Goal: Task Accomplishment & Management: Manage account settings

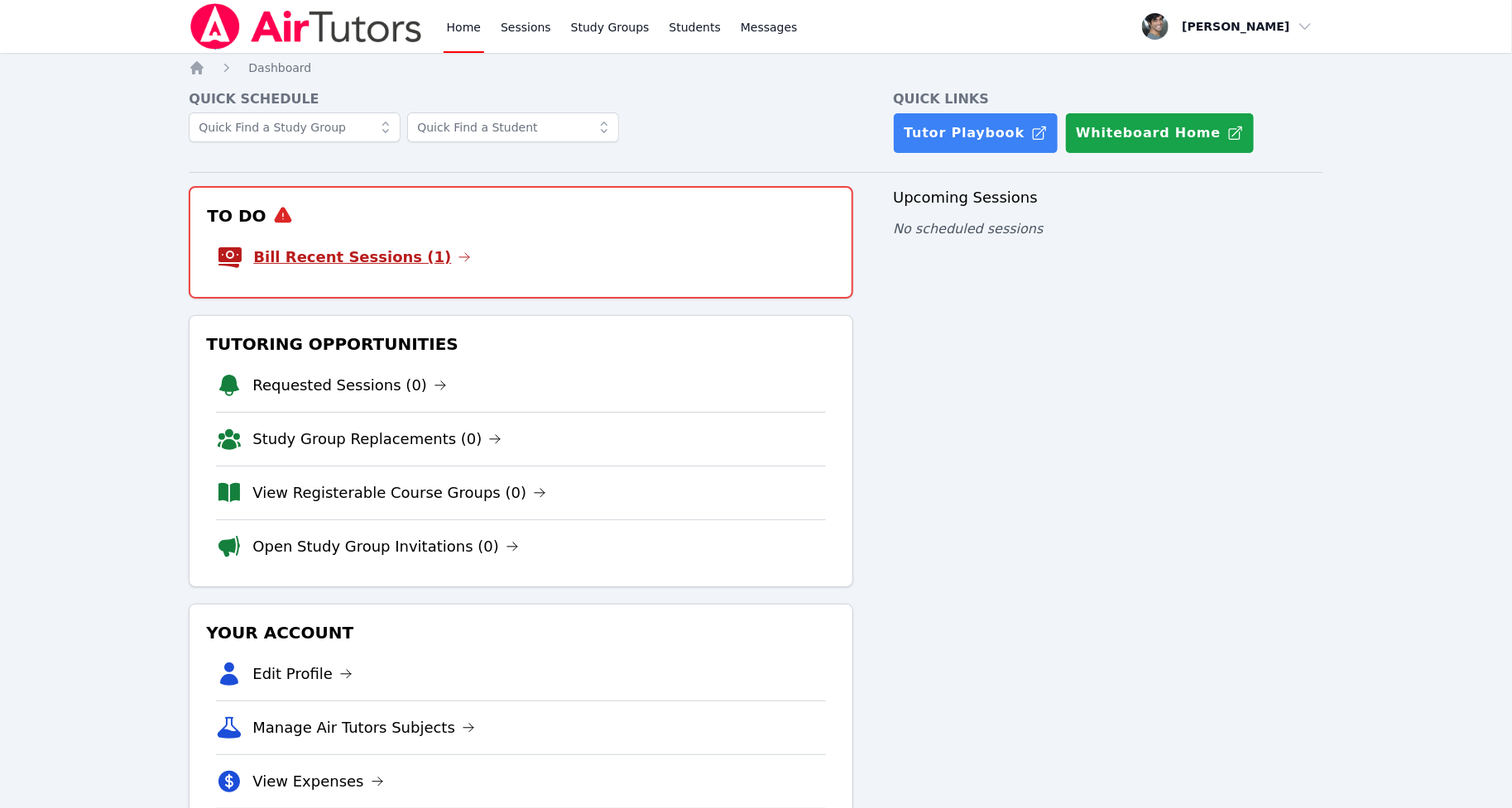
click at [349, 258] on link "Bill Recent Sessions (1)" at bounding box center [362, 258] width 218 height 24
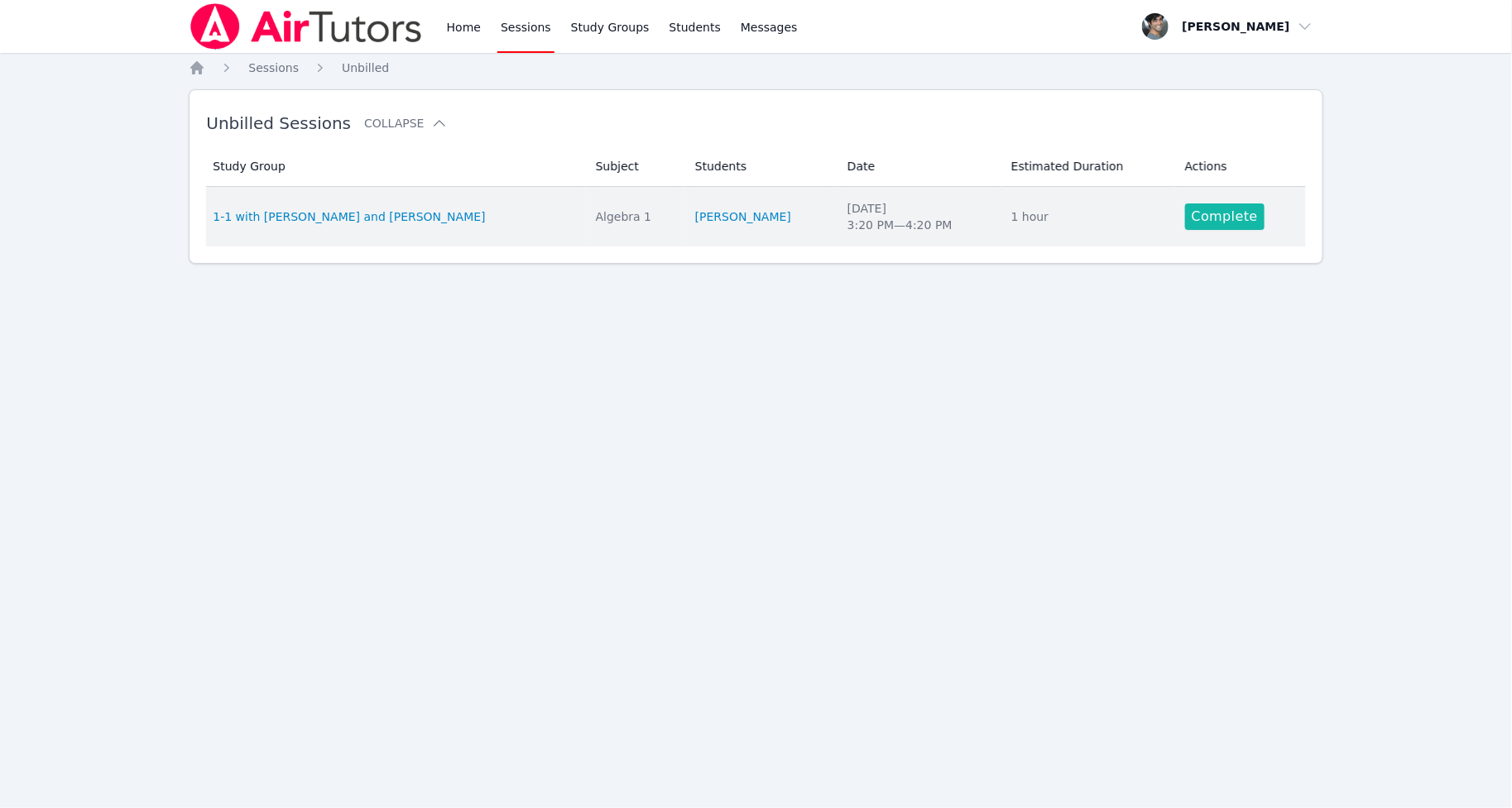
click at [1184, 217] on link "Complete" at bounding box center [1224, 217] width 79 height 26
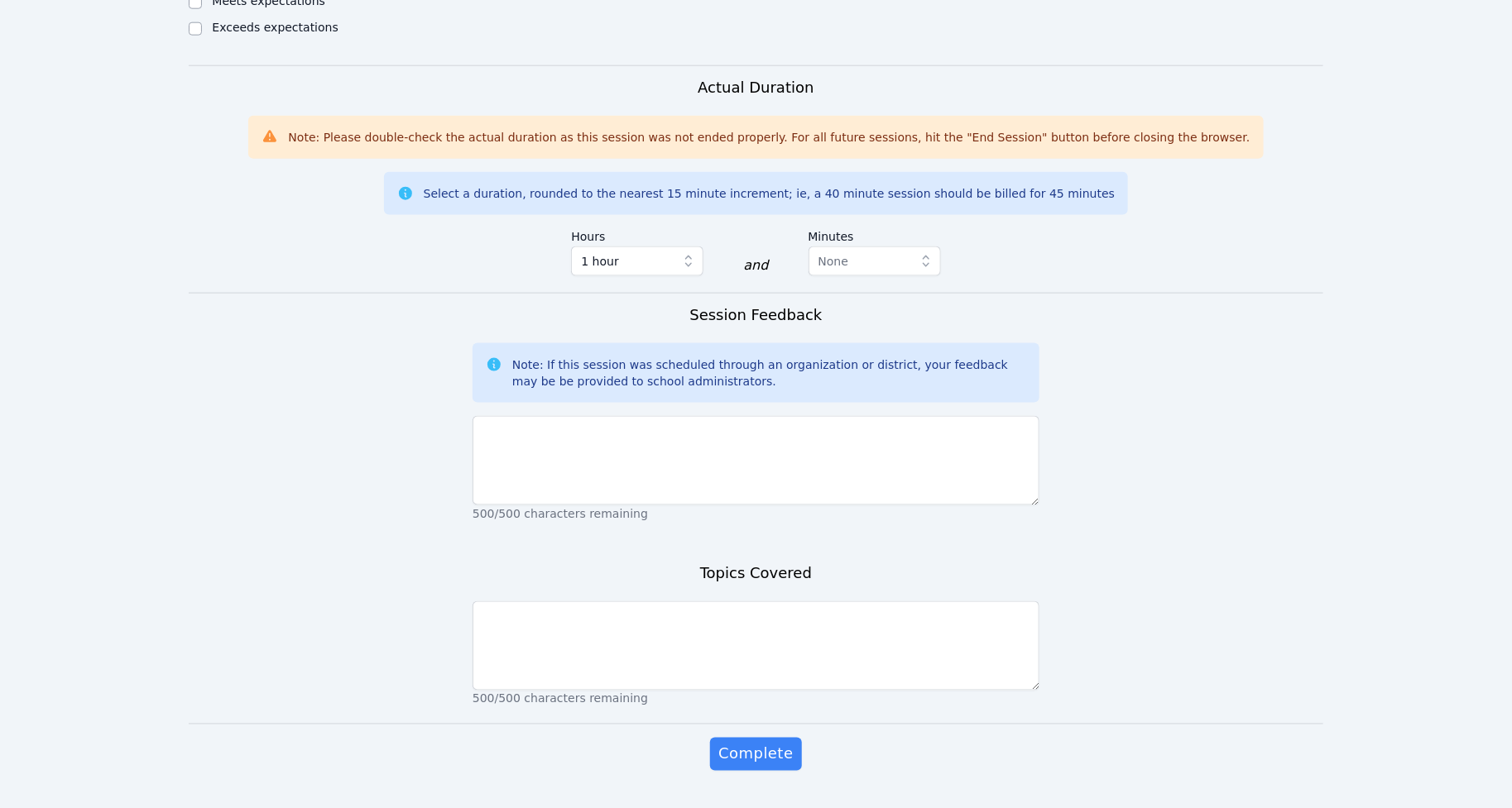
scroll to position [967, 0]
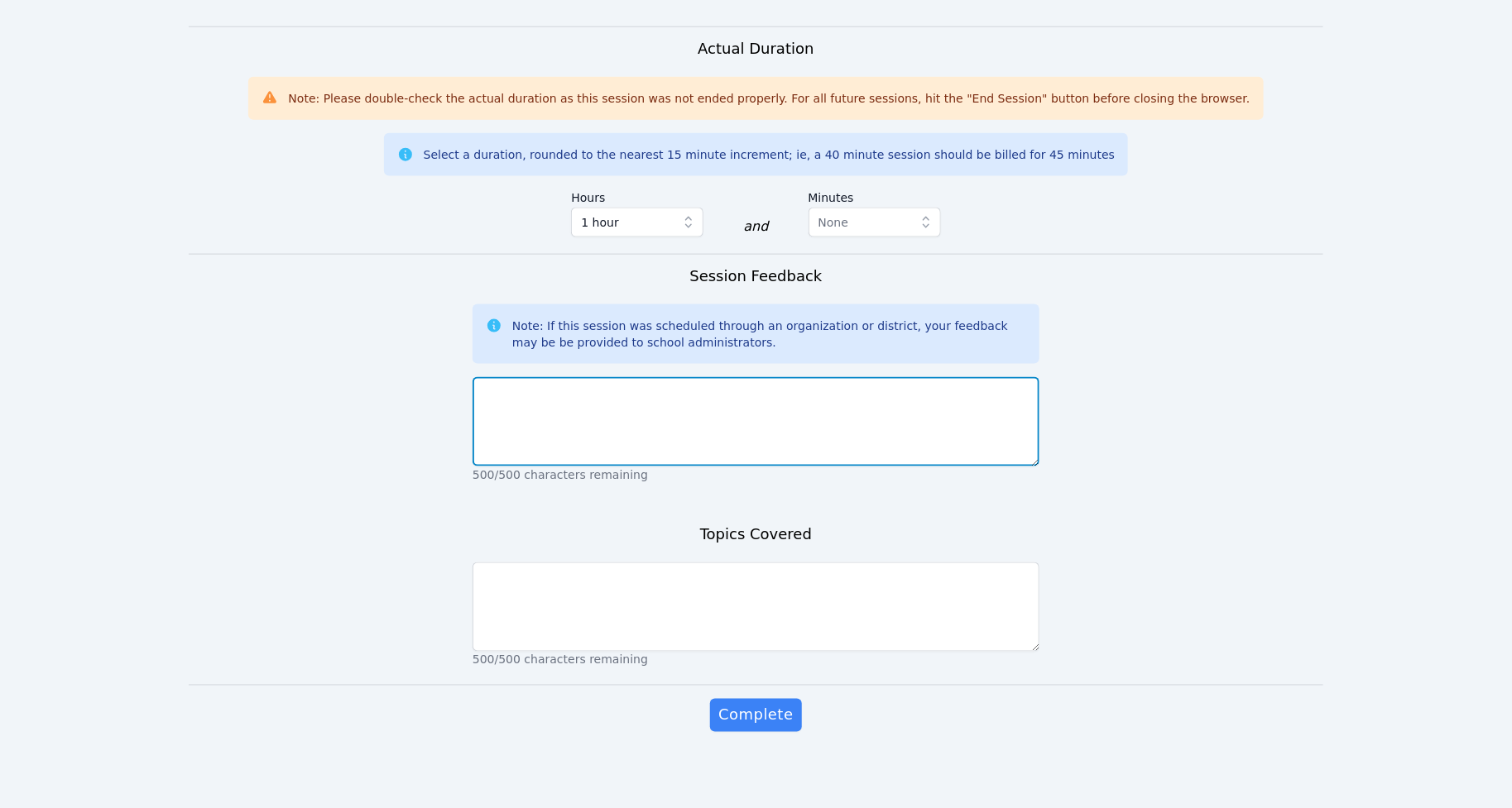
click at [660, 458] on textarea at bounding box center [756, 422] width 567 height 89
type textarea "no"
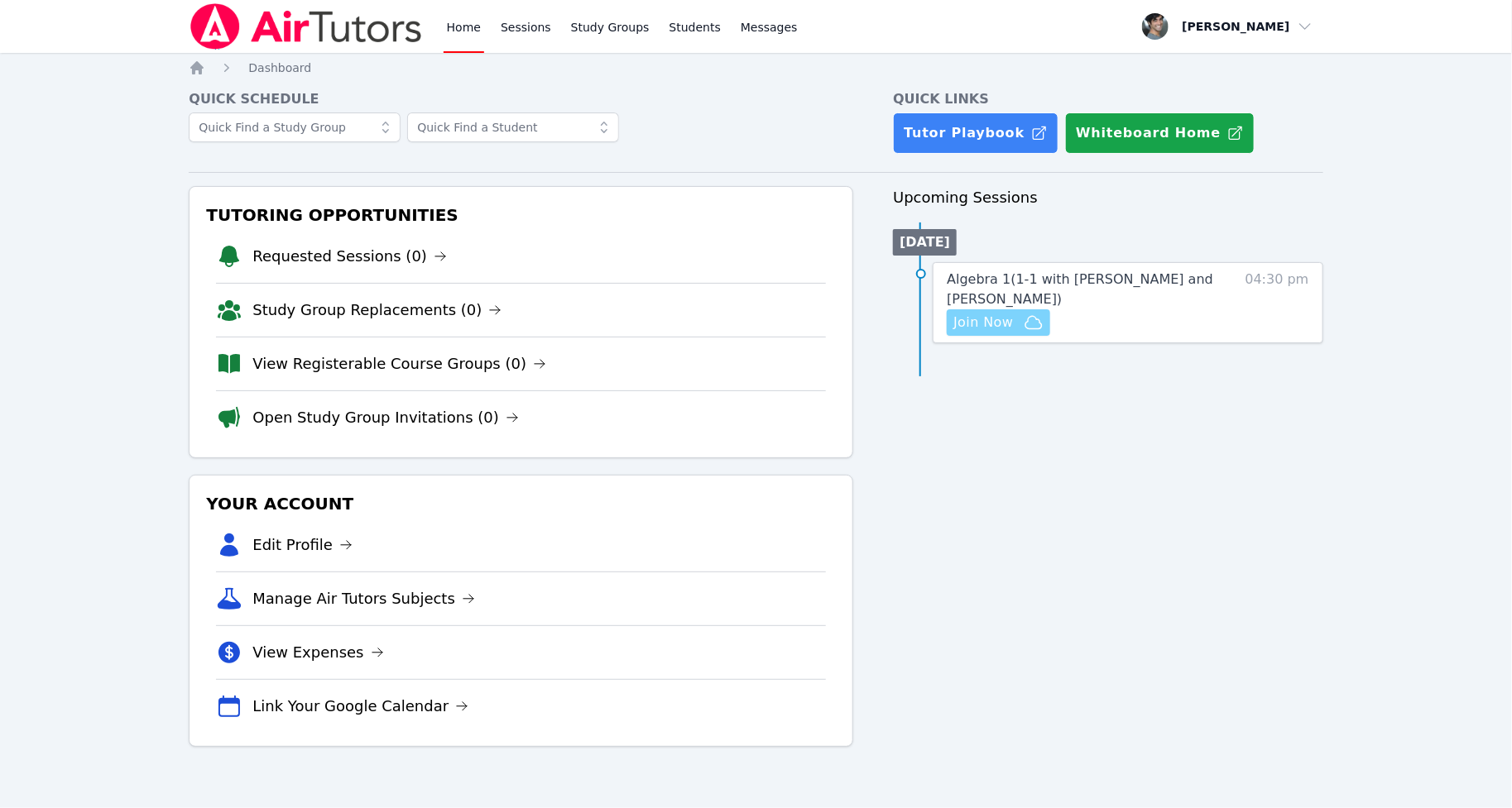
click at [1014, 322] on span "Join Now" at bounding box center [997, 323] width 89 height 20
click at [1126, 501] on div "Upcoming Sessions Today Algebra 1 ( 1-1 with Obi Wan Kenobi and Hasan Ali ) Hid…" at bounding box center [1107, 467] width 429 height 561
click at [1113, 315] on button "Whiteboard" at bounding box center [1102, 323] width 93 height 26
click at [974, 320] on span "Join Now" at bounding box center [983, 323] width 60 height 20
click at [997, 322] on span "Join Now" at bounding box center [983, 323] width 60 height 20
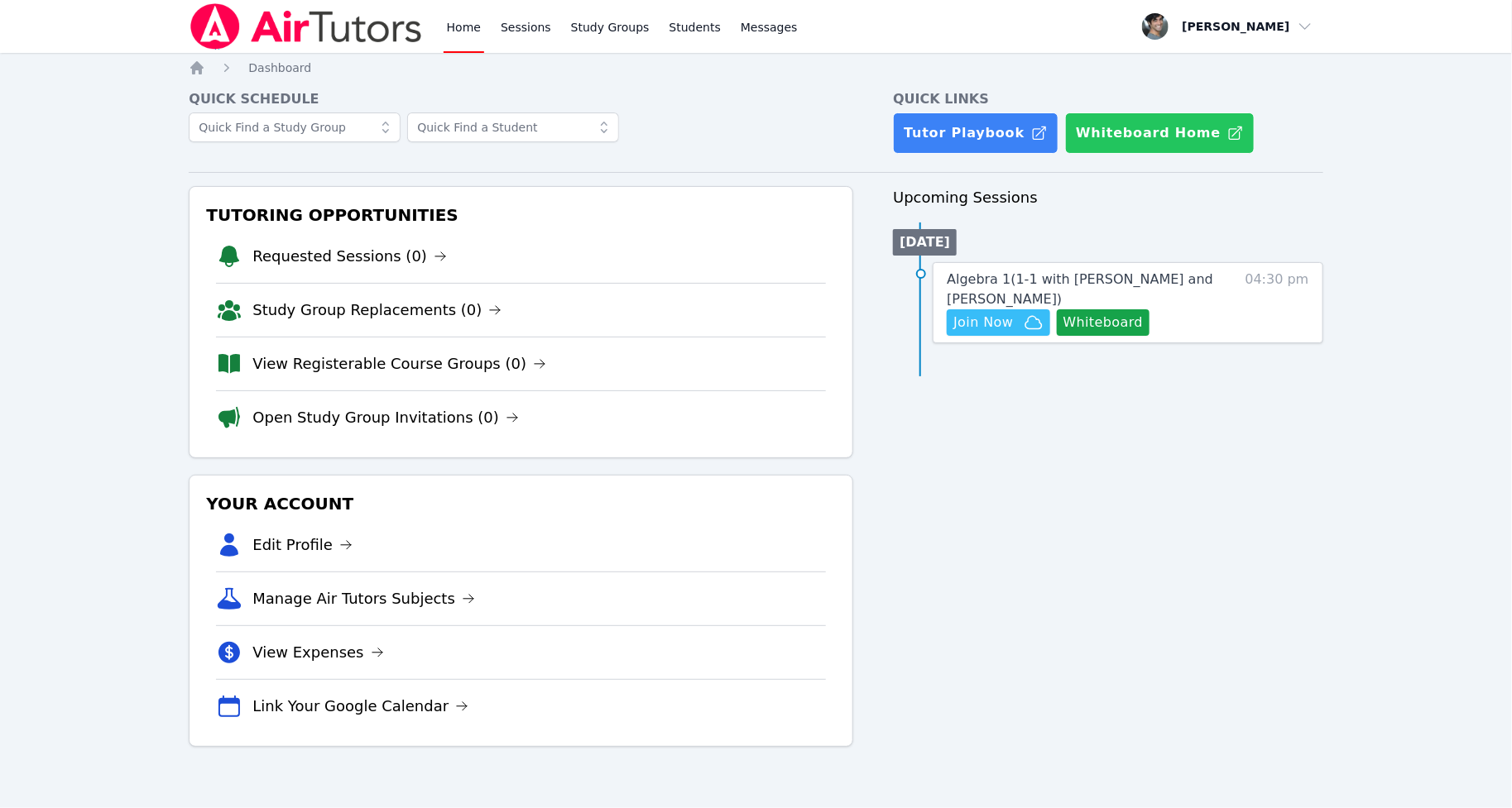
click at [1164, 121] on button "Whiteboard Home" at bounding box center [1159, 133] width 189 height 41
click at [1111, 320] on button "Whiteboard" at bounding box center [1102, 323] width 93 height 26
click at [956, 310] on button "Join Now" at bounding box center [997, 323] width 103 height 26
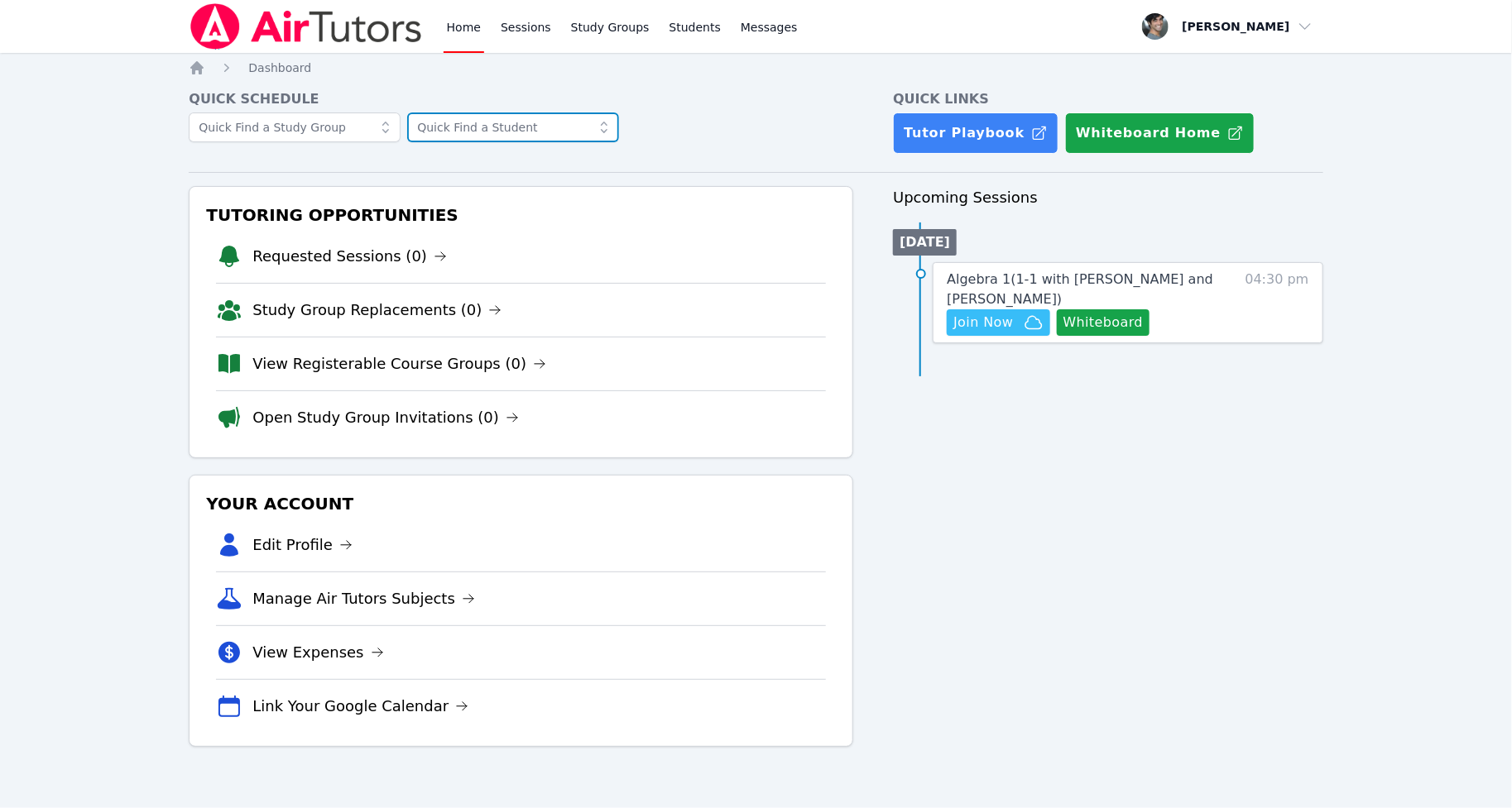
click at [480, 125] on input "text" at bounding box center [513, 127] width 212 height 29
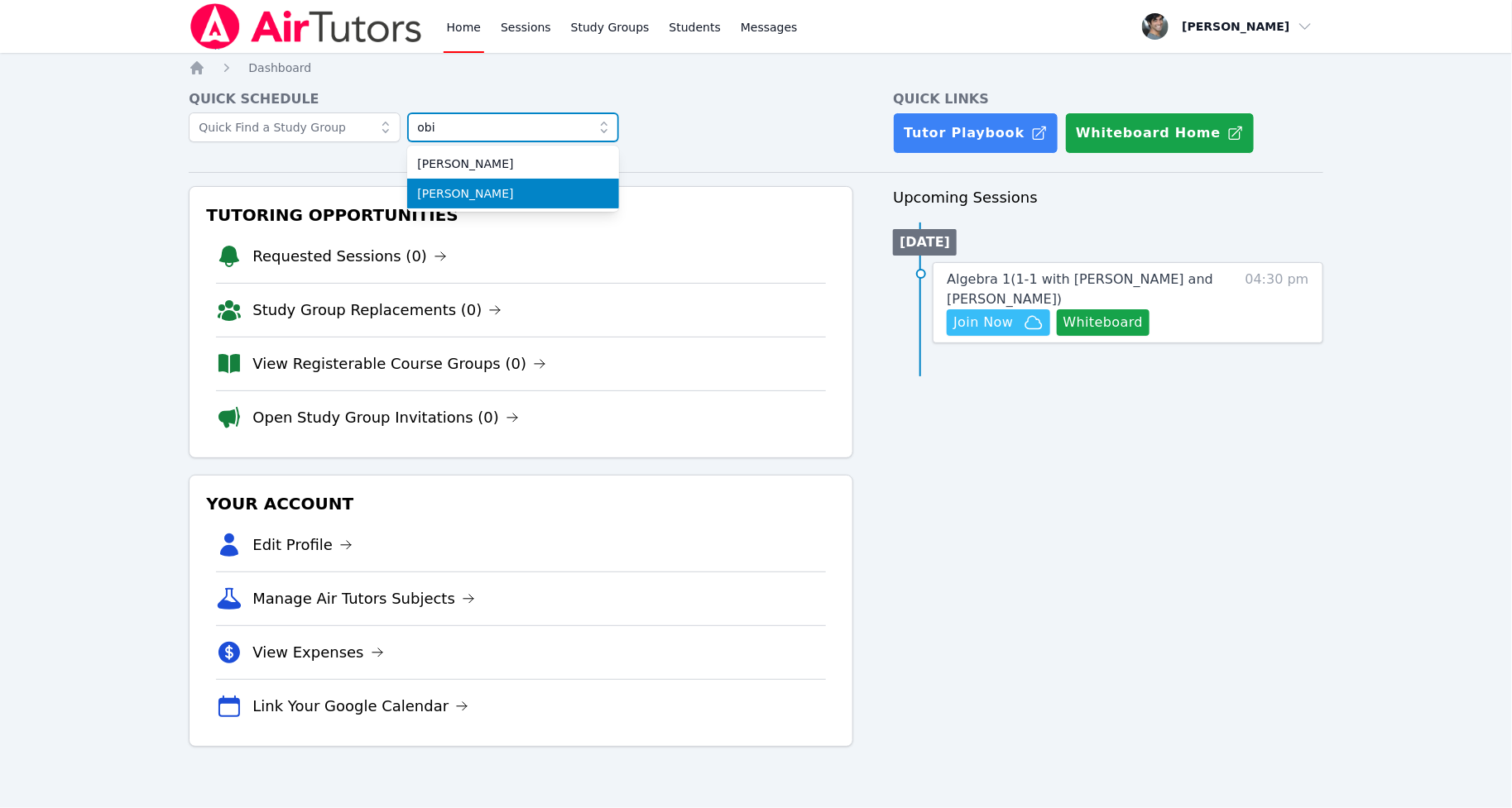
type input "obi"
click at [469, 204] on li "[PERSON_NAME]" at bounding box center [513, 193] width 212 height 29
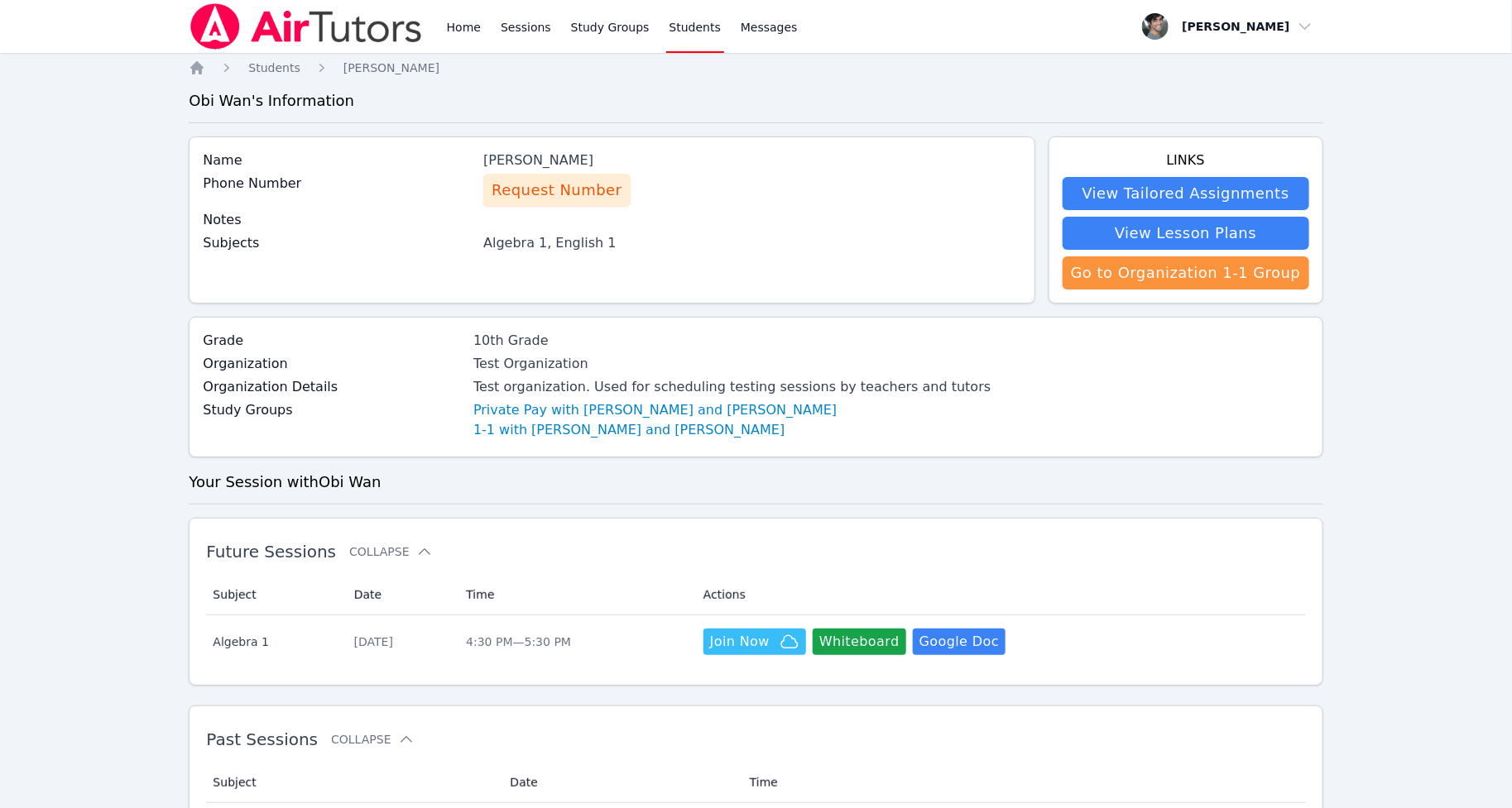
click at [567, 159] on div "Obi Wan Kenobi" at bounding box center [752, 161] width 537 height 20
click at [816, 226] on div "Notes" at bounding box center [612, 222] width 818 height 24
click at [1116, 269] on link "Go to Organization 1-1 Group" at bounding box center [1184, 274] width 246 height 33
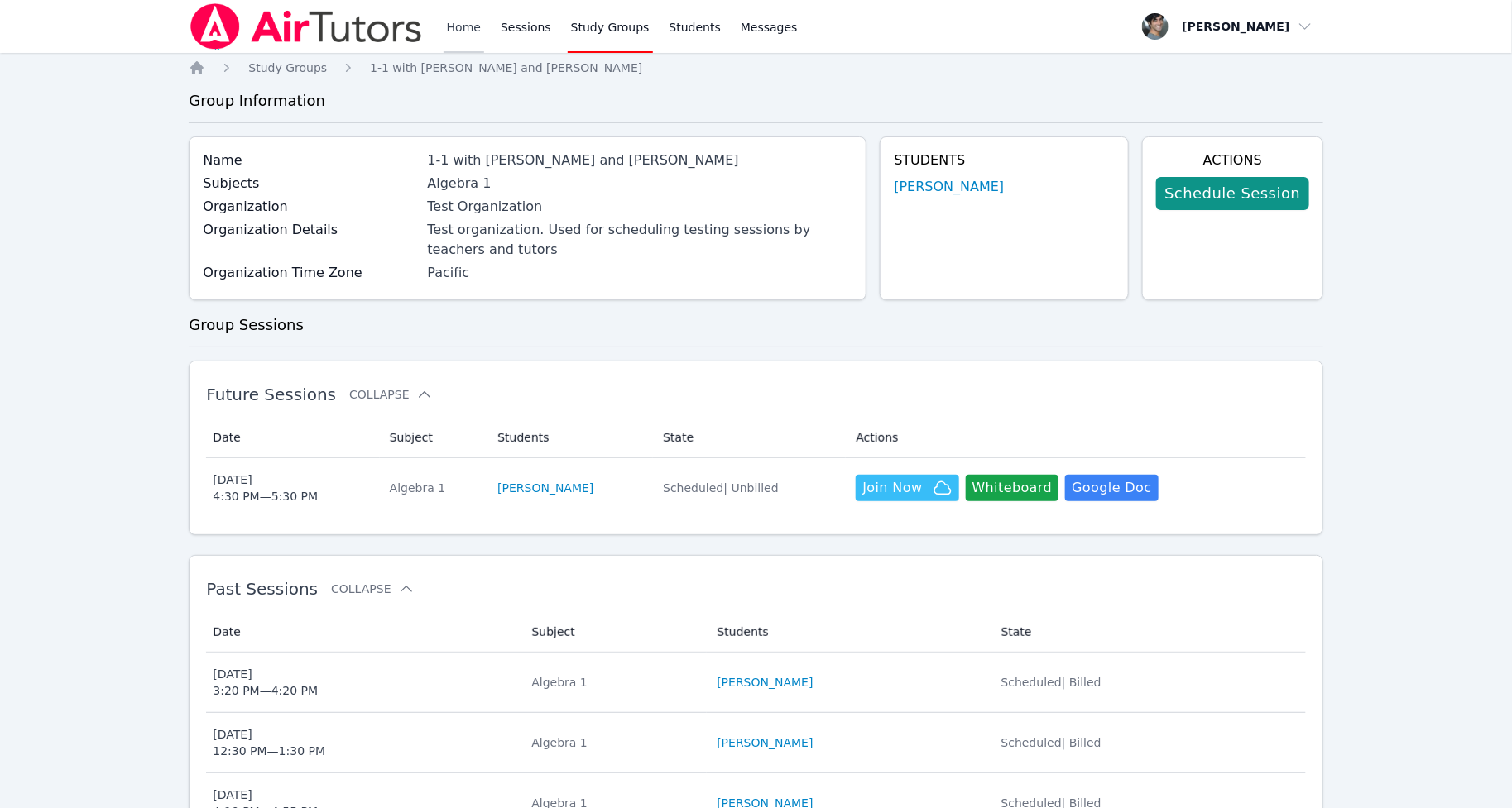
click at [456, 42] on link "Home" at bounding box center [463, 26] width 40 height 53
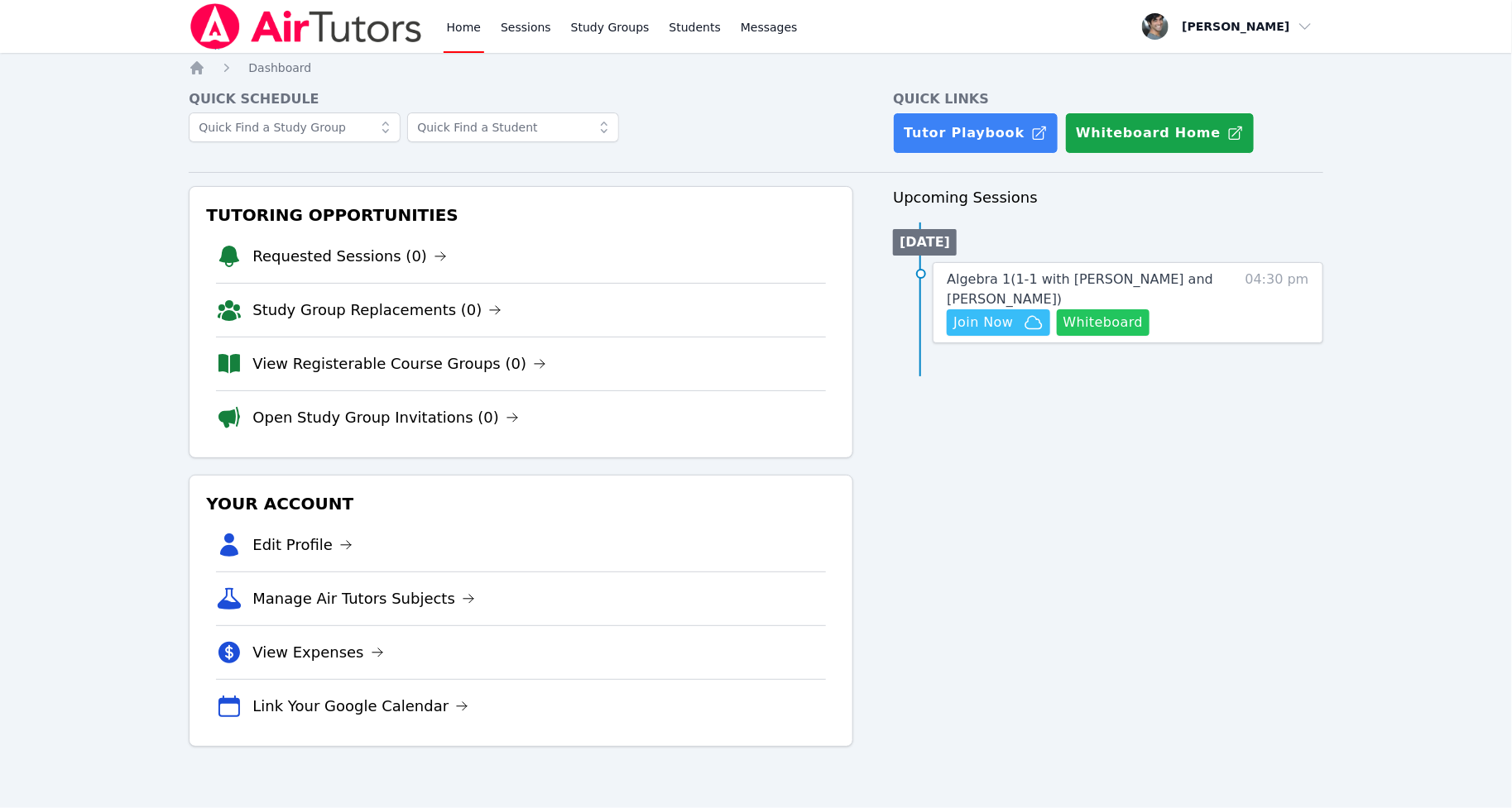
click at [1094, 315] on button "Whiteboard" at bounding box center [1102, 323] width 93 height 26
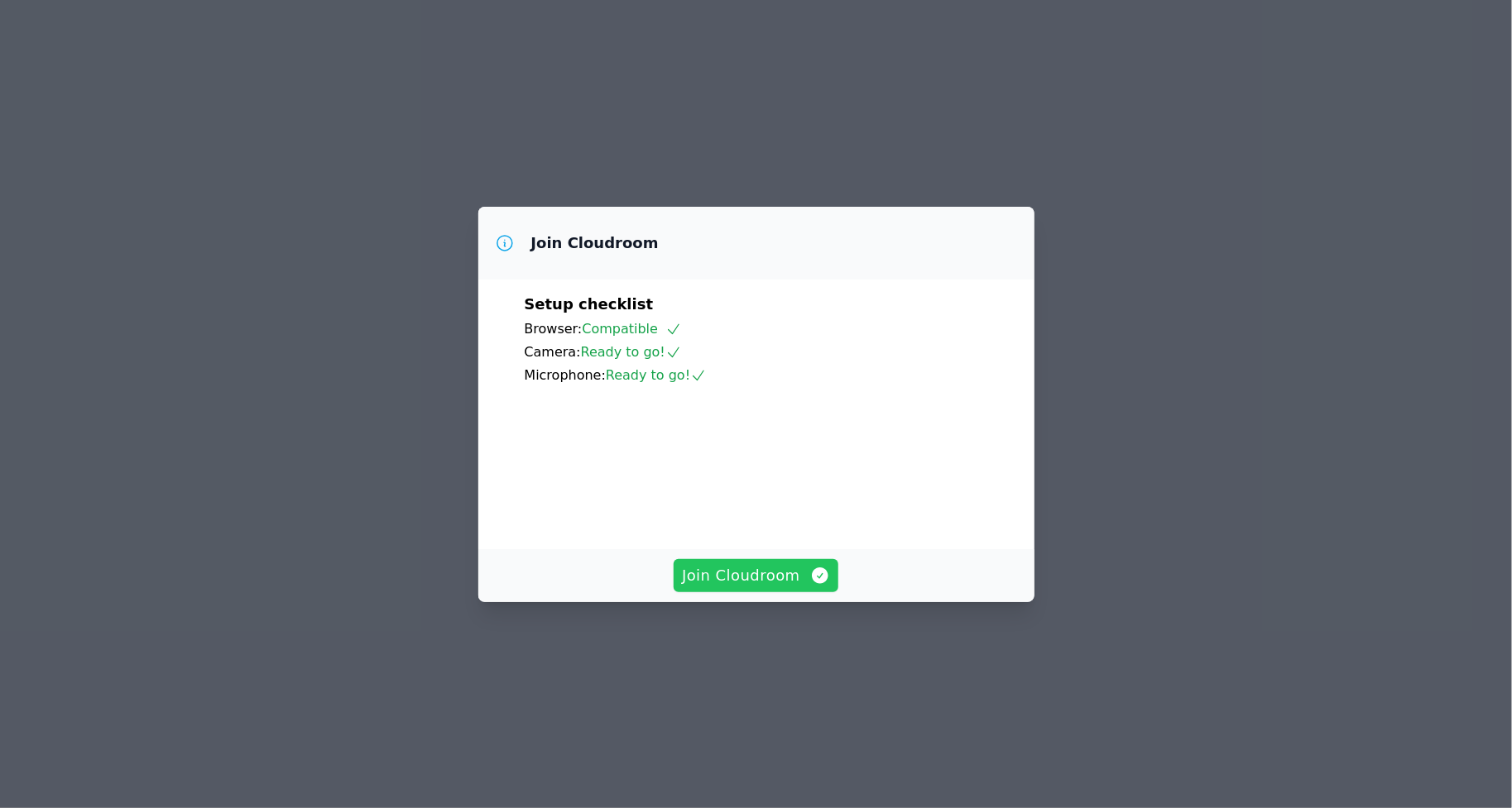
click at [779, 587] on span "Join Cloudroom" at bounding box center [755, 576] width 148 height 24
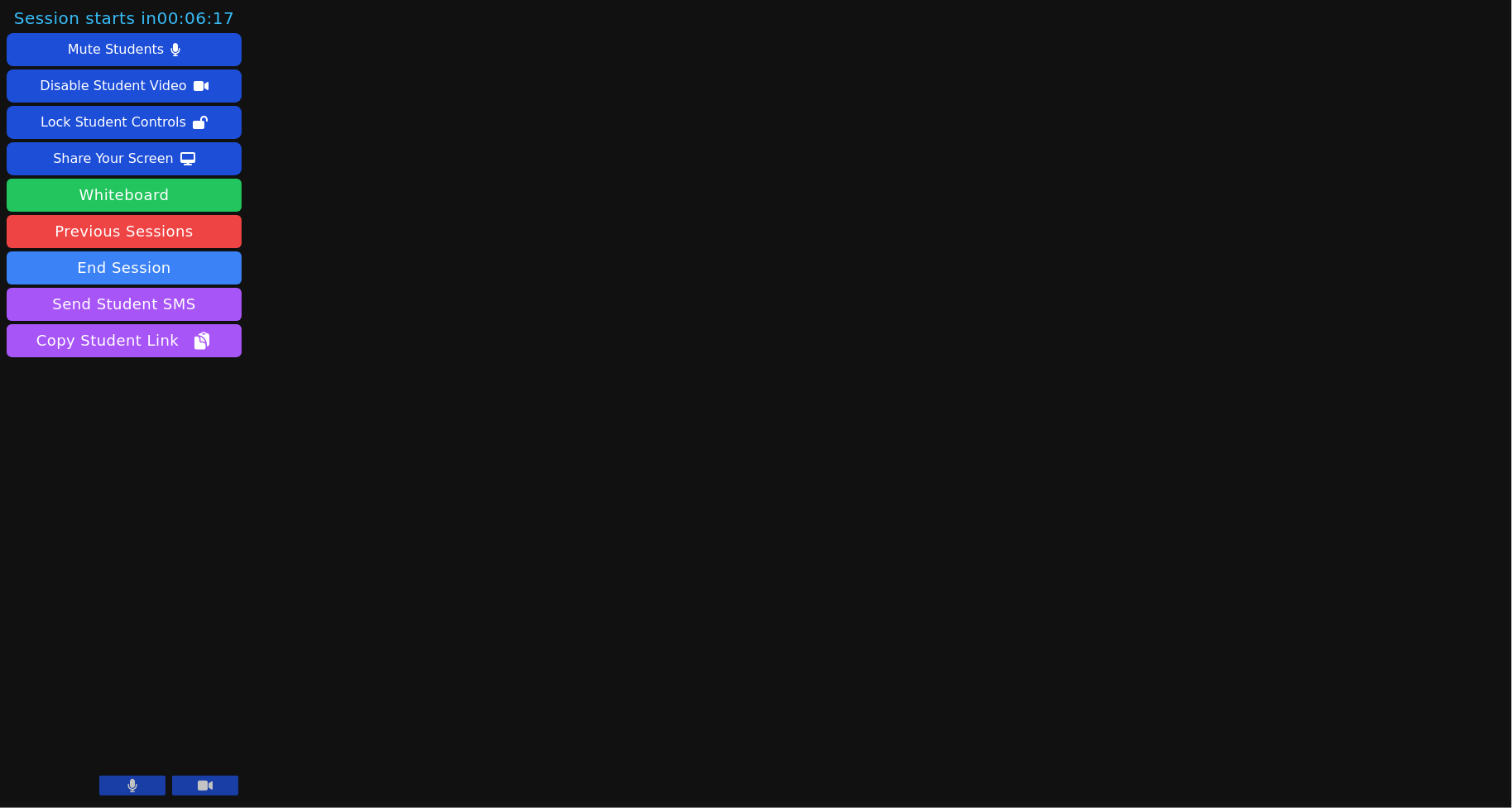
click at [177, 192] on button "Whiteboard" at bounding box center [125, 195] width 235 height 33
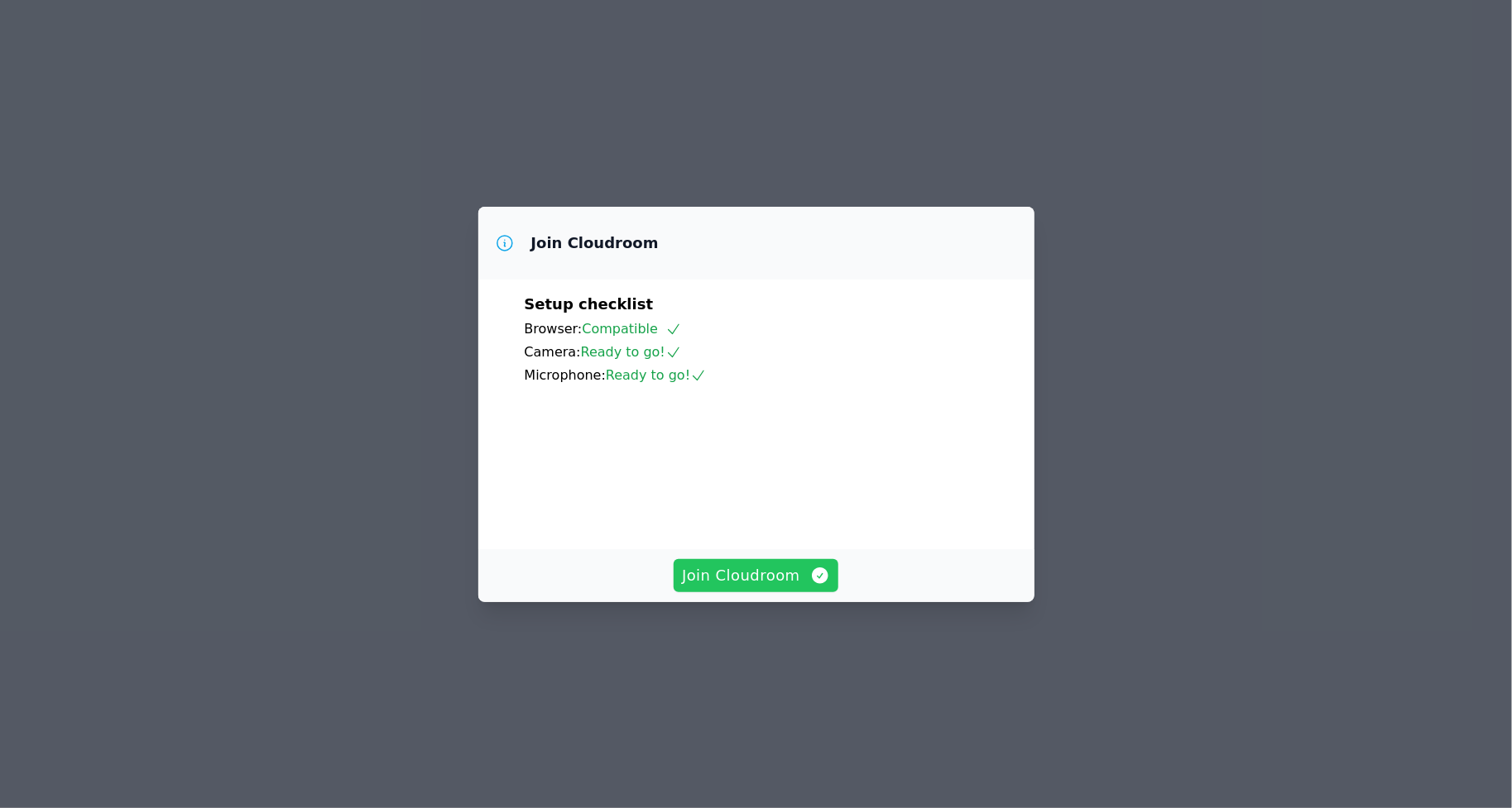
click at [731, 587] on span "Join Cloudroom" at bounding box center [755, 576] width 148 height 24
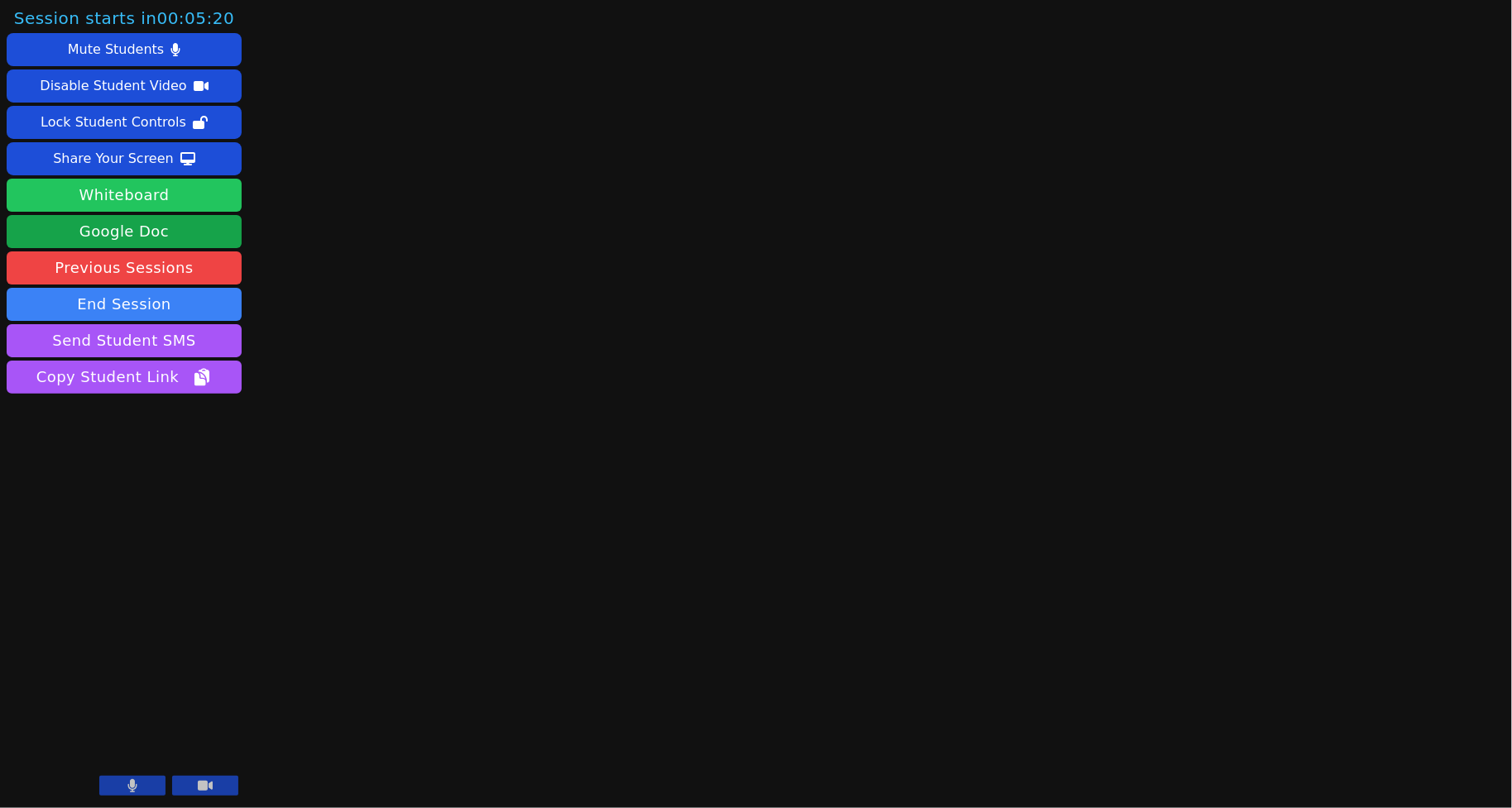
click at [171, 184] on button "Whiteboard" at bounding box center [125, 195] width 235 height 33
click at [122, 204] on button "Whiteboard" at bounding box center [125, 195] width 235 height 33
click at [146, 199] on button "Whiteboard" at bounding box center [125, 195] width 235 height 33
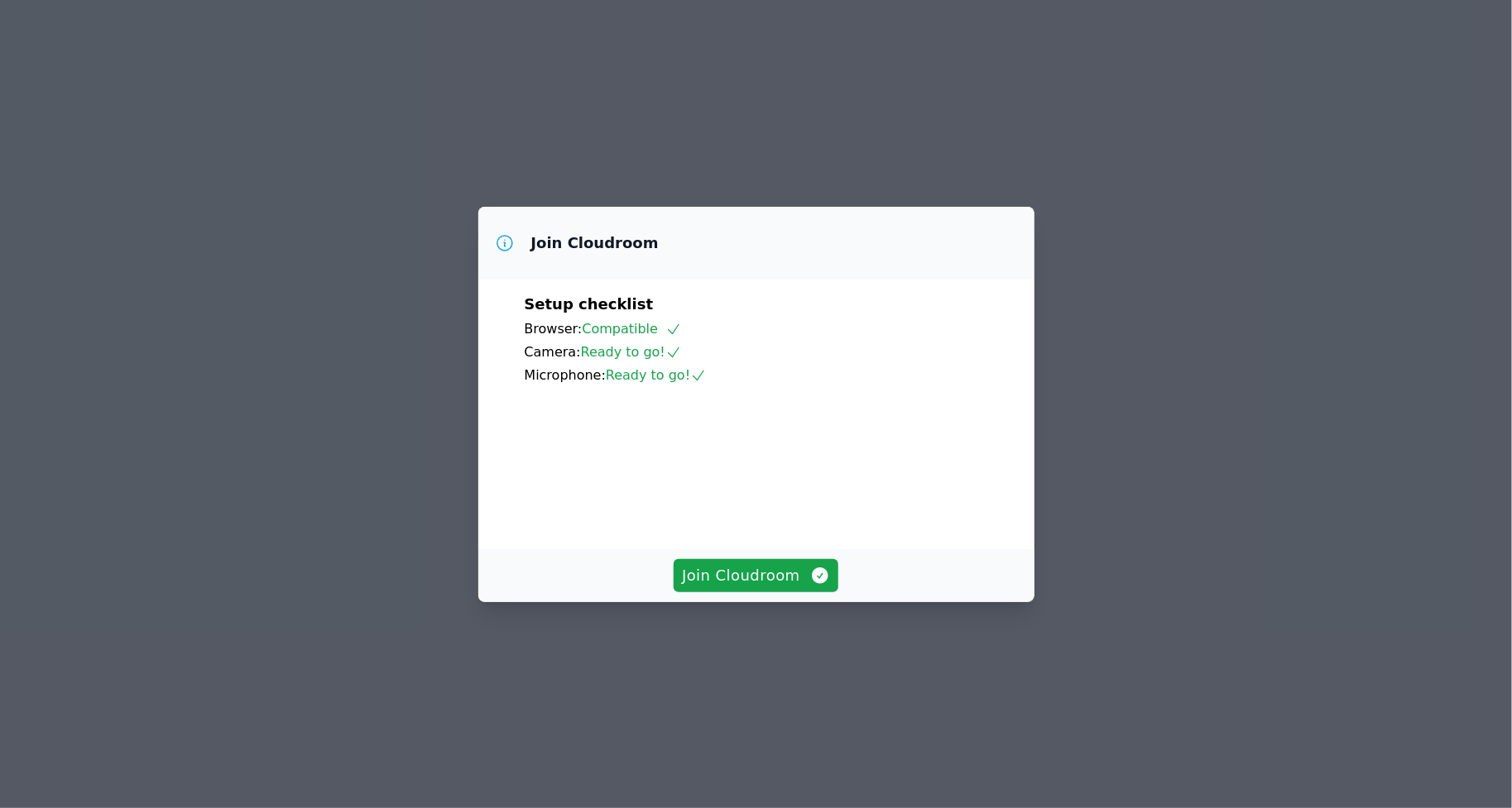
click at [753, 676] on div "Join Cloudroom Setup checklist Browser: Compatible Camera: Ready to go! Microph…" at bounding box center [756, 404] width 1512 height 808
click at [757, 587] on span "Join Cloudroom" at bounding box center [755, 576] width 148 height 24
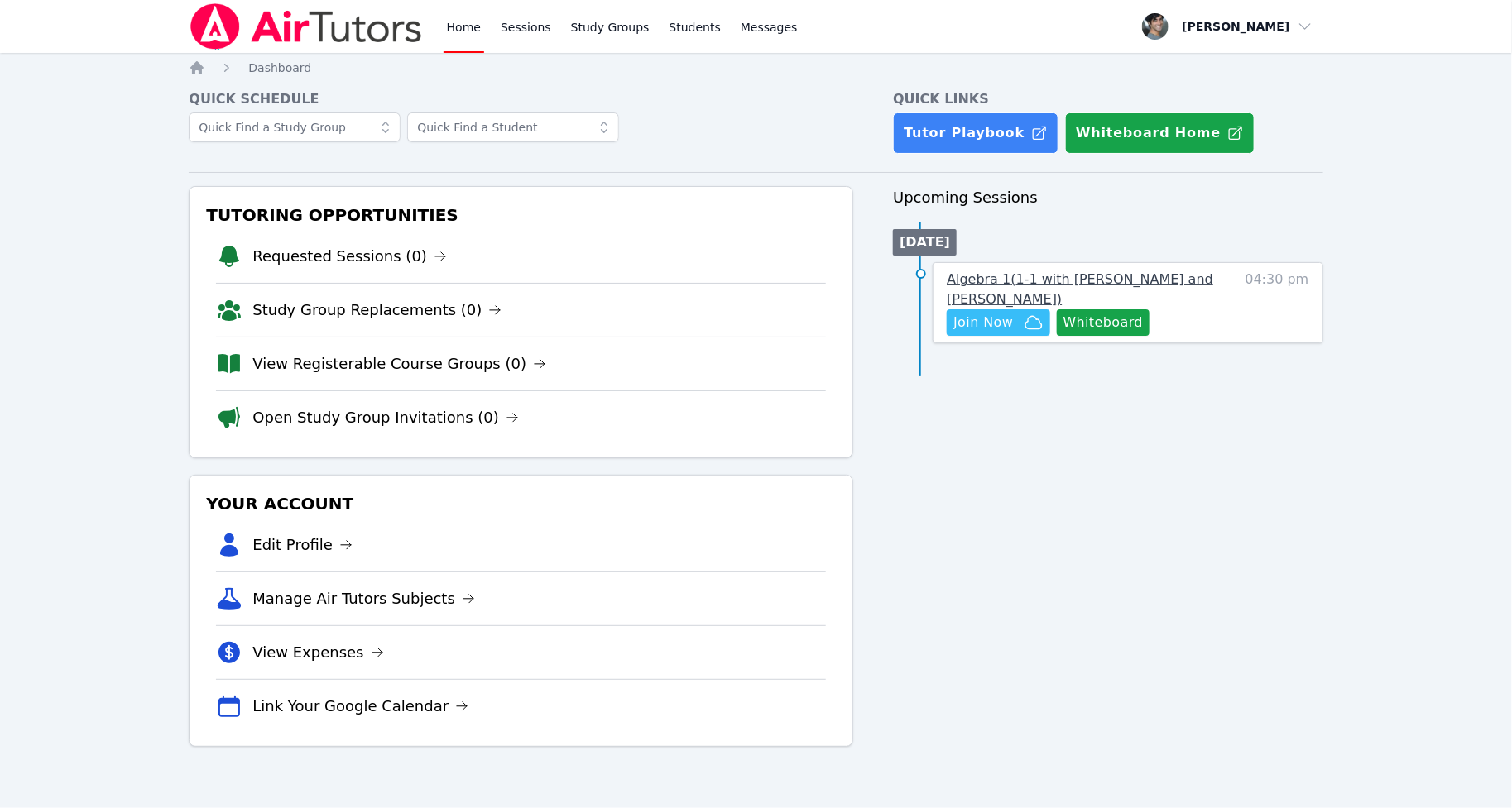
click at [1014, 283] on span "Algebra 1 ( 1-1 with Obi Wan Kenobi and Hasan Ali )" at bounding box center [1080, 289] width 267 height 35
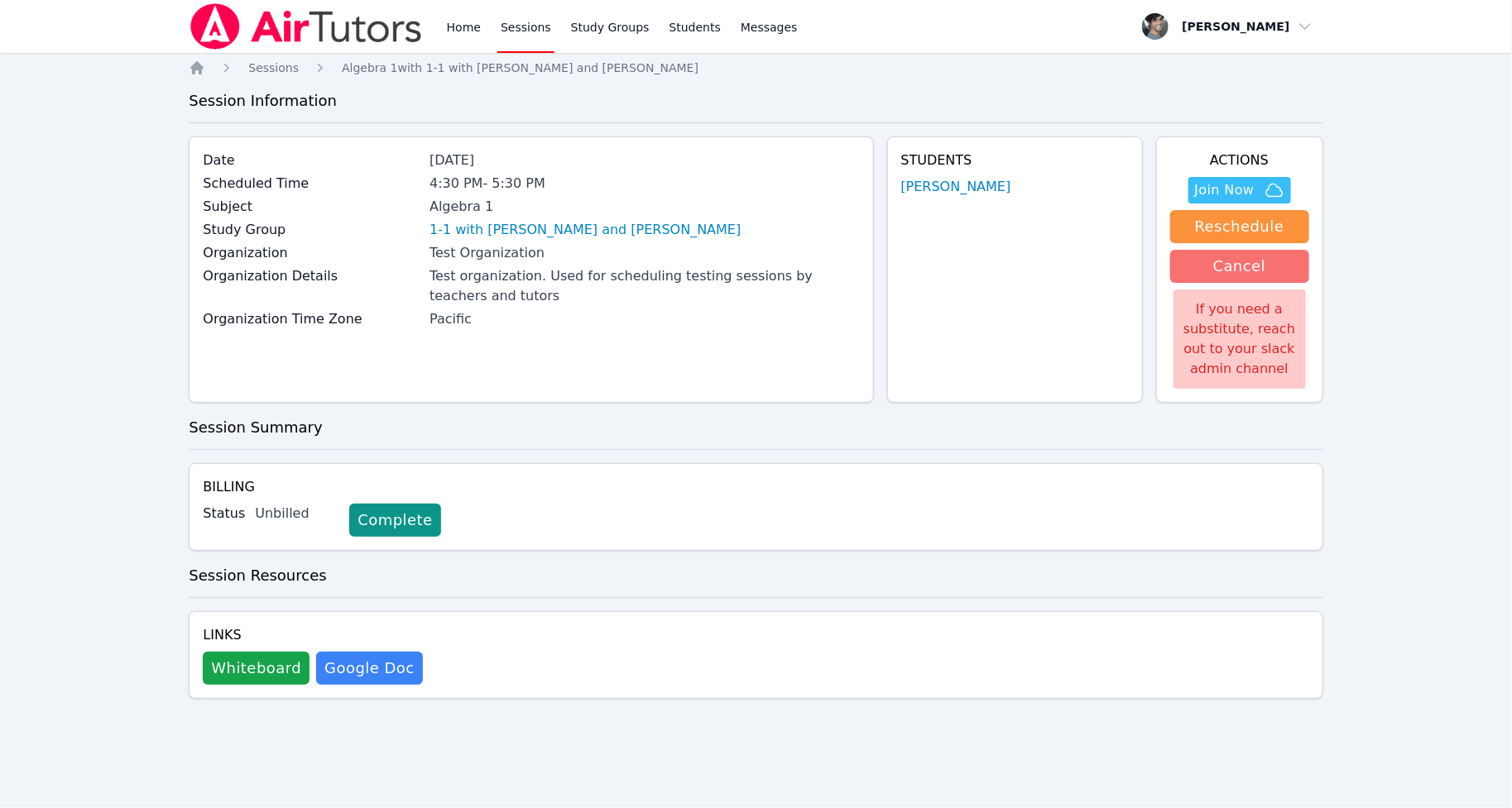
click at [1183, 265] on button "Cancel" at bounding box center [1239, 267] width 139 height 33
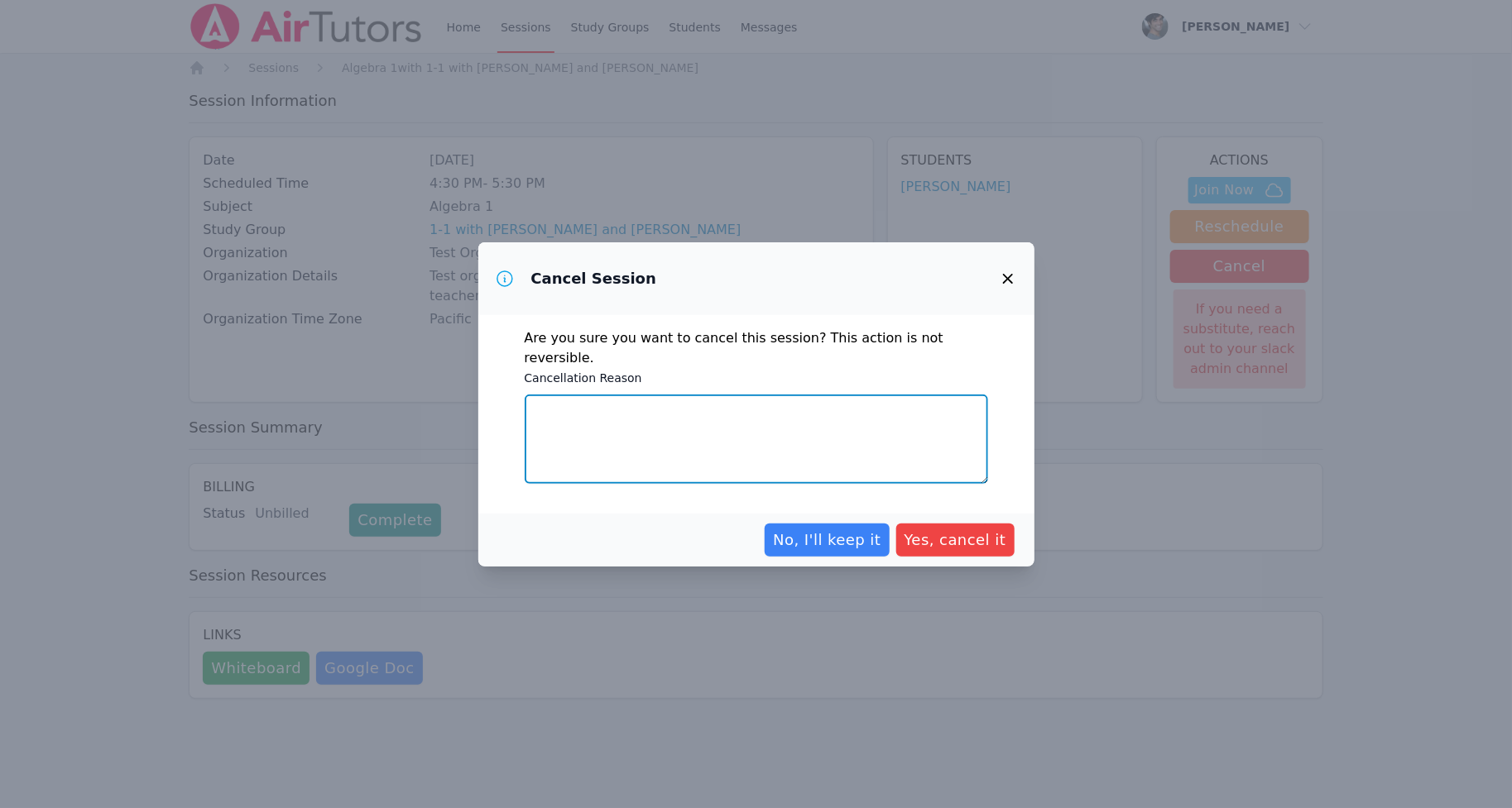
click at [802, 422] on textarea "Cancellation Reason" at bounding box center [756, 438] width 464 height 89
type textarea "no"
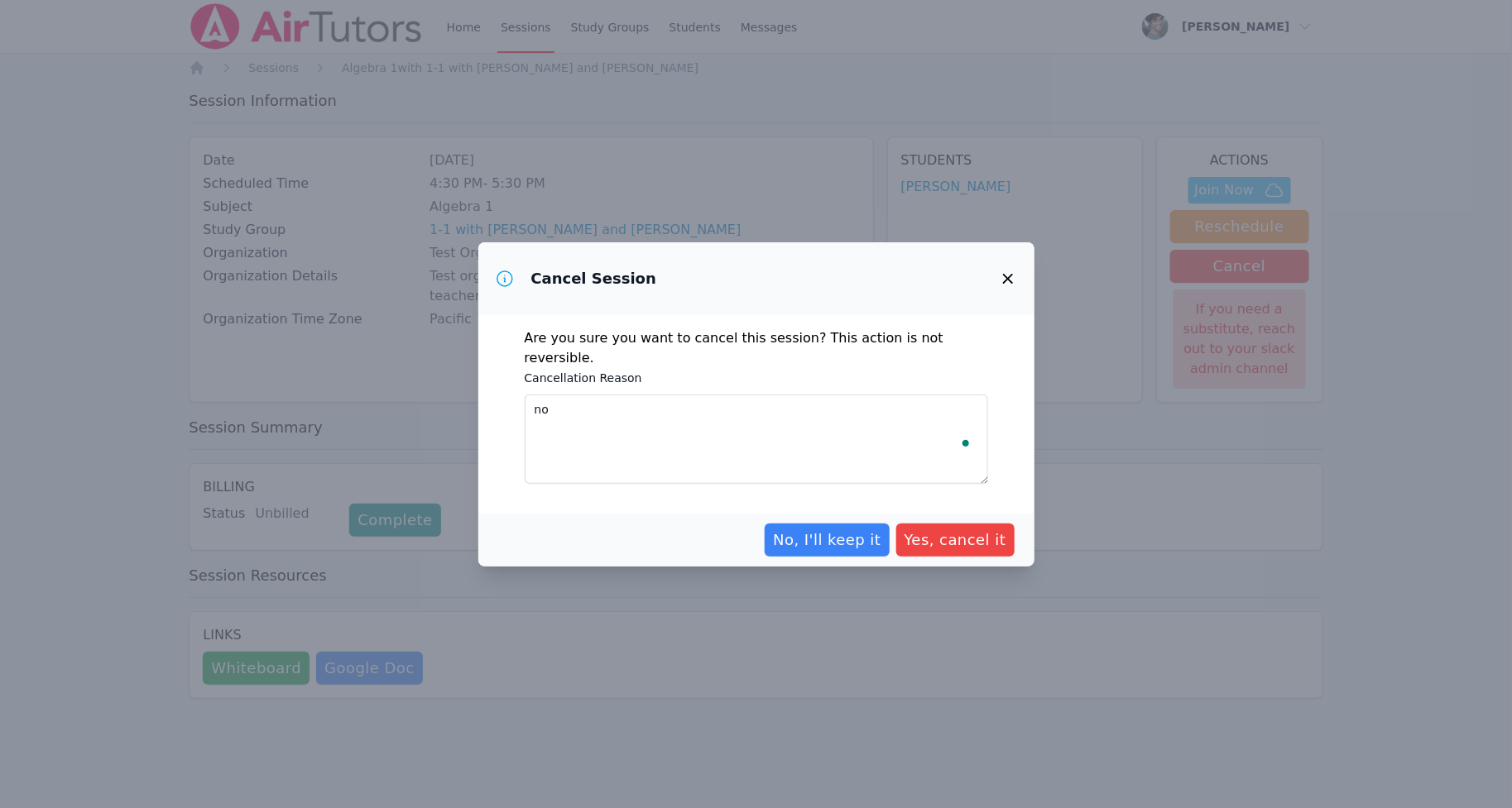
drag, startPoint x: 960, startPoint y: 530, endPoint x: 686, endPoint y: 520, distance: 274.2
click at [960, 530] on span "Yes, cancel it" at bounding box center [955, 540] width 102 height 24
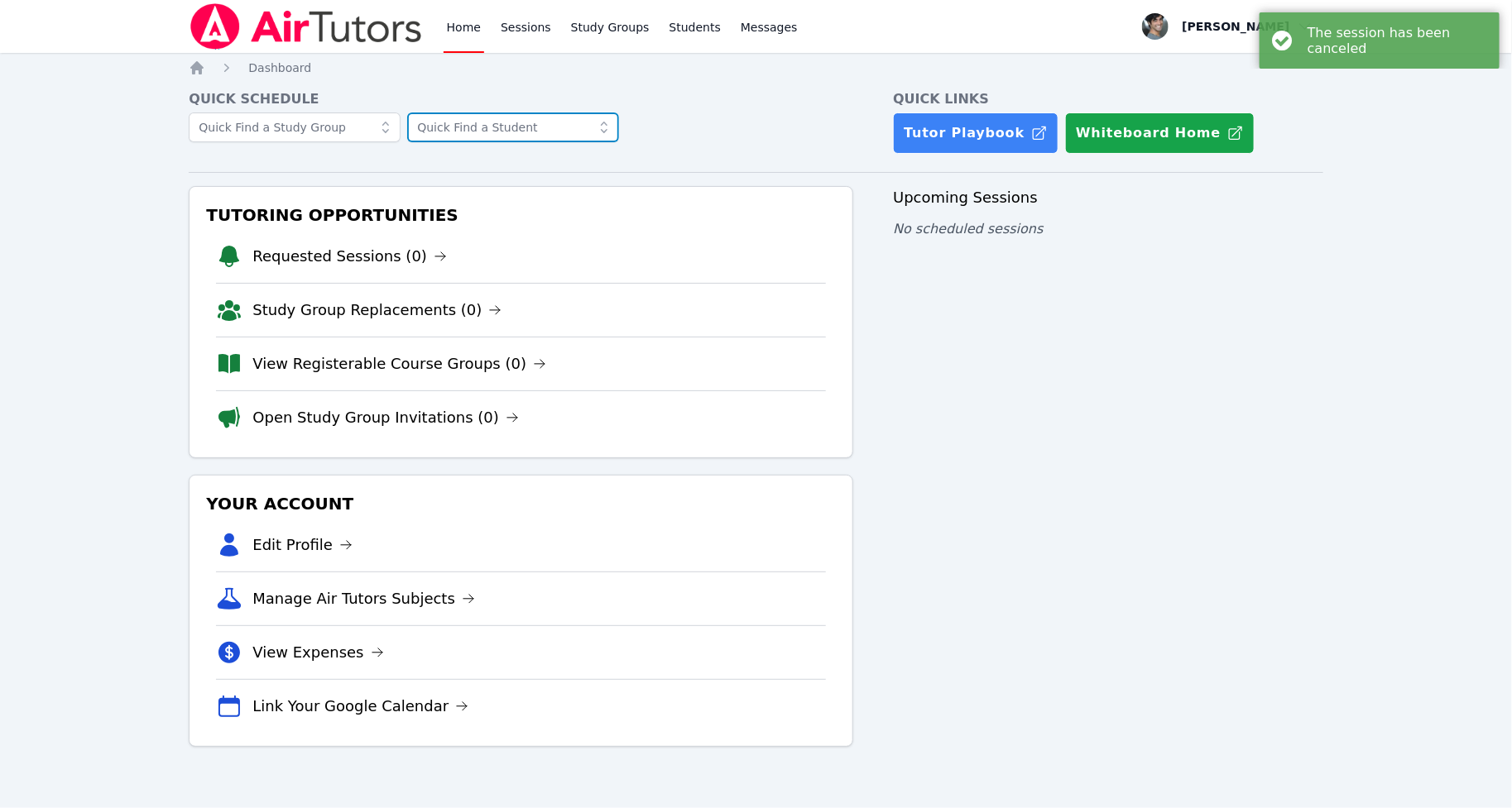
click at [437, 126] on input "text" at bounding box center [513, 127] width 212 height 29
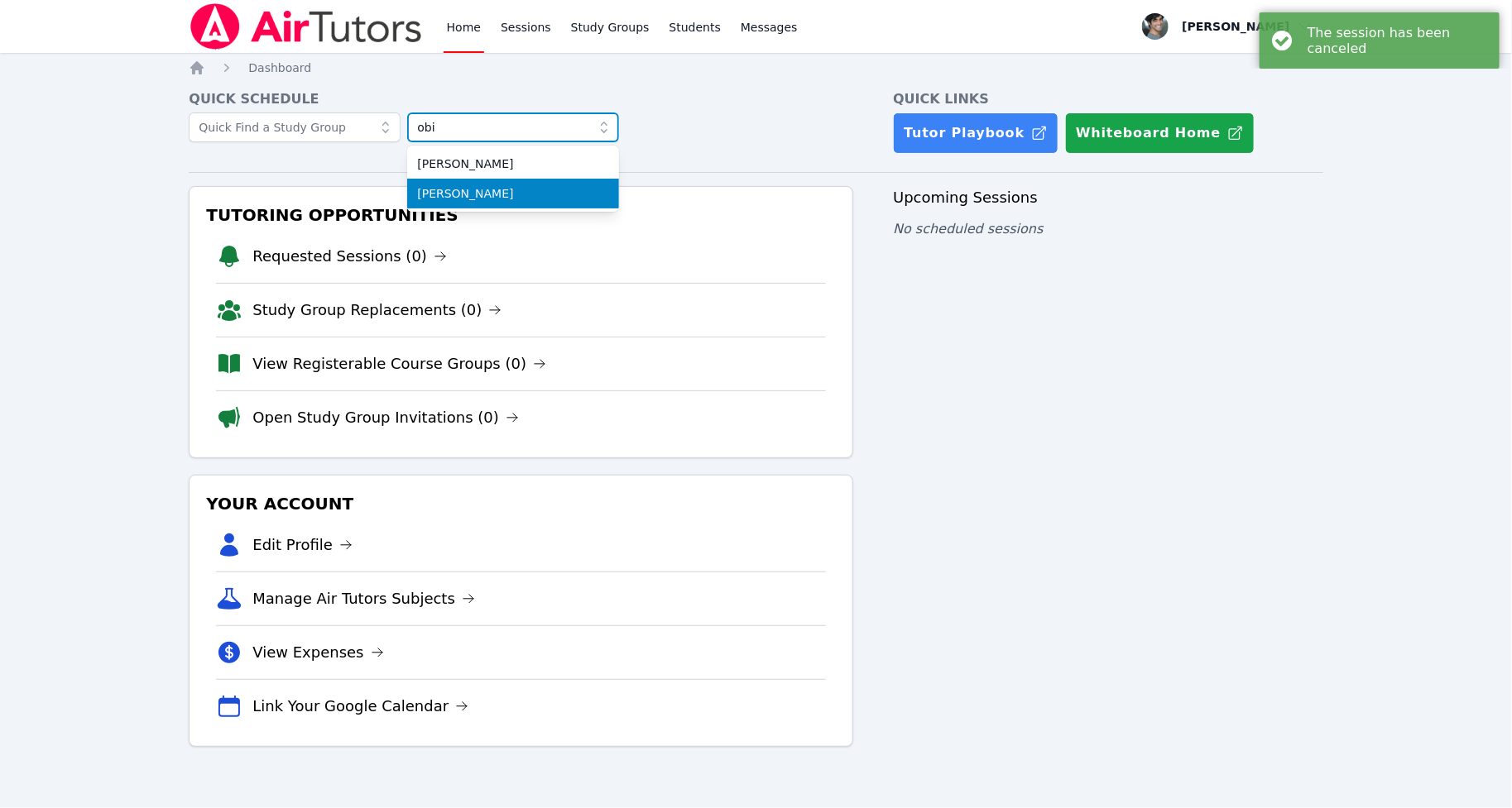
type input "obi"
click at [444, 195] on span "Obi Wan Kenobi" at bounding box center [513, 193] width 192 height 17
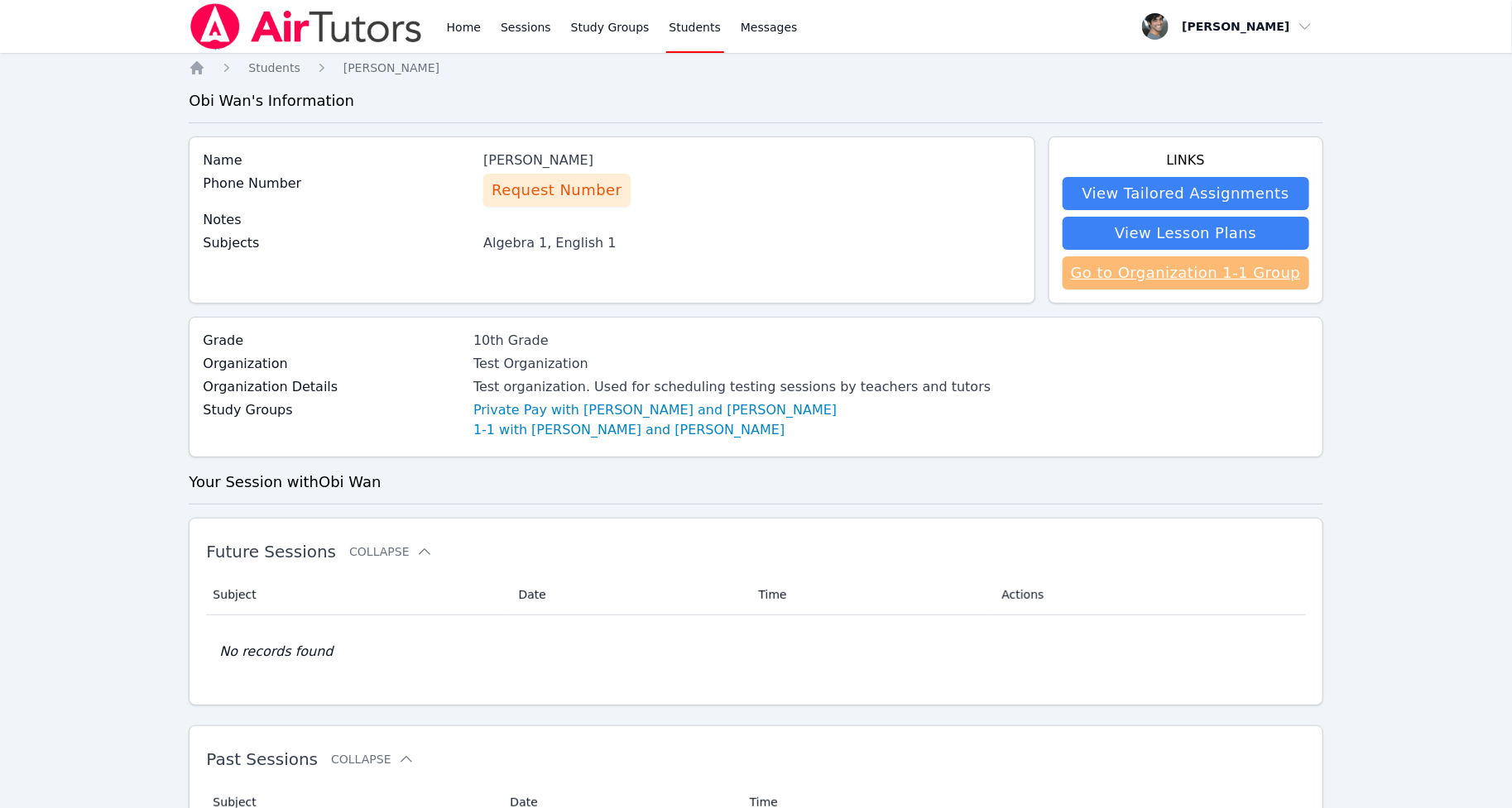
click at [1192, 272] on link "Go to Organization 1-1 Group" at bounding box center [1184, 274] width 246 height 33
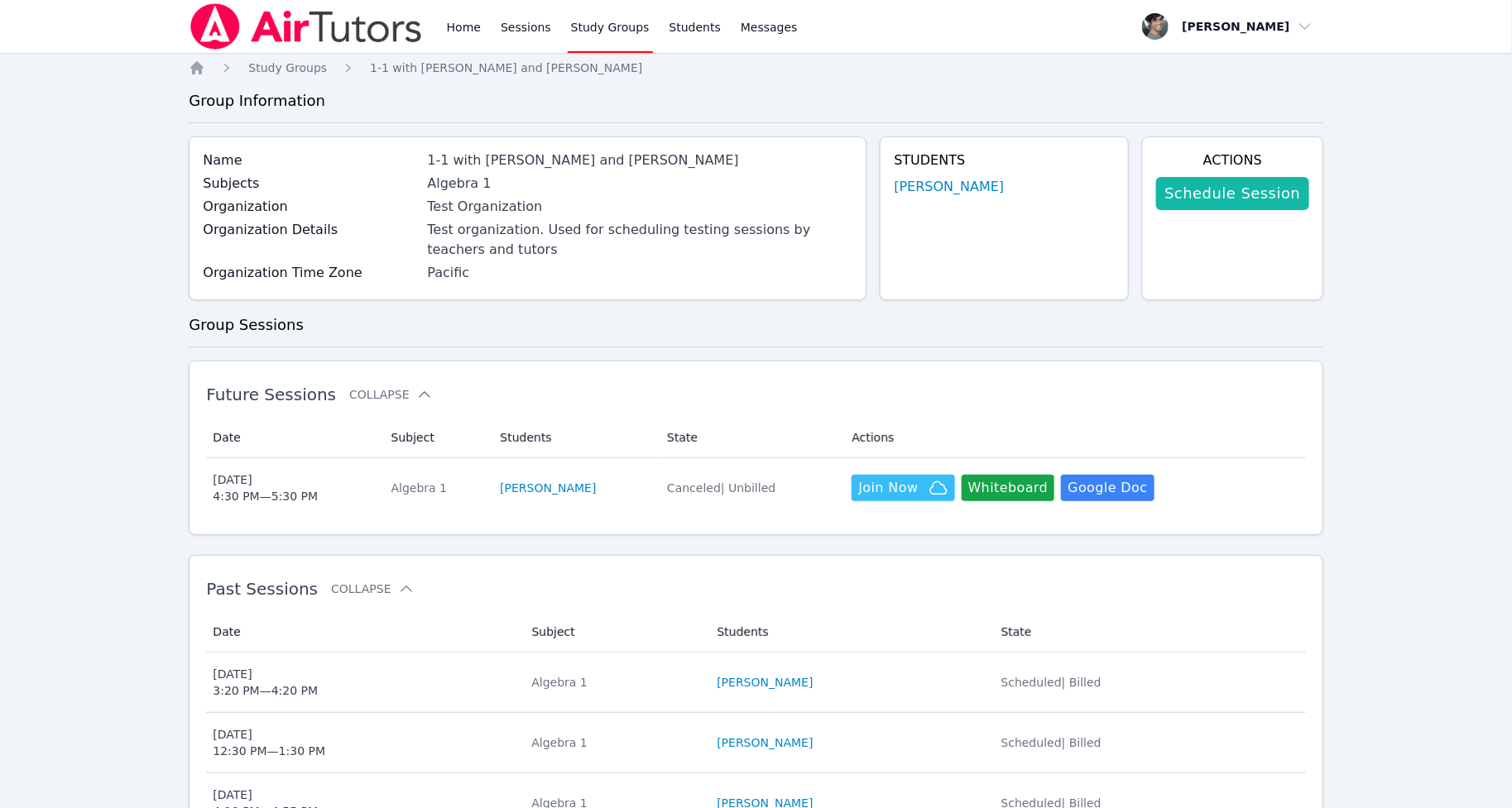
click at [1210, 192] on link "Schedule Session" at bounding box center [1232, 194] width 152 height 33
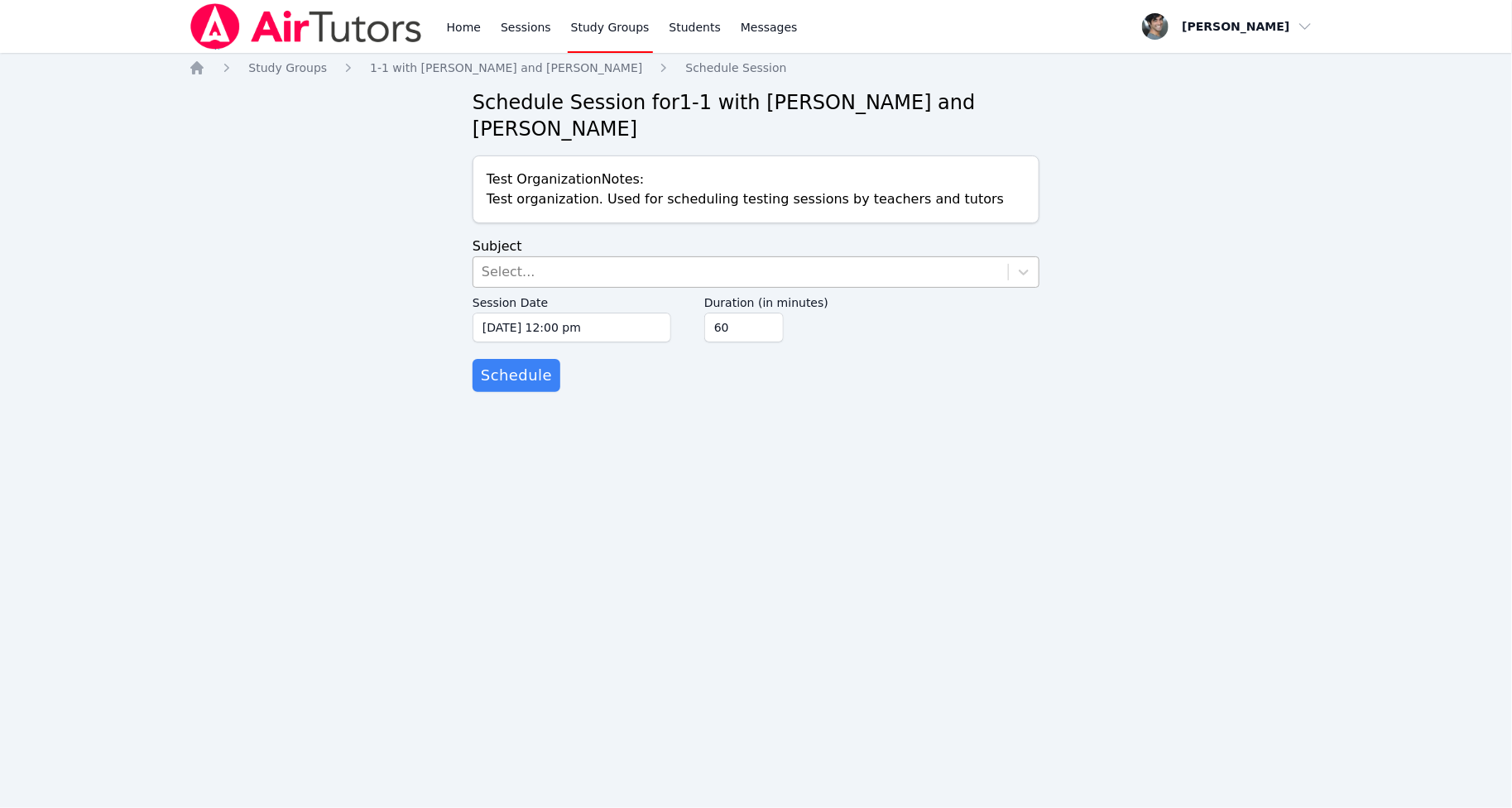
click at [617, 257] on div "Select..." at bounding box center [740, 272] width 534 height 29
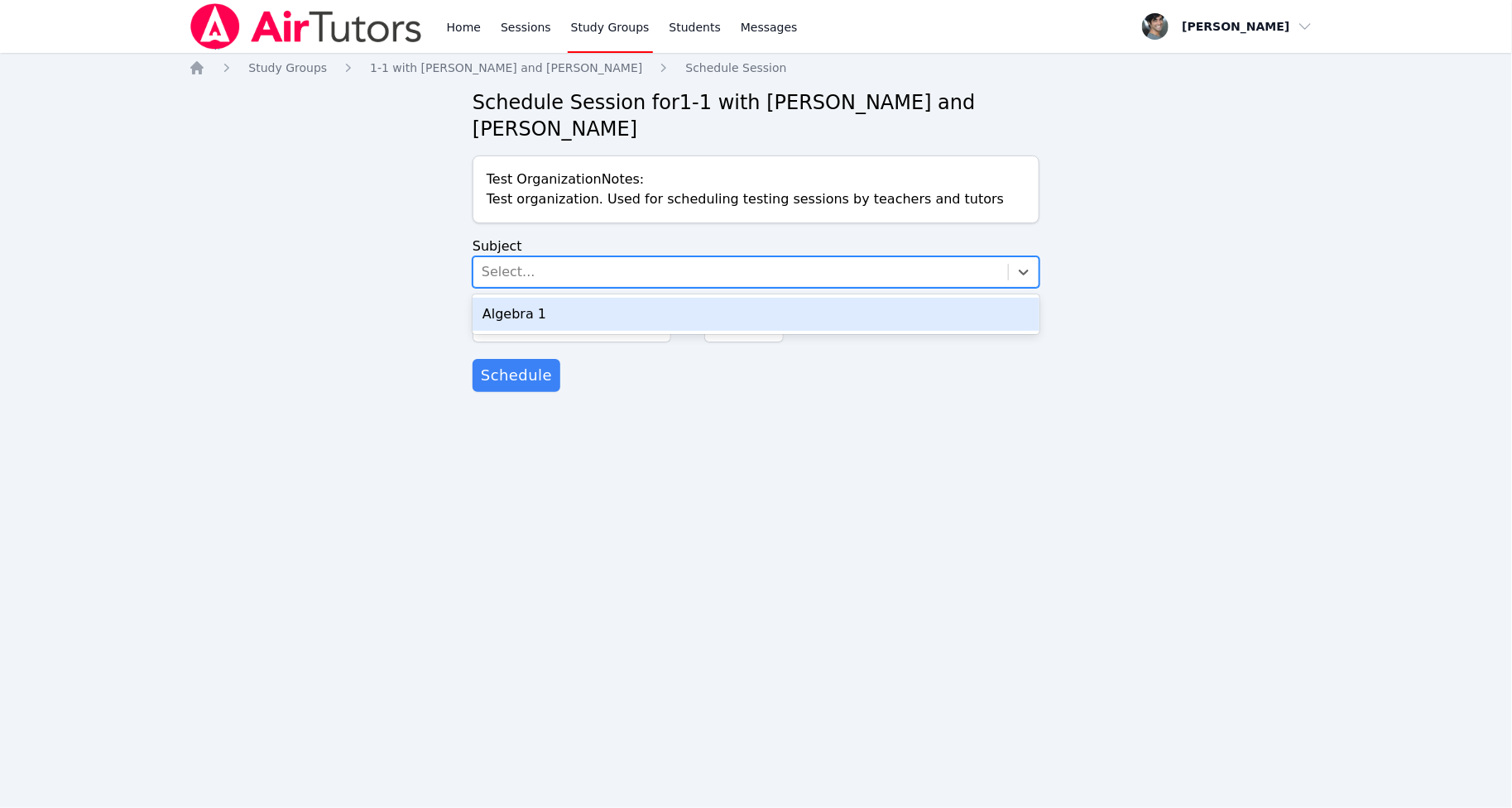
click at [590, 298] on div "Algebra 1" at bounding box center [756, 315] width 567 height 33
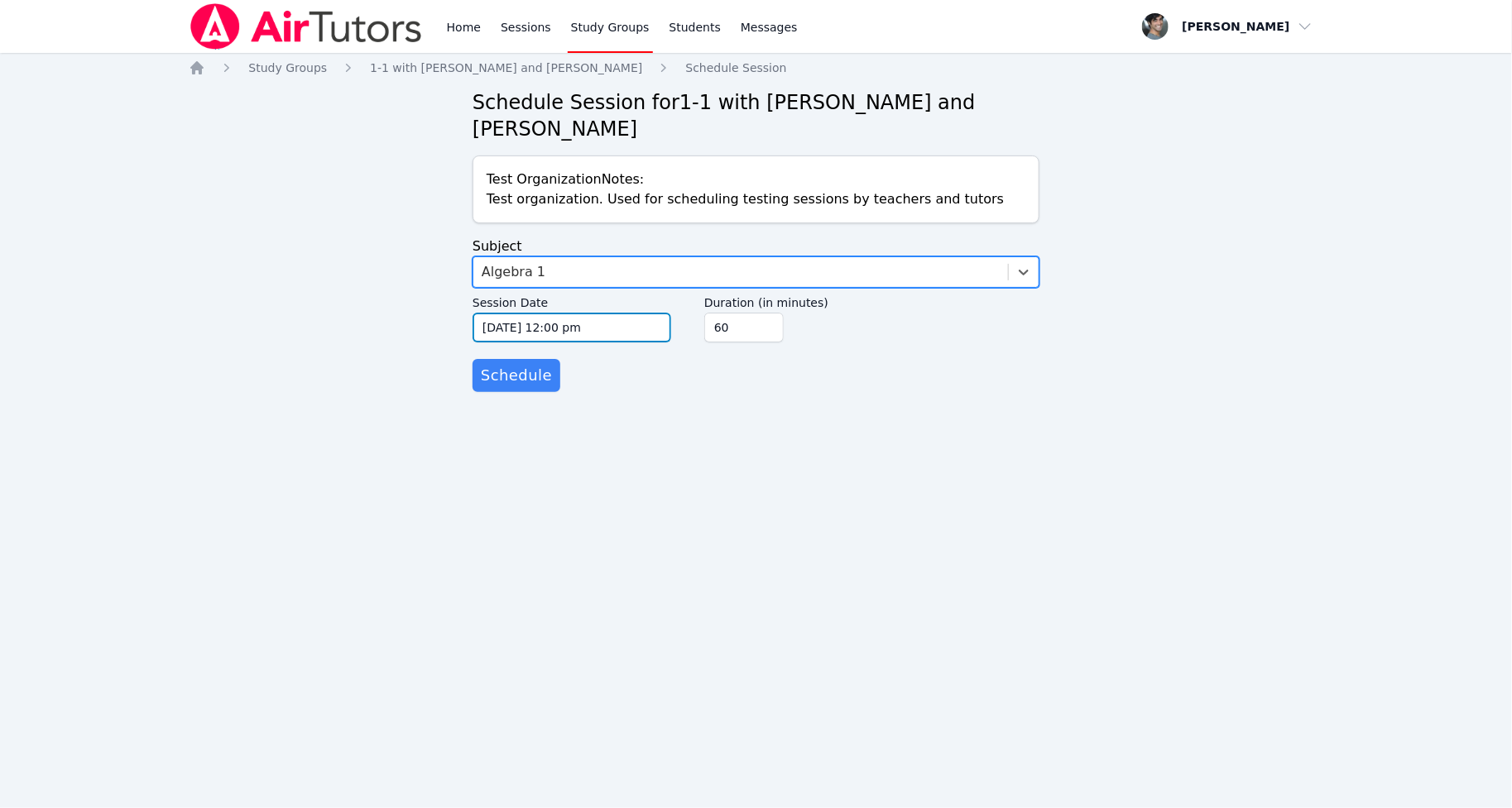
click at [581, 313] on input "10/13/2025 12:00 pm" at bounding box center [572, 328] width 199 height 29
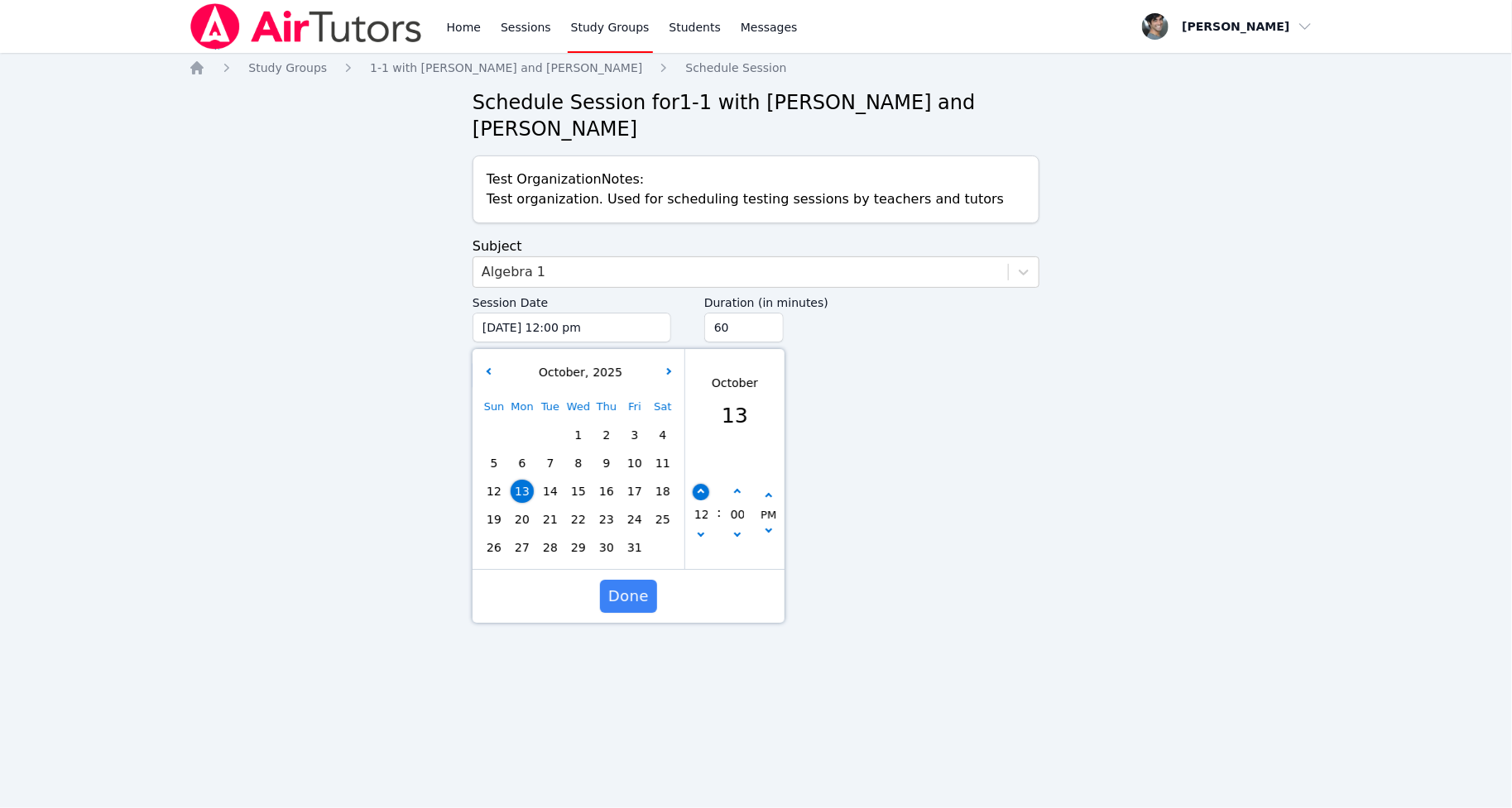
click at [699, 484] on button "button" at bounding box center [700, 492] width 17 height 17
type input "10/13/2025 01:00 pm"
type input "01"
click at [699, 484] on button "button" at bounding box center [700, 492] width 17 height 17
type input "10/13/2025 02:00 pm"
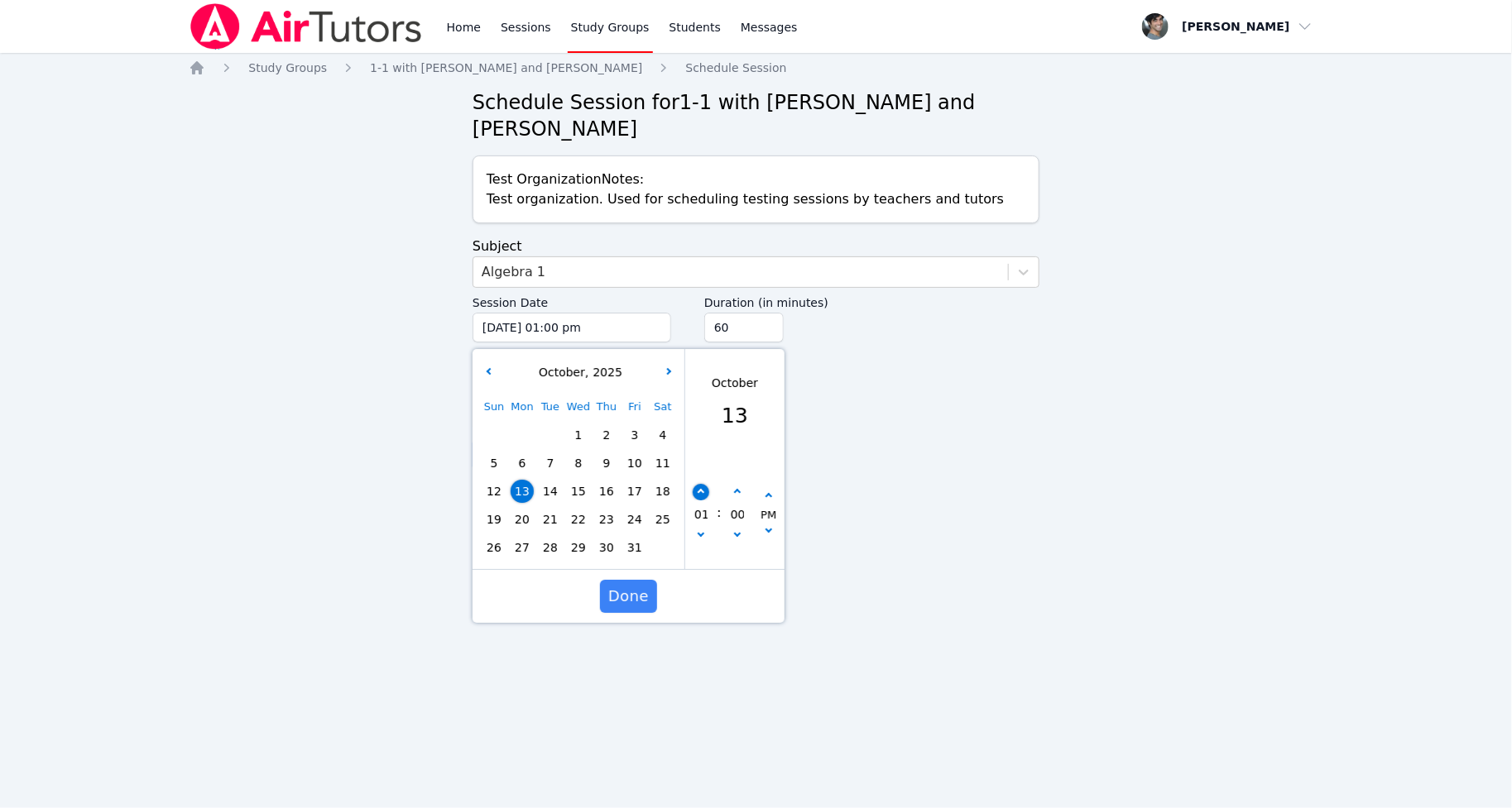
type input "02"
click at [699, 484] on button "button" at bounding box center [700, 492] width 17 height 17
type input "10/13/2025 03:00 pm"
type input "03"
click at [699, 484] on button "button" at bounding box center [700, 492] width 17 height 17
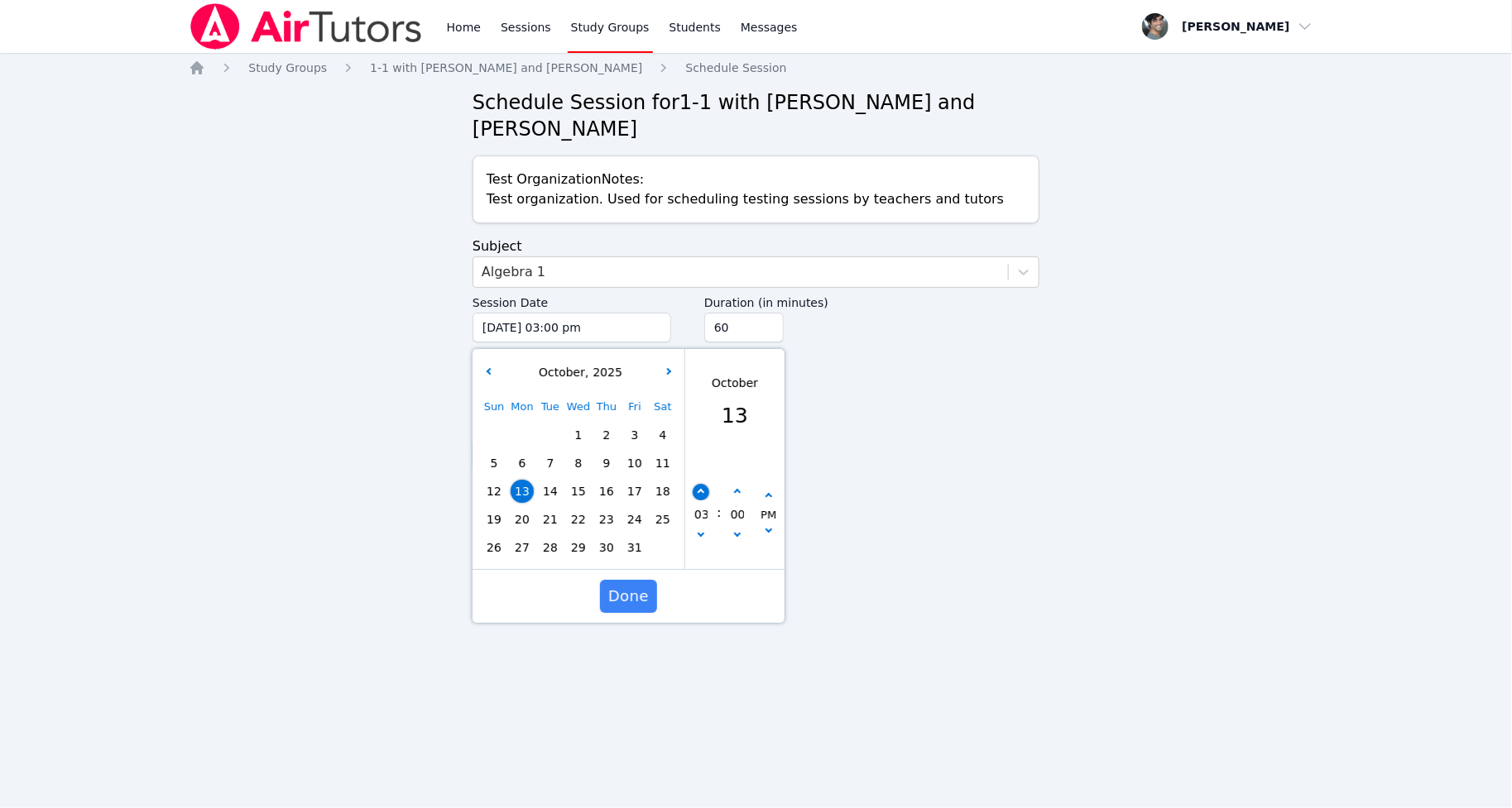
type input "10/13/2025 04:00 pm"
type input "04"
click at [740, 484] on button "button" at bounding box center [736, 492] width 17 height 17
type input "10/13/2025 04:05 pm"
type input "05"
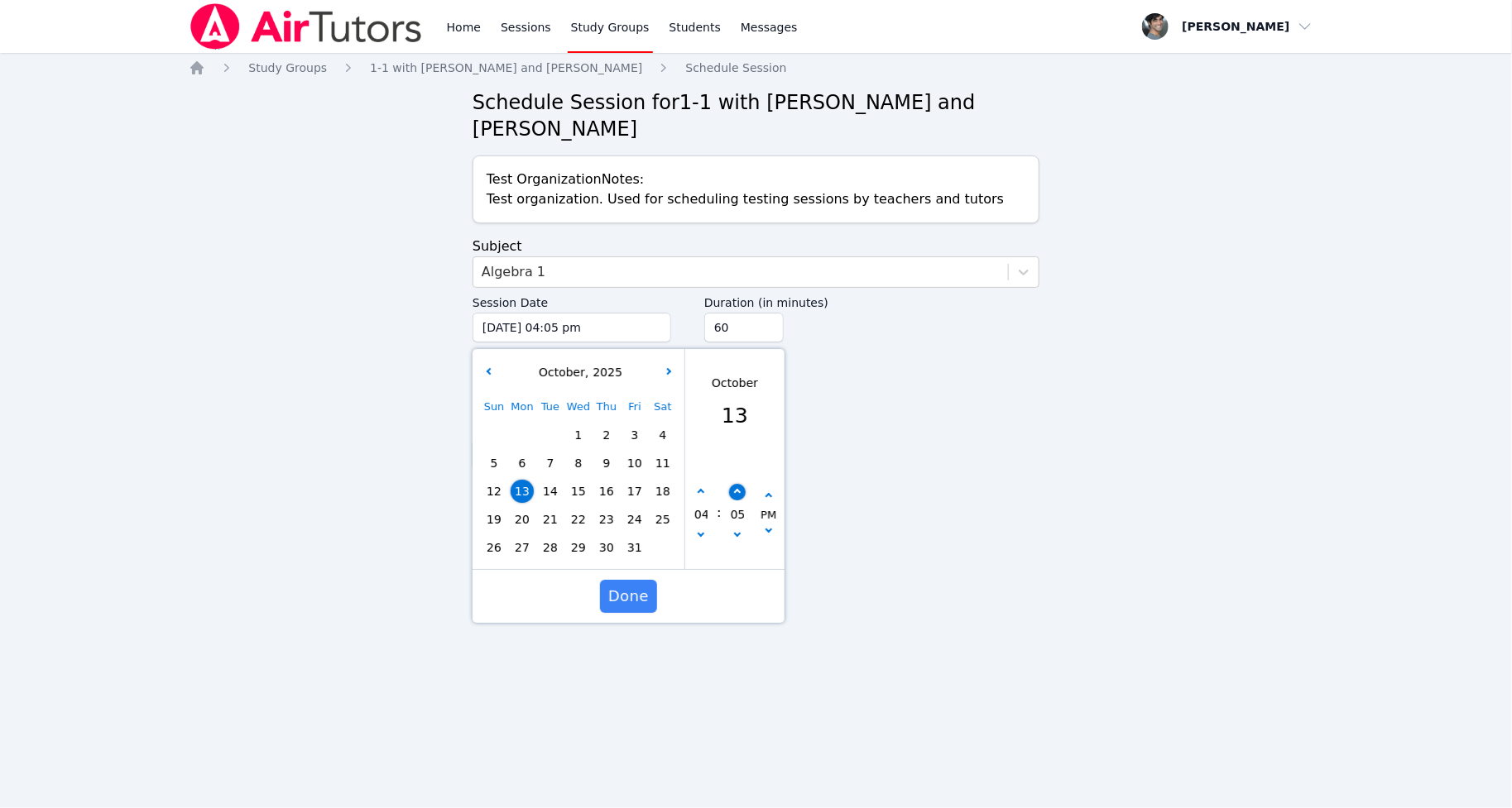
click at [740, 484] on button "button" at bounding box center [736, 492] width 17 height 17
type input "10/13/2025 04:10 pm"
type input "10"
click at [740, 484] on button "button" at bounding box center [736, 492] width 17 height 17
type input "10/13/2025 04:15 pm"
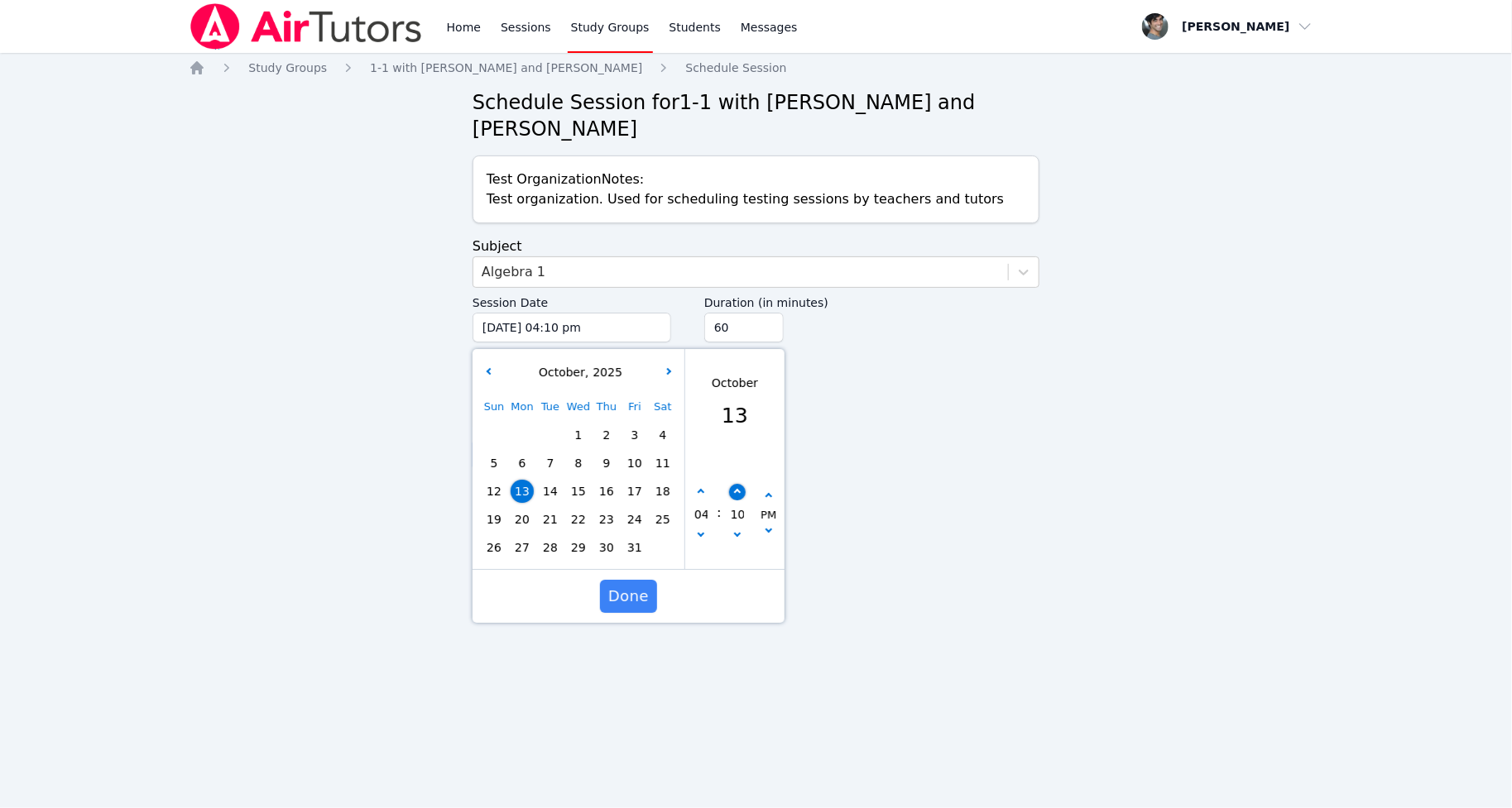
type input "15"
click at [740, 484] on button "button" at bounding box center [736, 492] width 17 height 17
type input "10/13/2025 04:20 pm"
type input "20"
click at [740, 484] on button "button" at bounding box center [736, 492] width 17 height 17
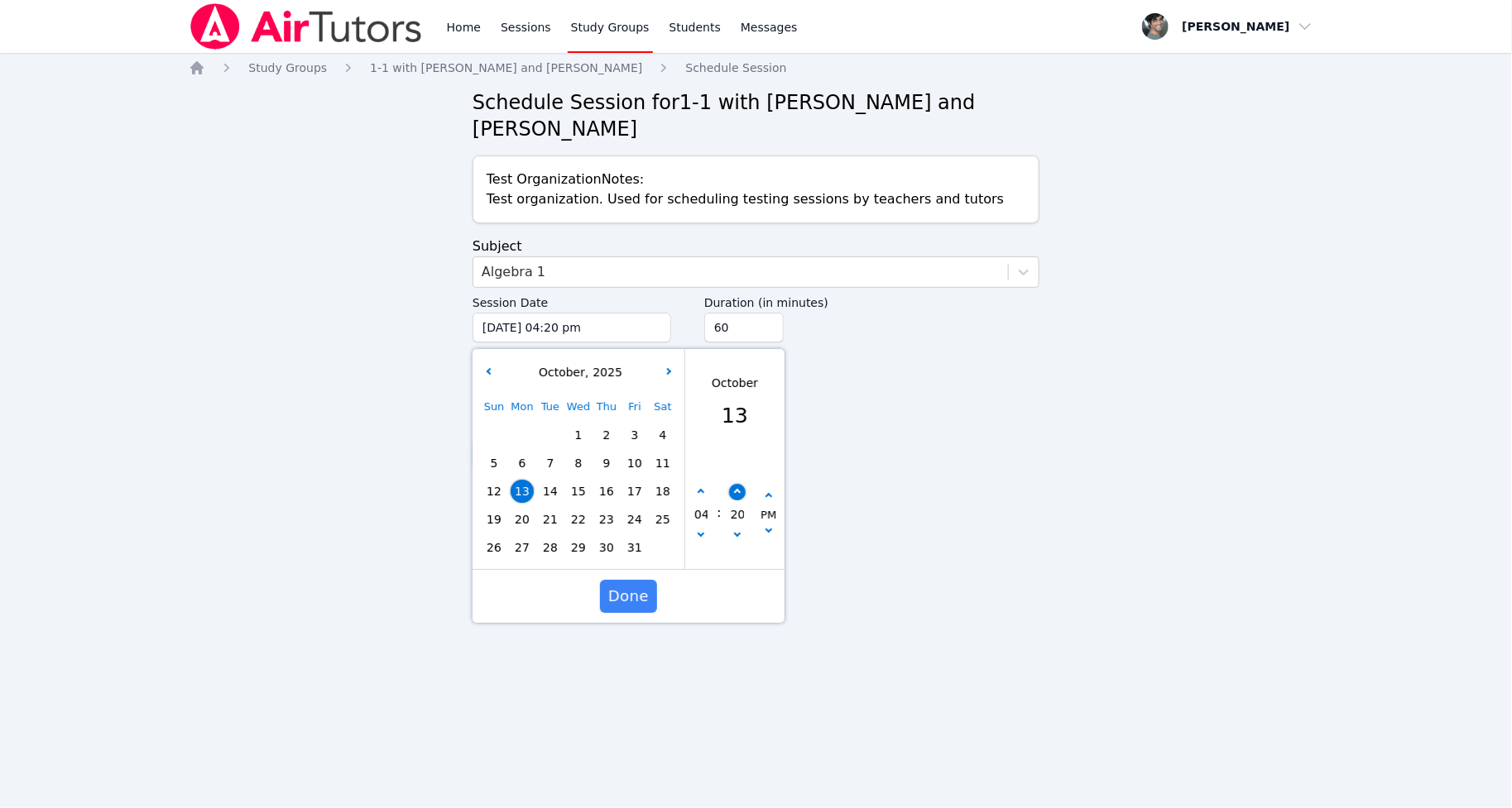
type input "10/13/2025 04:25 pm"
type input "25"
click at [740, 484] on button "button" at bounding box center [736, 492] width 17 height 17
type input "10/13/2025 04:30 pm"
type input "30"
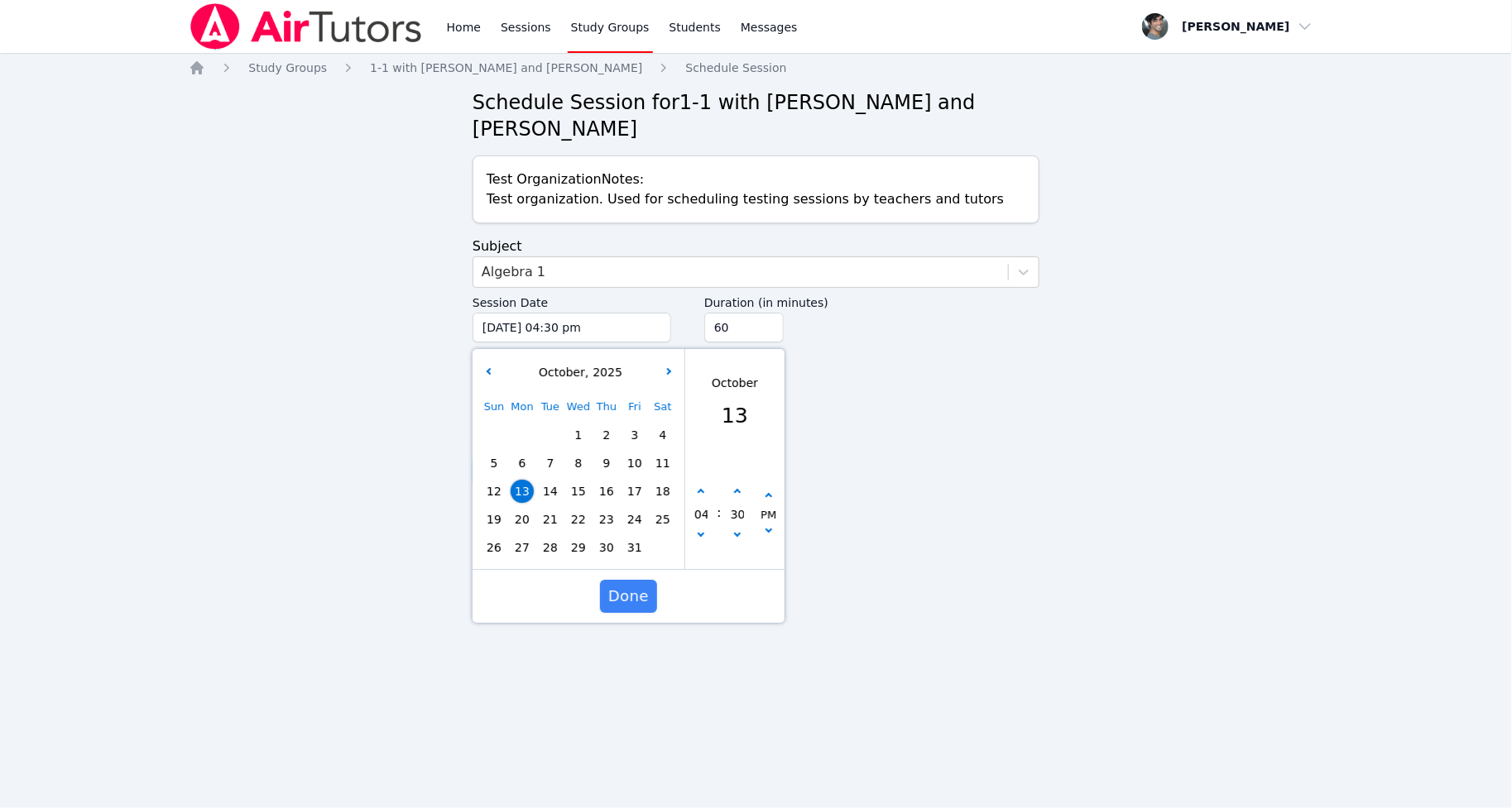
click at [838, 458] on div "Home Study Groups 1-1 with Obi Wan Kenobi and Hasan Ali Schedule Session Schedu…" at bounding box center [755, 290] width 1134 height 462
click at [614, 585] on span "Done" at bounding box center [628, 597] width 40 height 24
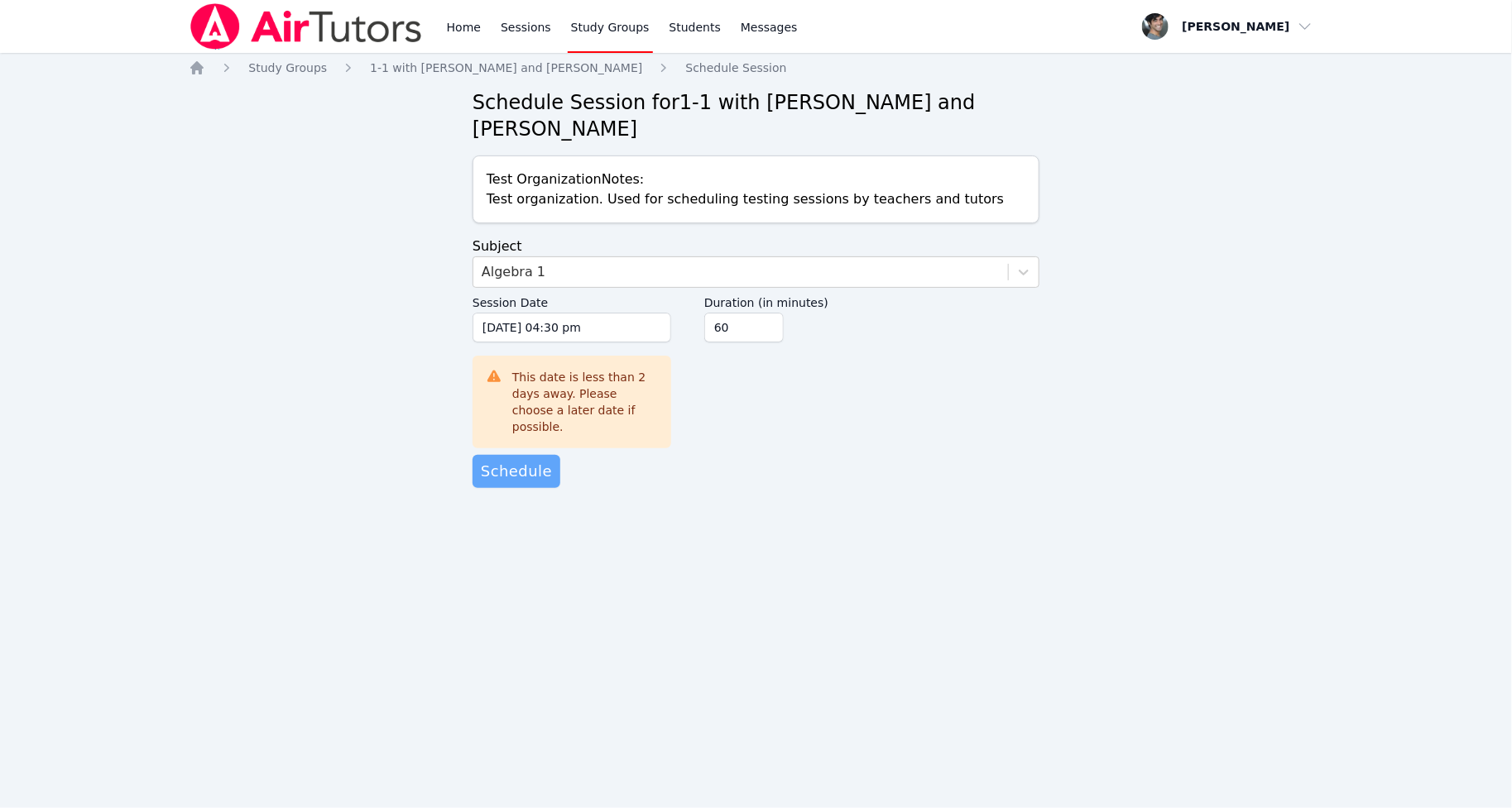
click at [524, 460] on span "Schedule" at bounding box center [516, 472] width 72 height 24
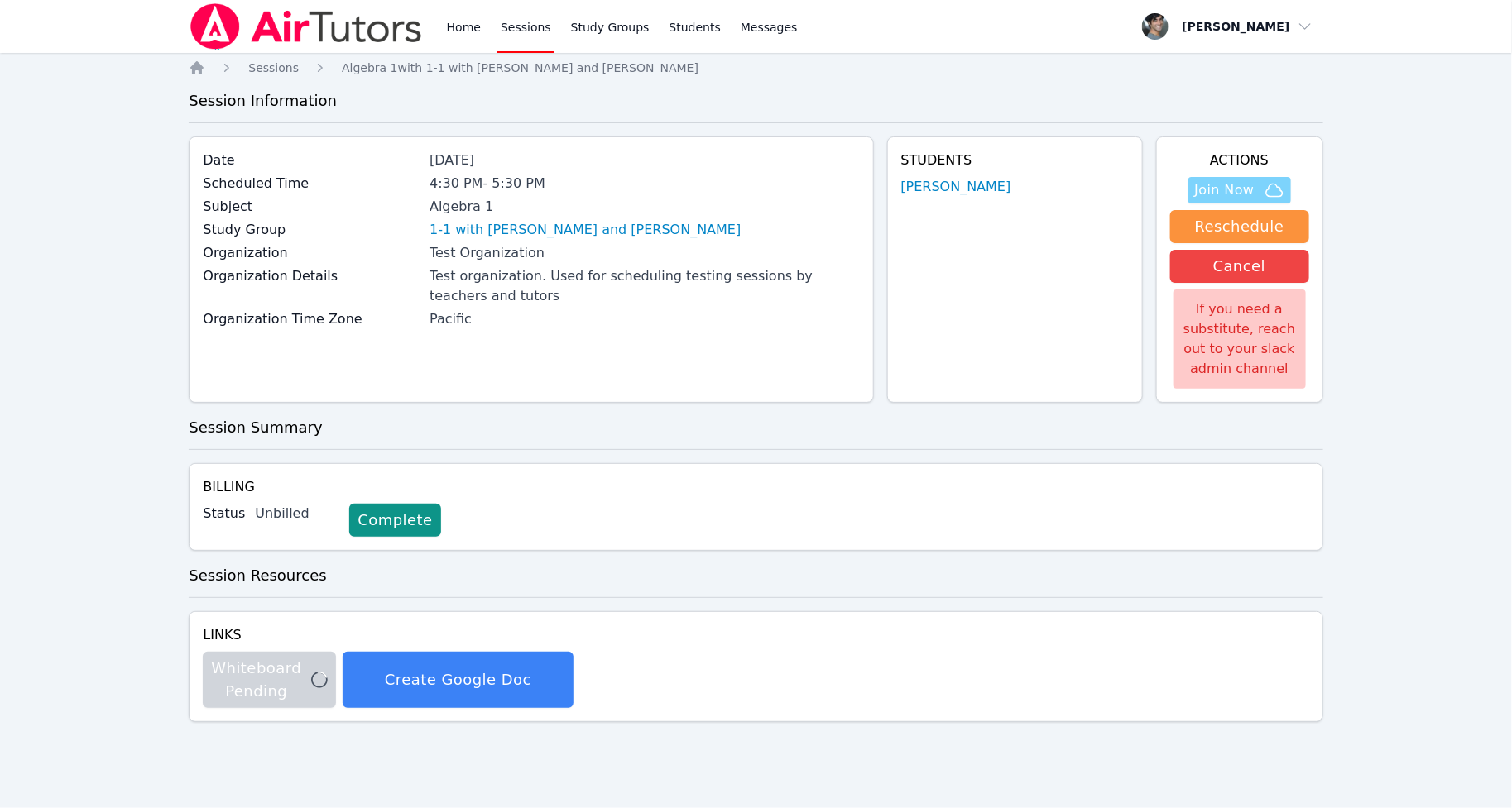
click at [1203, 180] on span "Join Now" at bounding box center [1224, 190] width 60 height 20
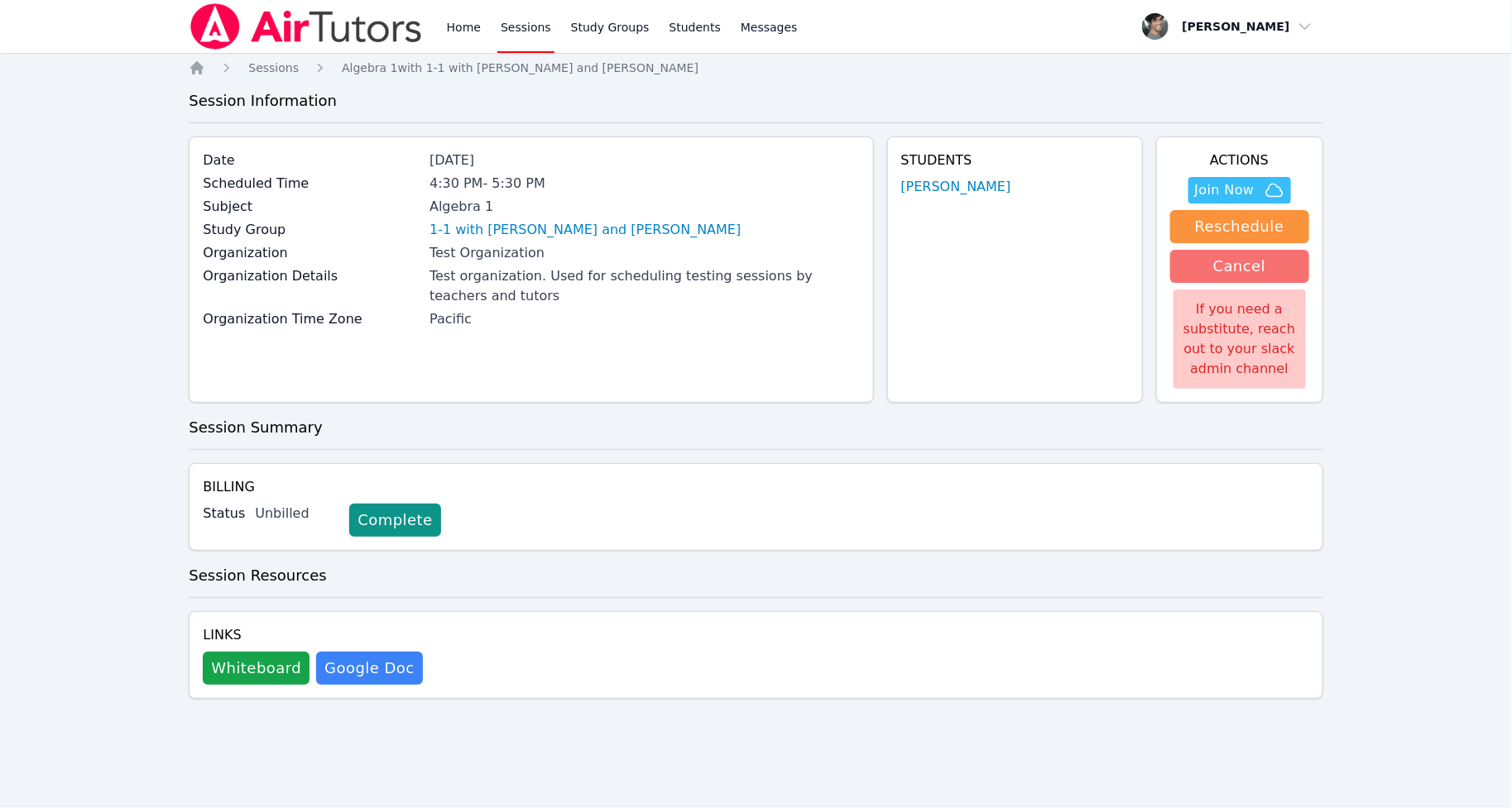
click at [1207, 281] on button "Cancel" at bounding box center [1239, 267] width 139 height 33
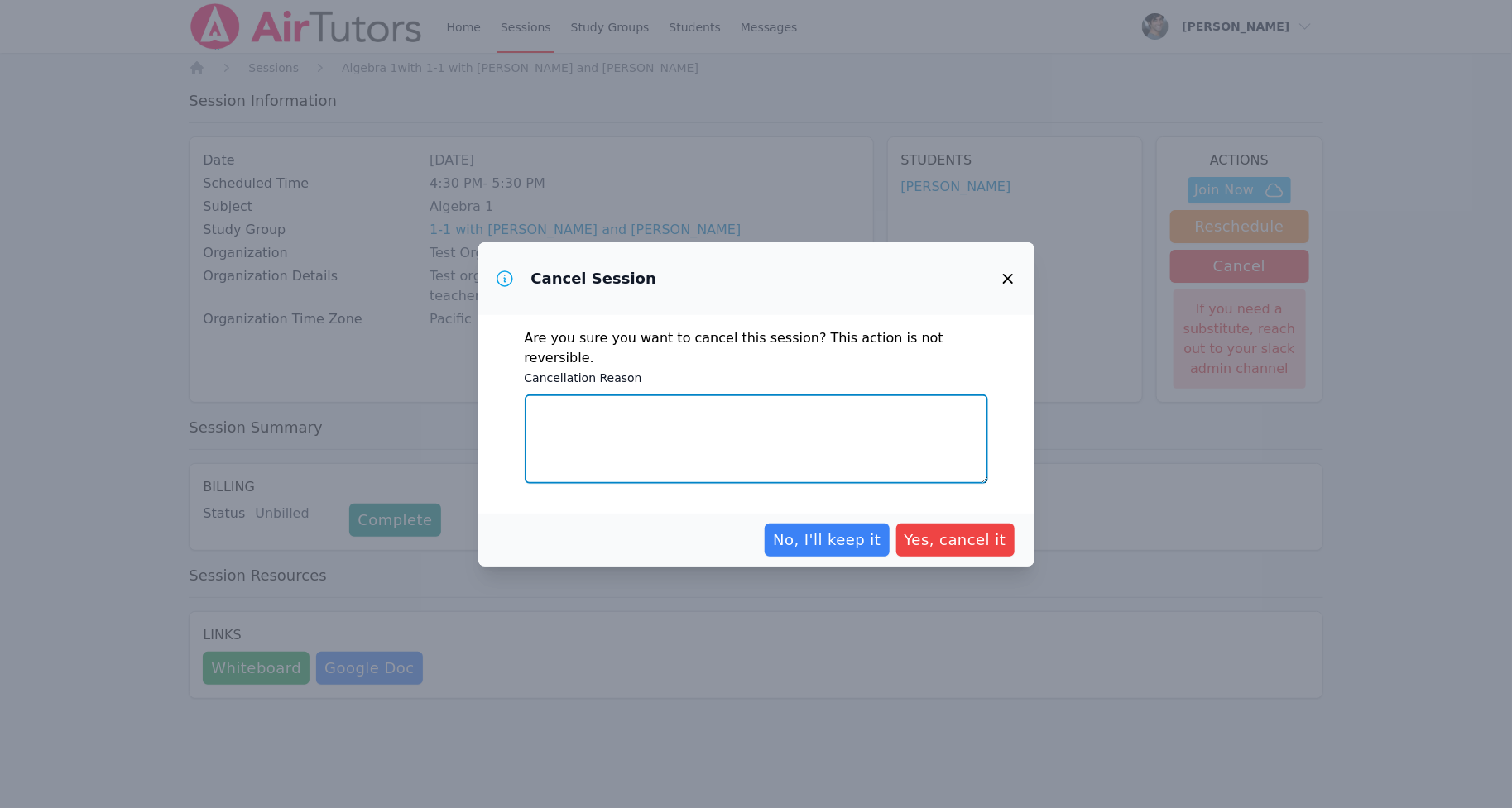
click at [742, 408] on textarea "Cancellation Reason" at bounding box center [756, 438] width 464 height 89
type textarea "no"
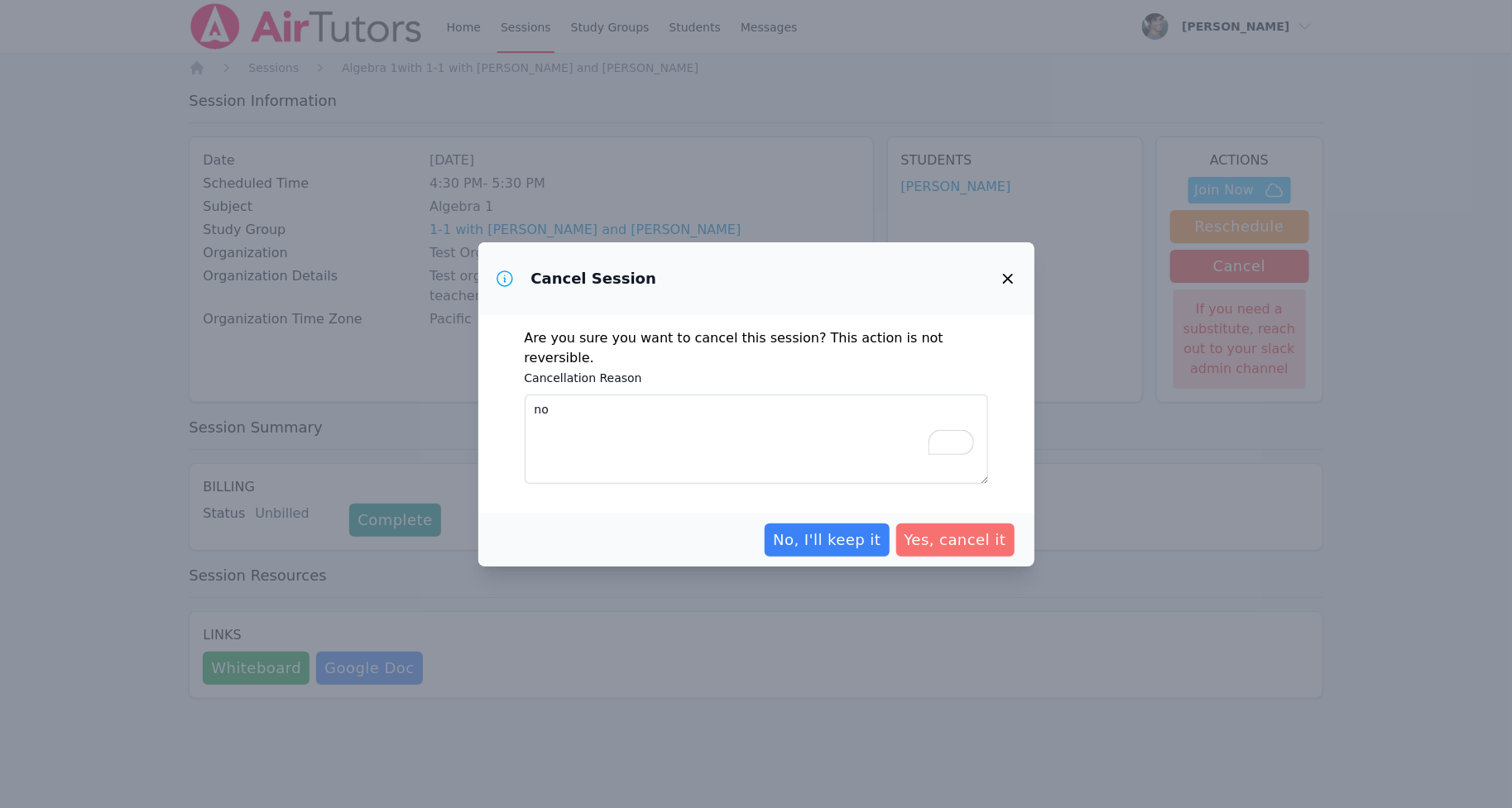
click at [949, 529] on span "Yes, cancel it" at bounding box center [955, 540] width 102 height 24
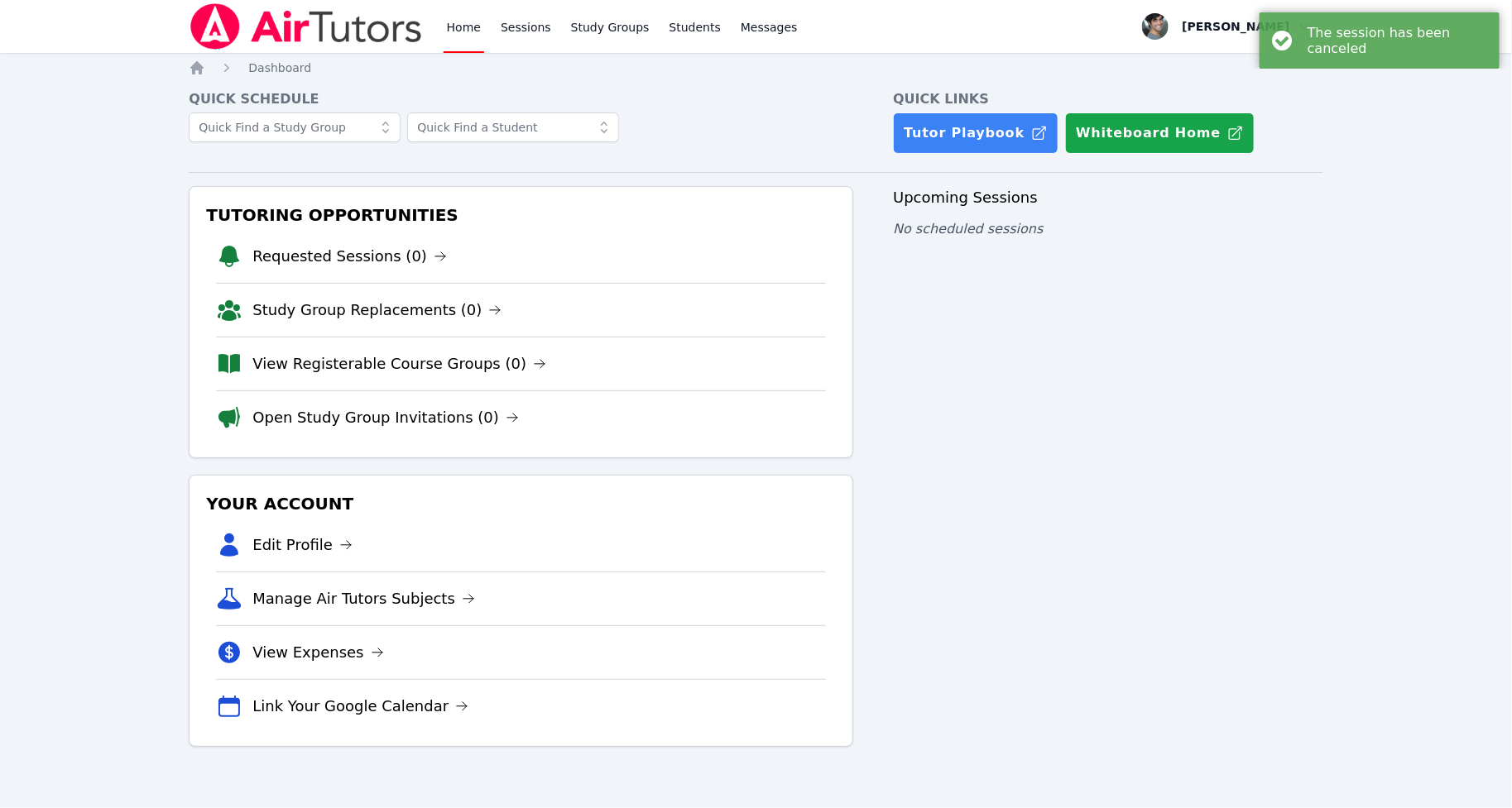
click at [444, 25] on link "Home" at bounding box center [463, 26] width 40 height 53
click at [378, 23] on img at bounding box center [305, 25] width 234 height 46
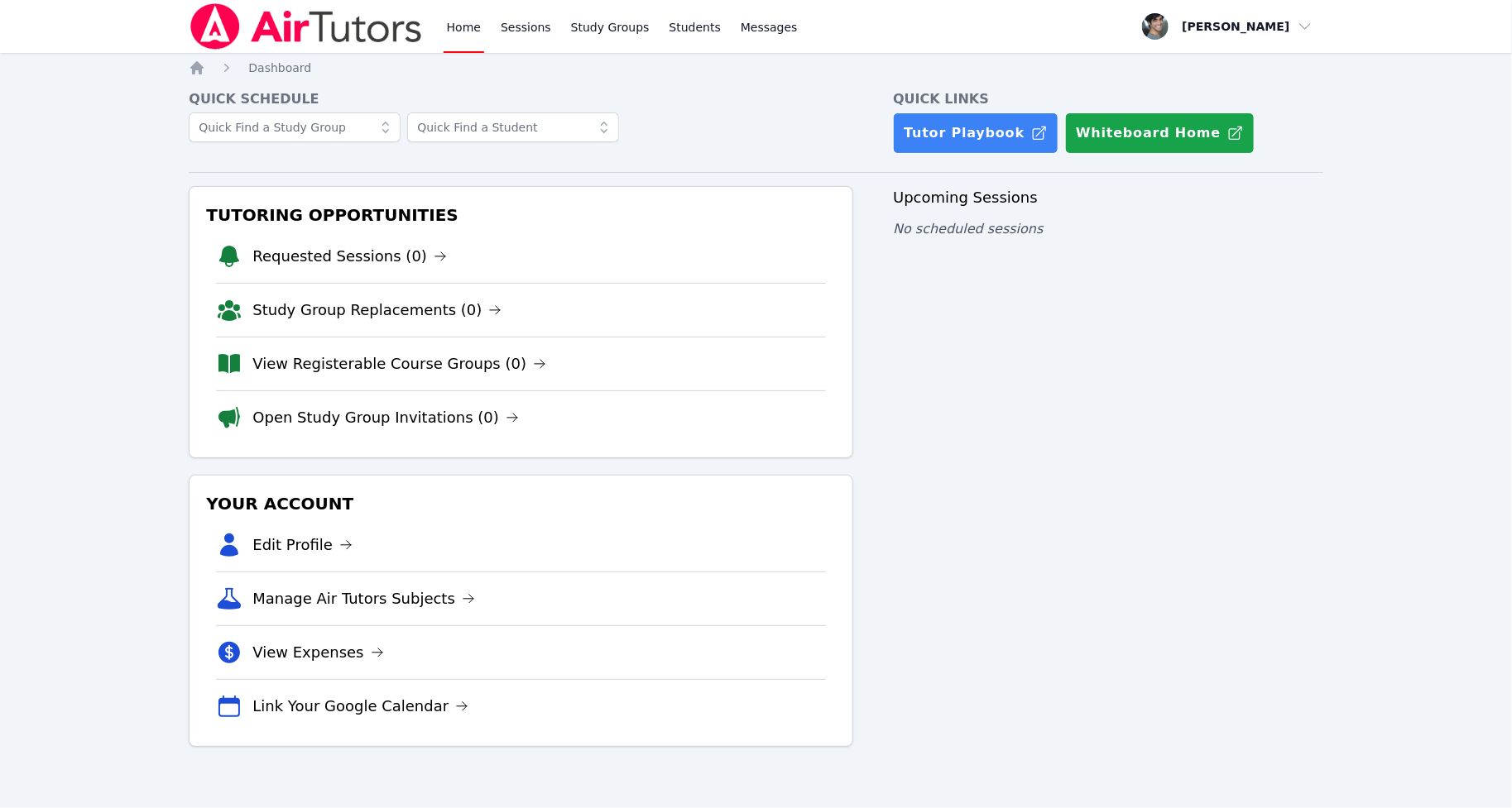
click at [308, 12] on img at bounding box center [305, 25] width 234 height 46
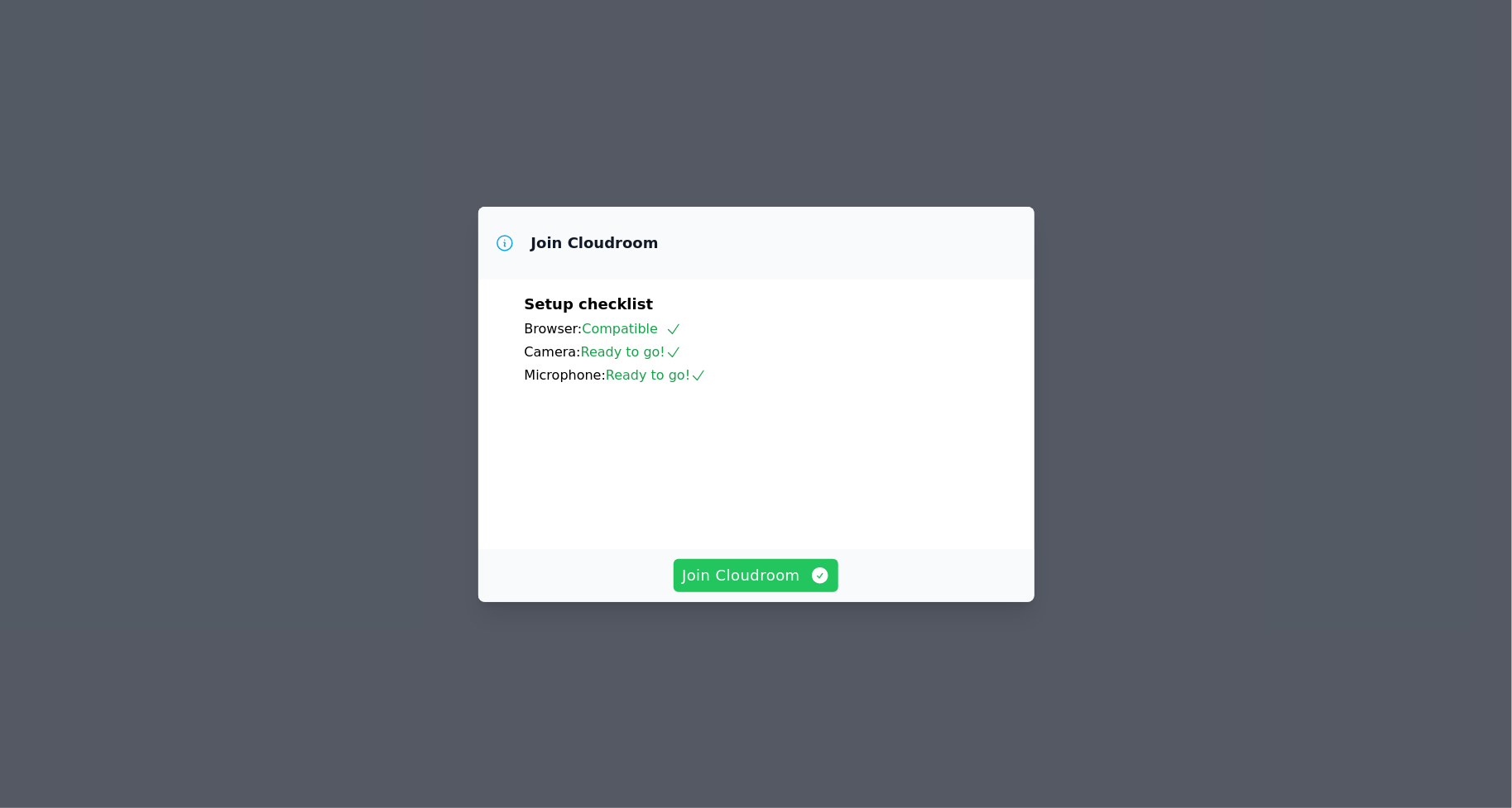
click at [733, 587] on span "Join Cloudroom" at bounding box center [755, 576] width 148 height 24
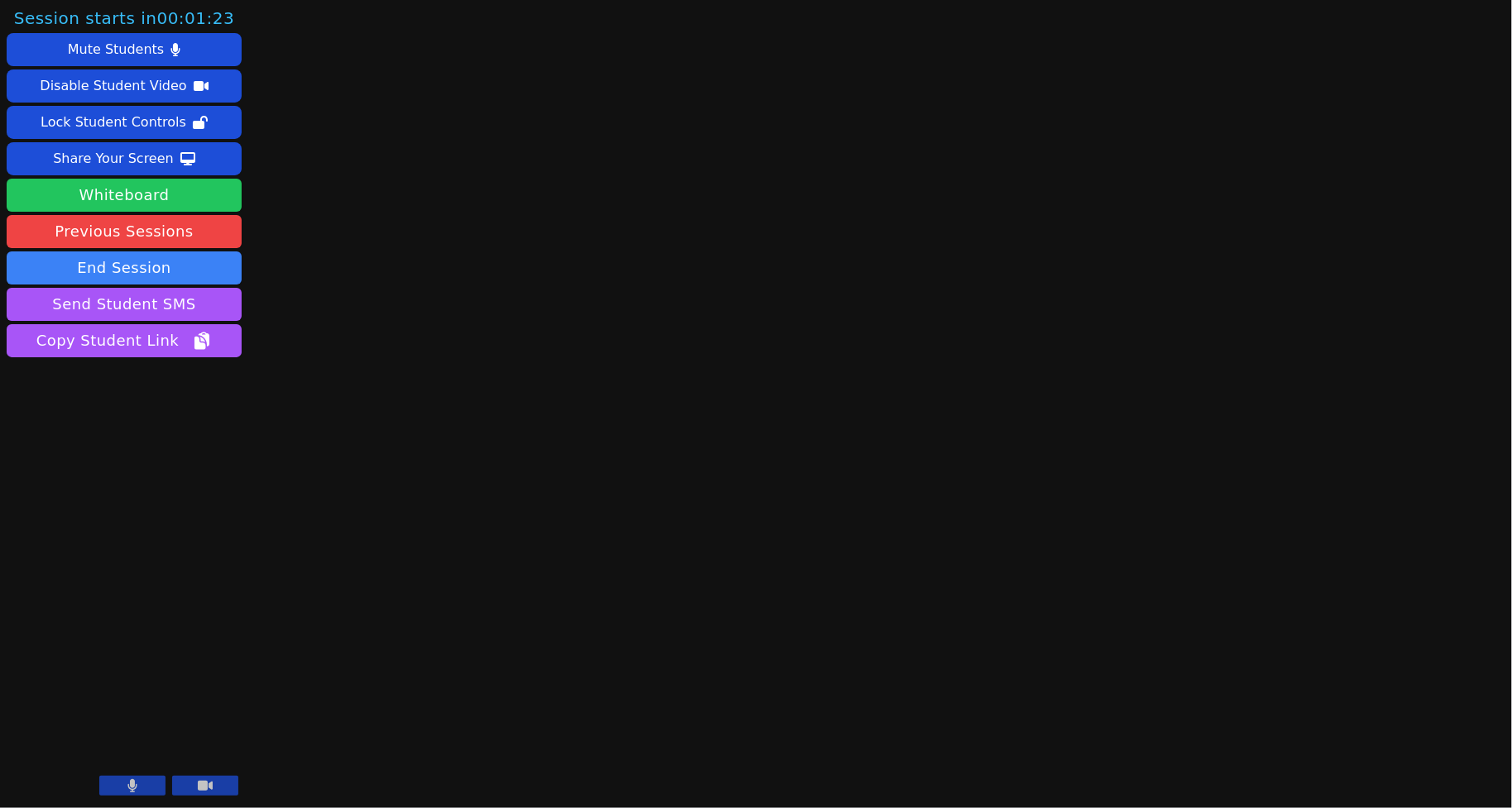
click at [164, 188] on button "Whiteboard" at bounding box center [125, 195] width 235 height 33
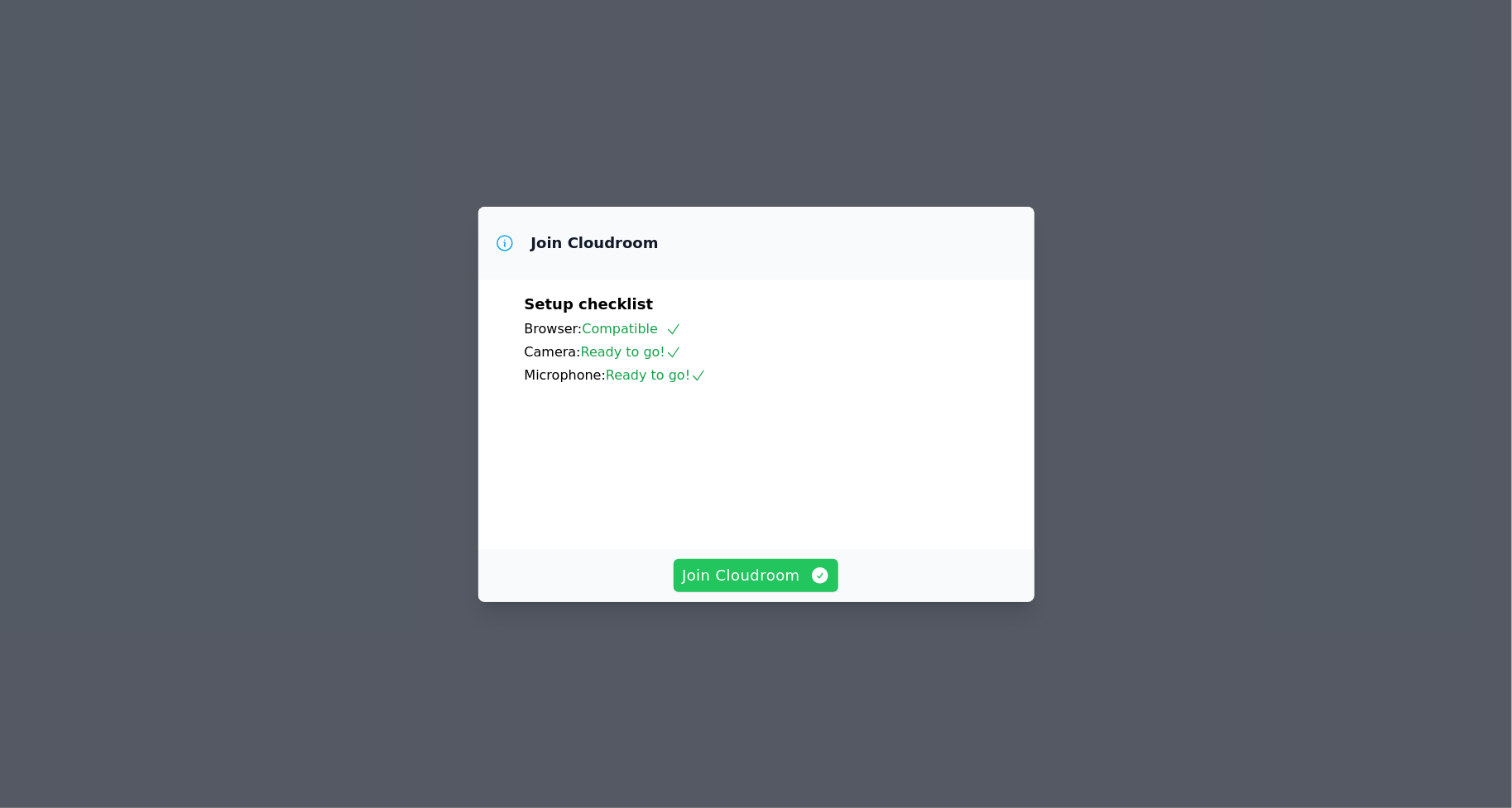
click at [744, 587] on span "Join Cloudroom" at bounding box center [755, 576] width 148 height 24
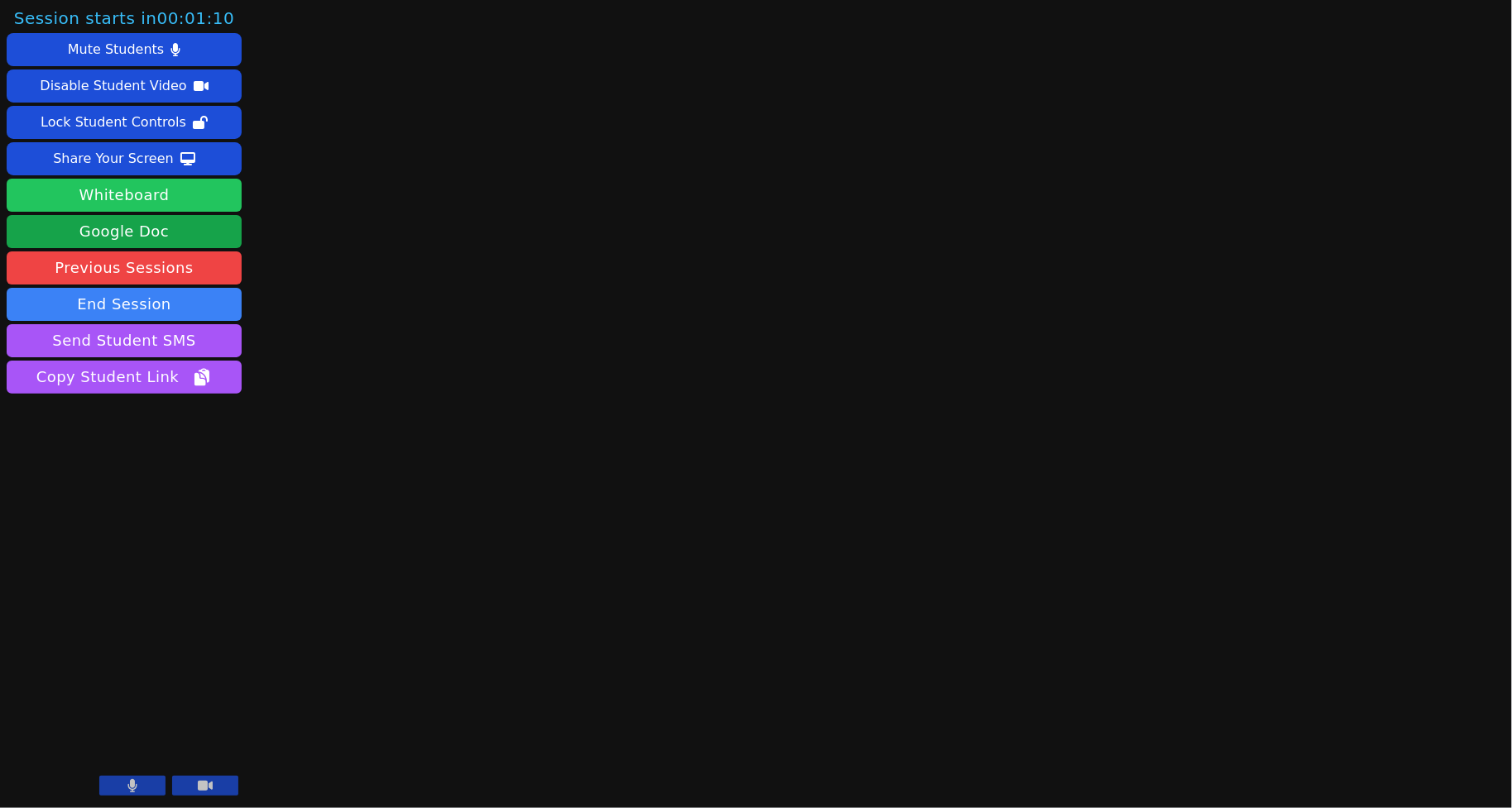
click at [158, 191] on button "Whiteboard" at bounding box center [125, 195] width 235 height 33
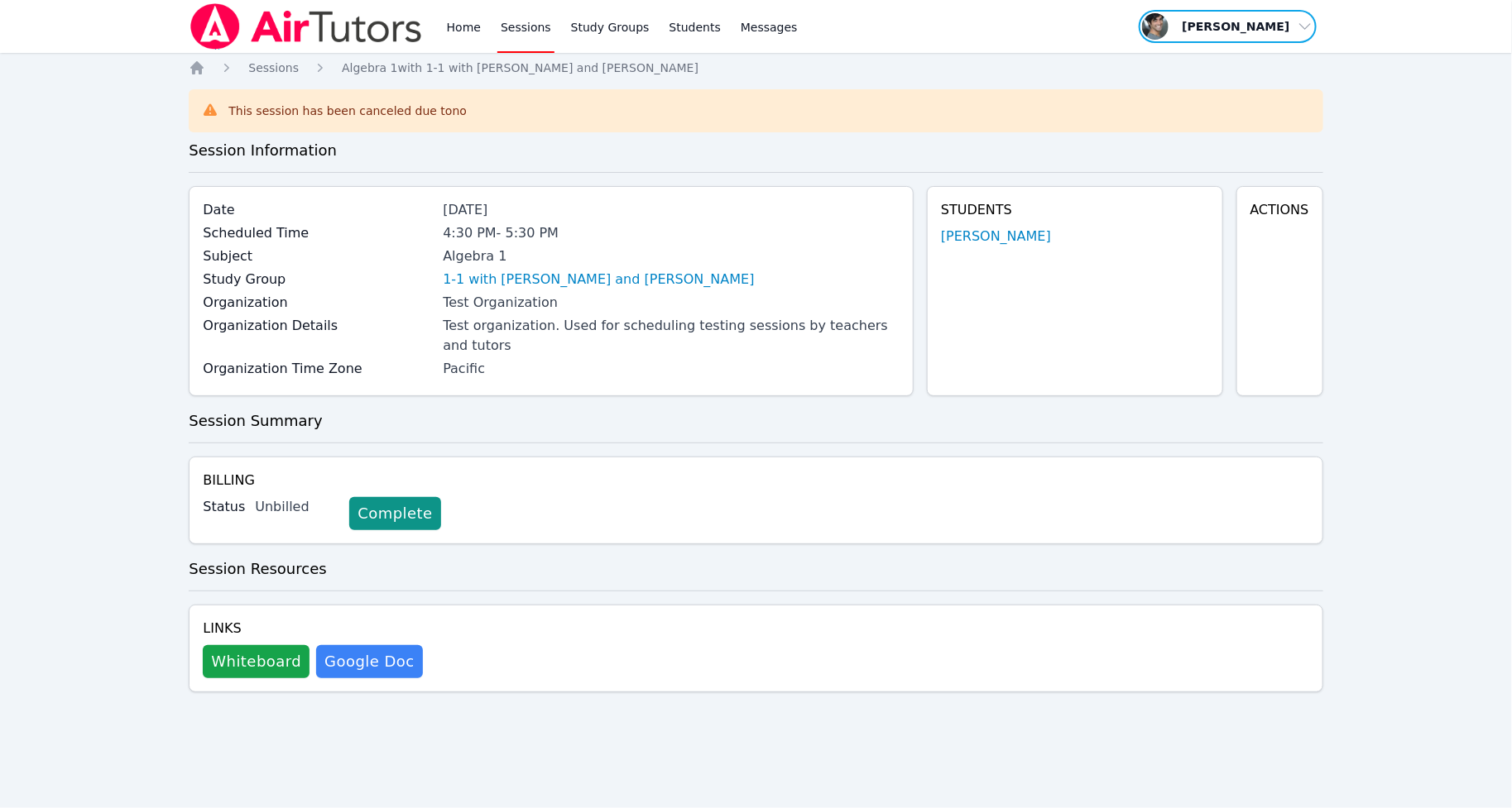
click at [1274, 21] on span "button" at bounding box center [1227, 25] width 180 height 36
click at [1199, 87] on button "Logout" at bounding box center [1234, 94] width 159 height 29
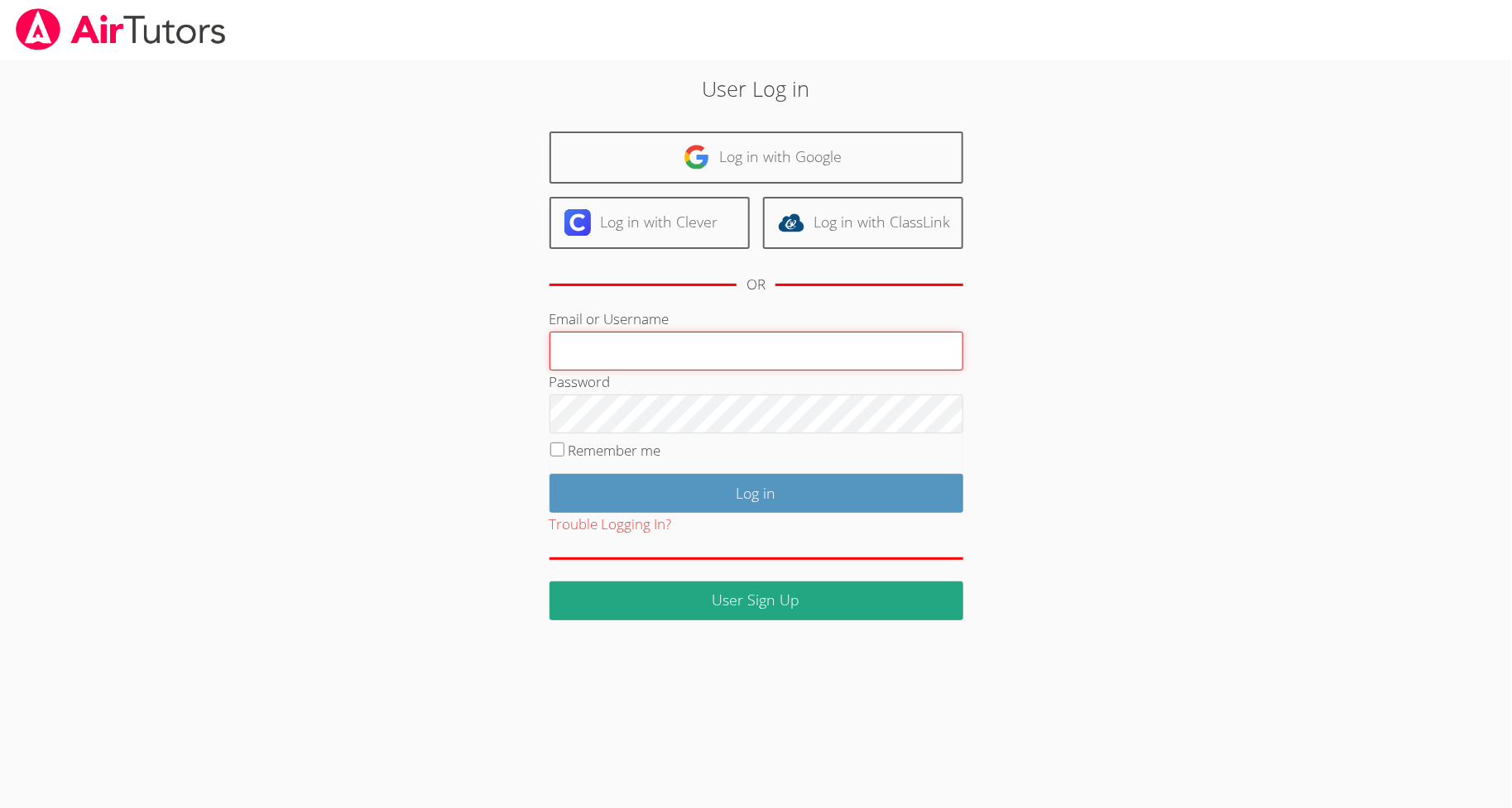
type input "[EMAIL_ADDRESS][DOMAIN_NAME]"
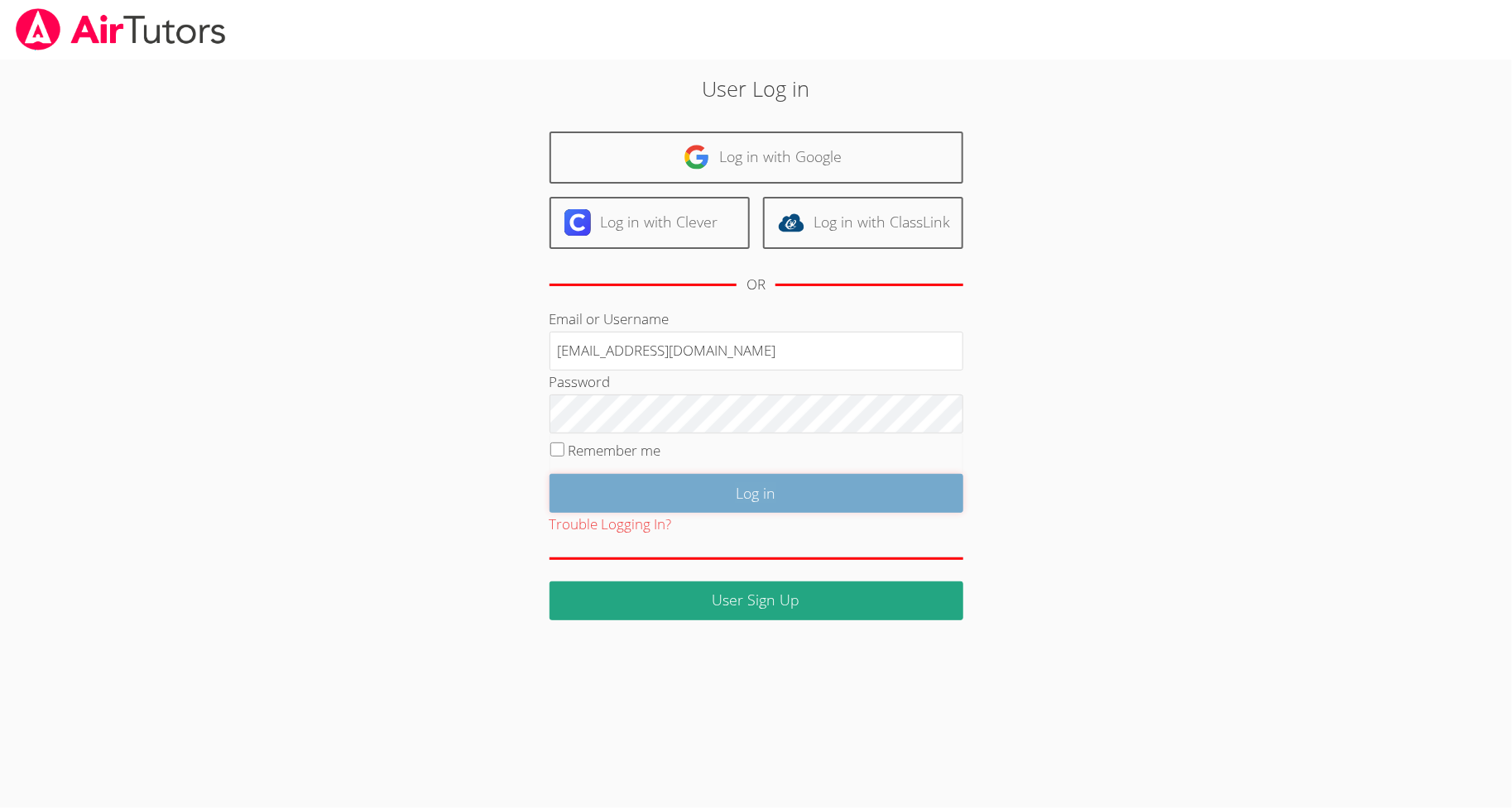
click at [631, 506] on input "Log in" at bounding box center [756, 493] width 414 height 39
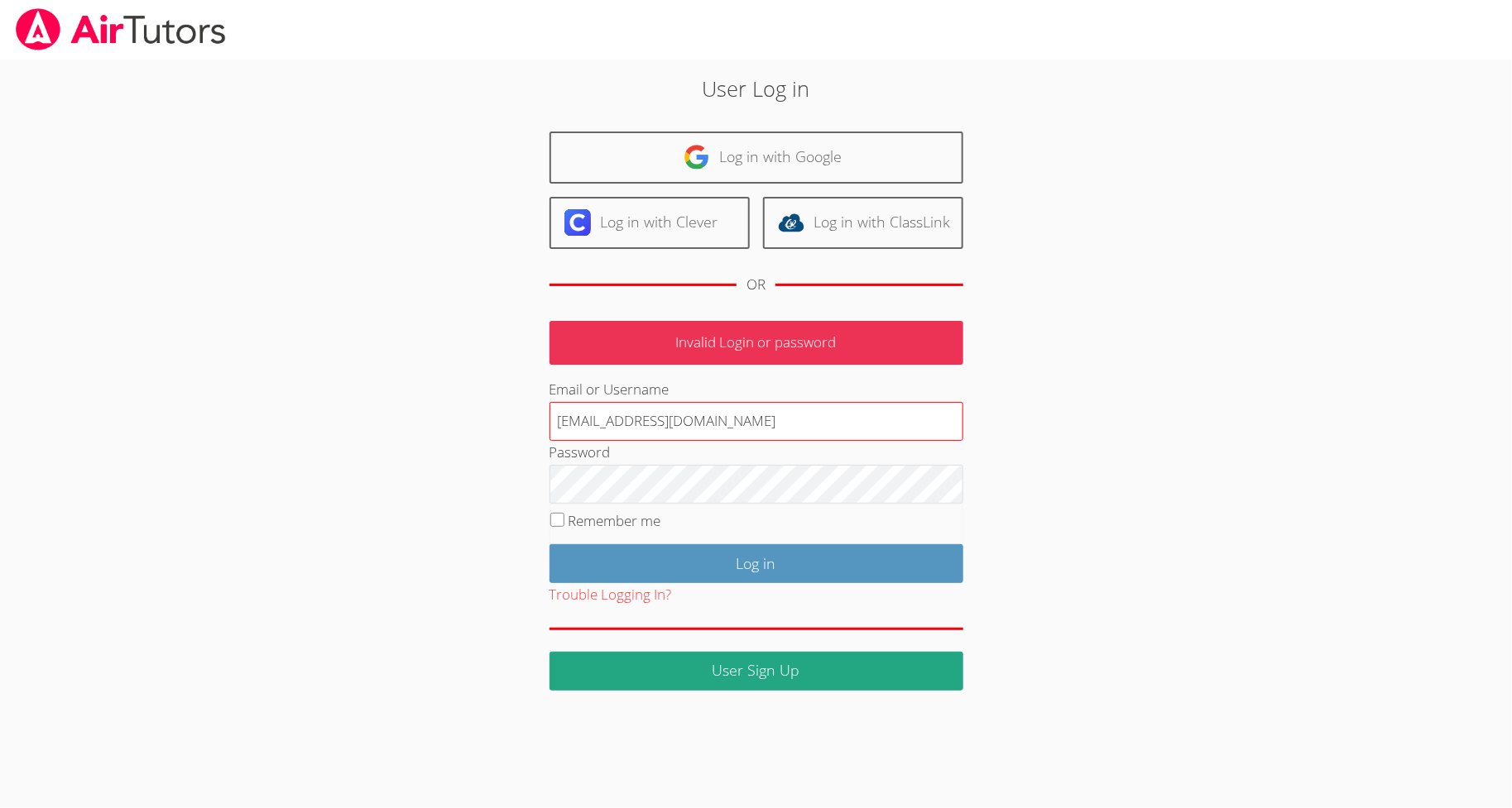
click at [648, 427] on input "[EMAIL_ADDRESS][DOMAIN_NAME]" at bounding box center [756, 422] width 414 height 40
click at [446, 511] on div "User Log in Log in with Google Log in with Clever Log in with ClassLink OR Inva…" at bounding box center [755, 380] width 817 height 617
click at [618, 426] on input "calhasan+teste@gmail.com" at bounding box center [756, 422] width 414 height 40
type input "[PERSON_NAME][EMAIL_ADDRESS][DOMAIN_NAME]"
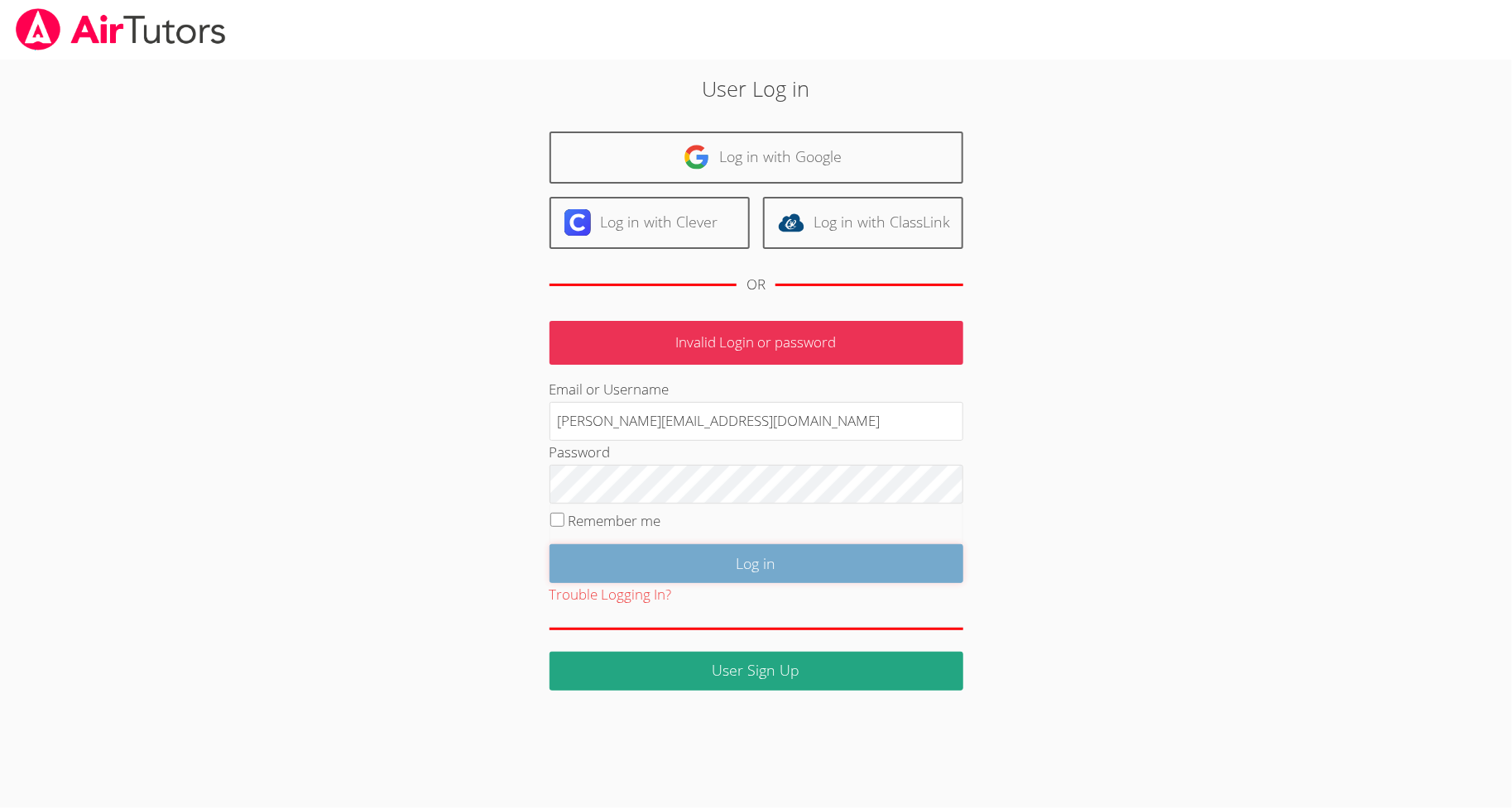
click at [703, 554] on input "Log in" at bounding box center [756, 564] width 414 height 39
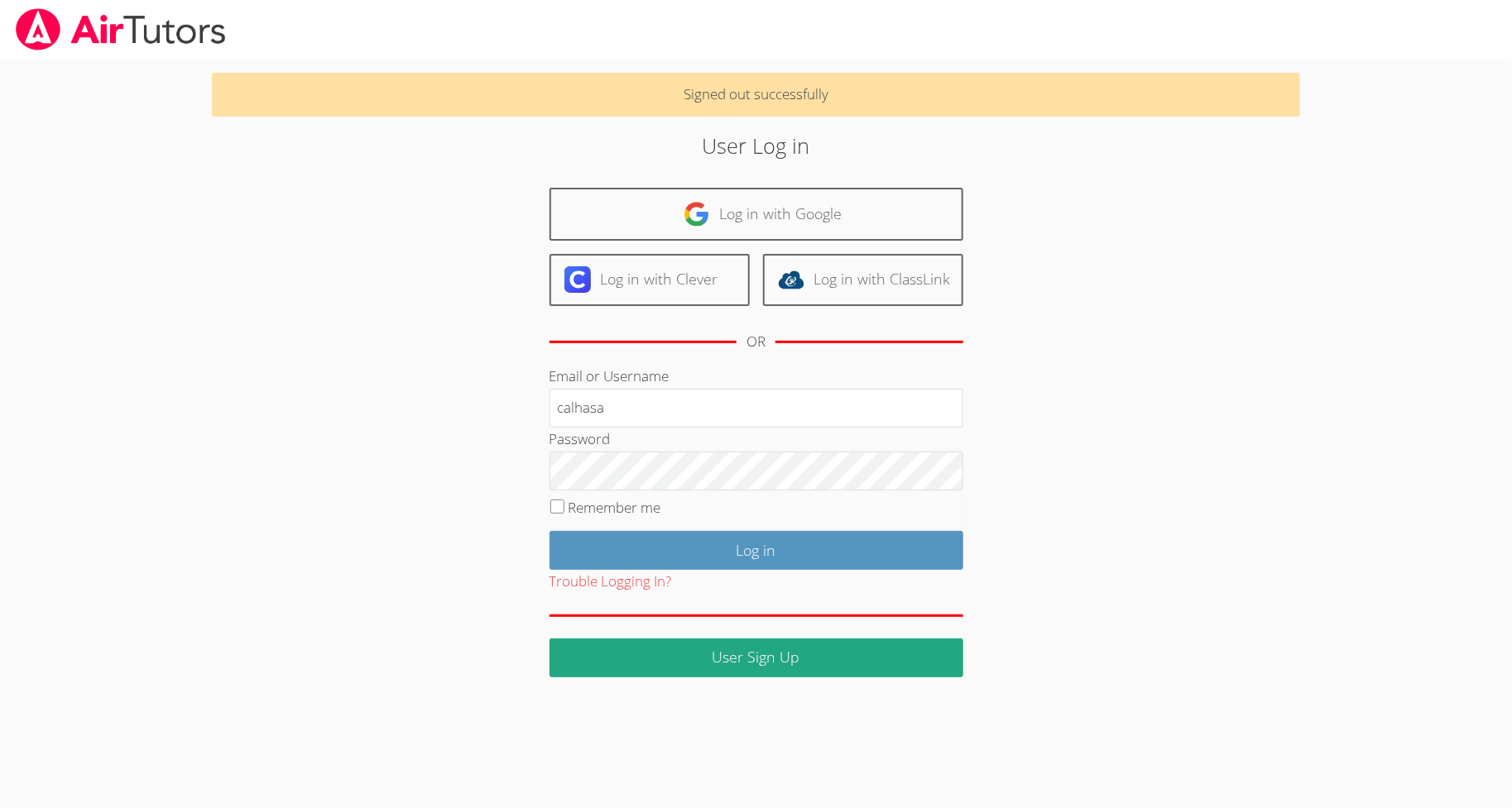
click at [477, 411] on div "User Log in Log in with Google Log in with Clever Log in with ClassLink OR Emai…" at bounding box center [755, 403] width 817 height 547
click at [691, 412] on input "calhasa" at bounding box center [756, 409] width 414 height 40
type input "[EMAIL_ADDRESS][DOMAIN_NAME]"
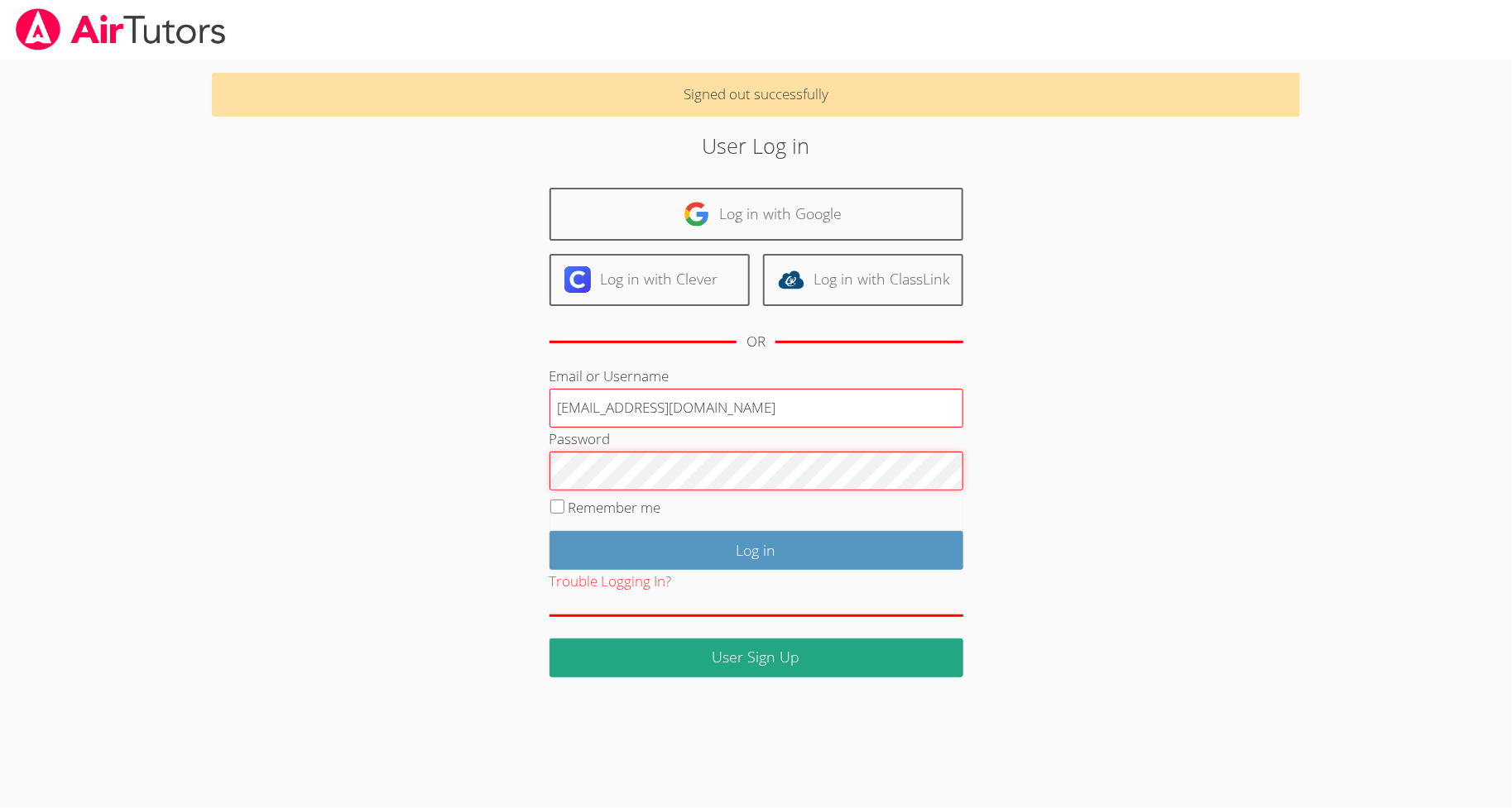
click at [549, 531] on input "Log in" at bounding box center [756, 551] width 414 height 39
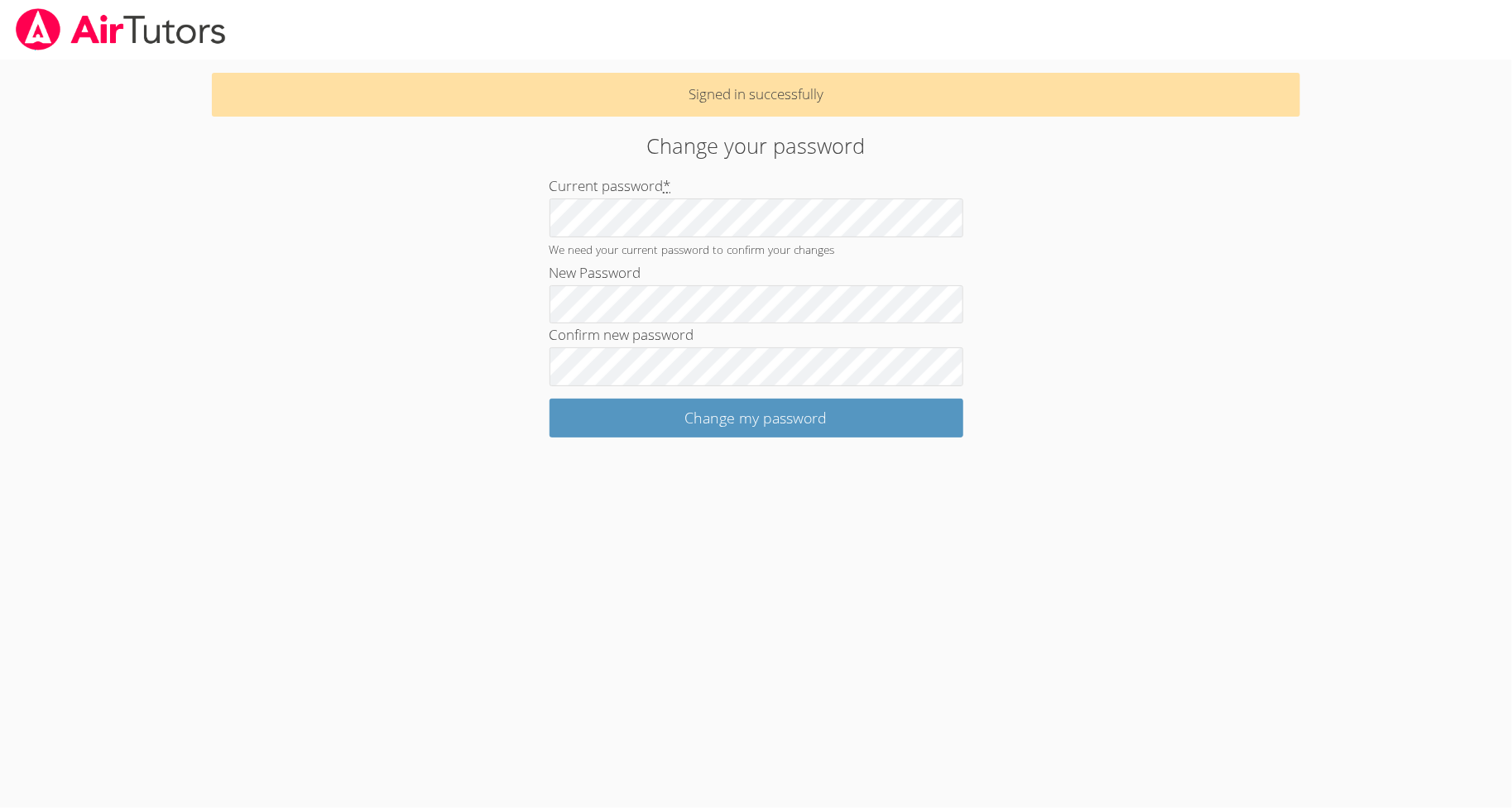
click at [459, 429] on div "Change your password Current password * We need your current password to confir…" at bounding box center [755, 283] width 817 height 308
click at [608, 437] on body "Signed in successfully Change your password Current password * We need your cur…" at bounding box center [756, 404] width 1512 height 808
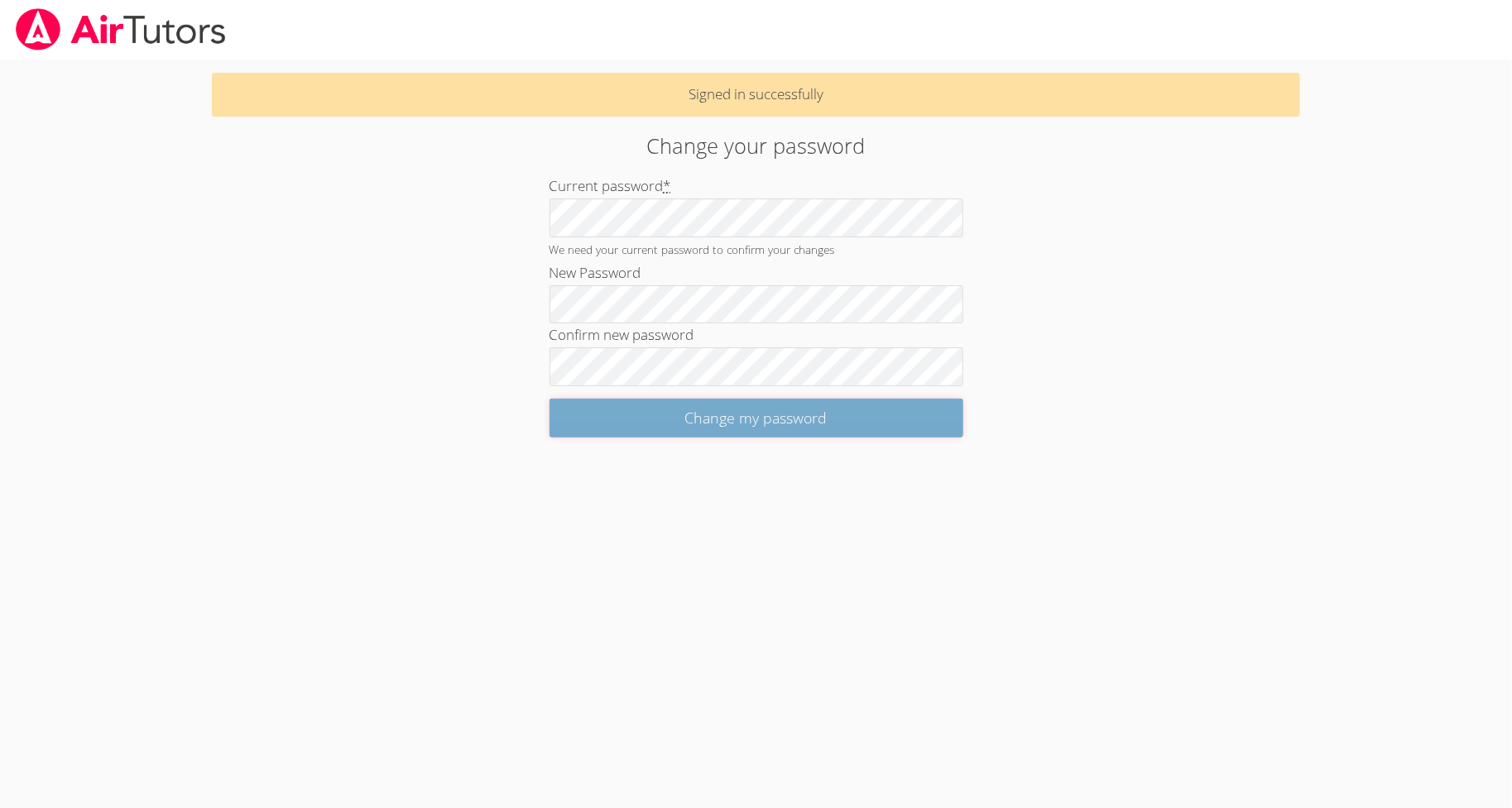
click at [600, 423] on input "Change my password" at bounding box center [756, 419] width 414 height 39
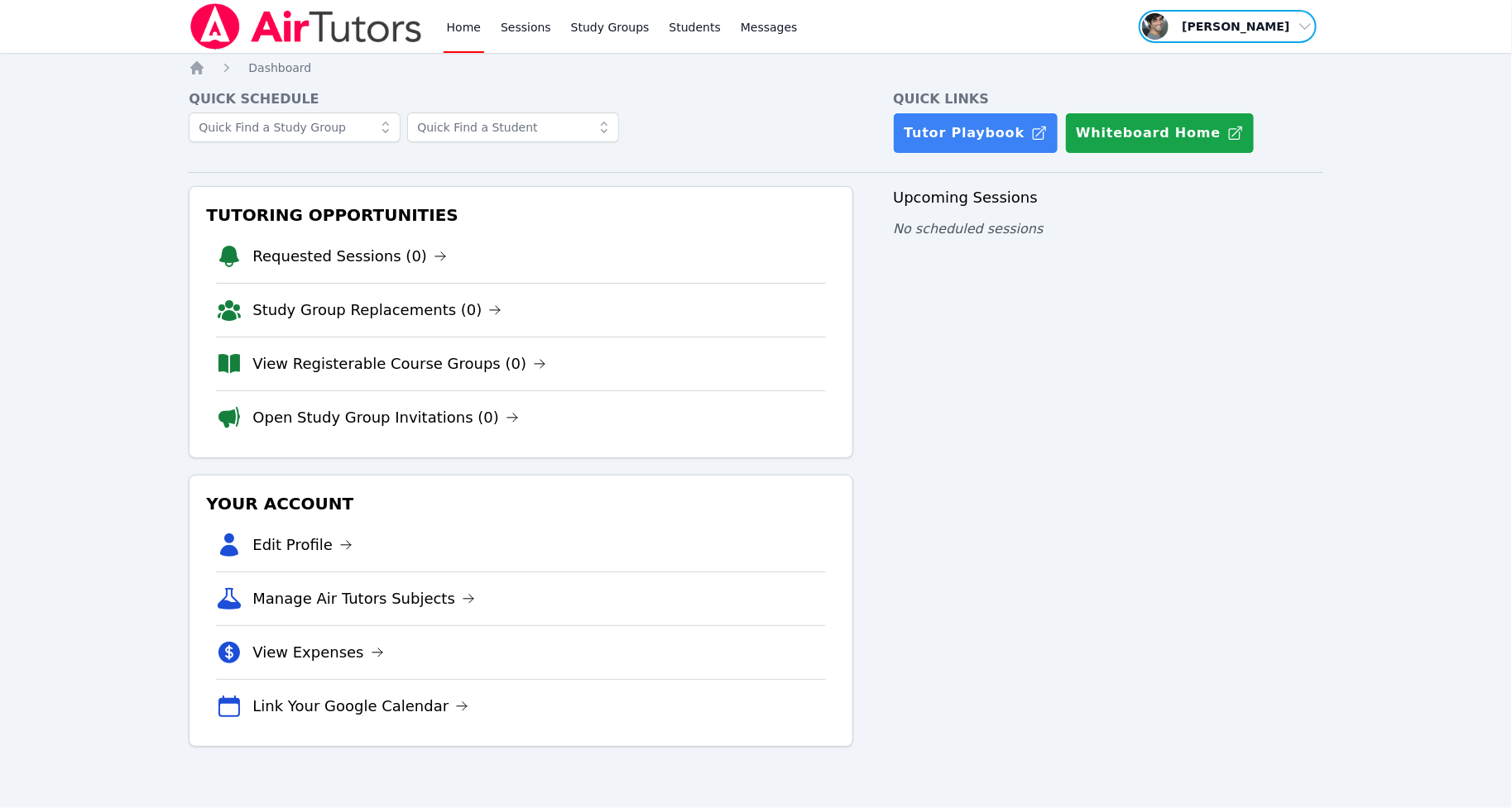
click at [1260, 30] on span "button" at bounding box center [1227, 25] width 180 height 36
click at [1205, 103] on button "Logout" at bounding box center [1234, 94] width 159 height 29
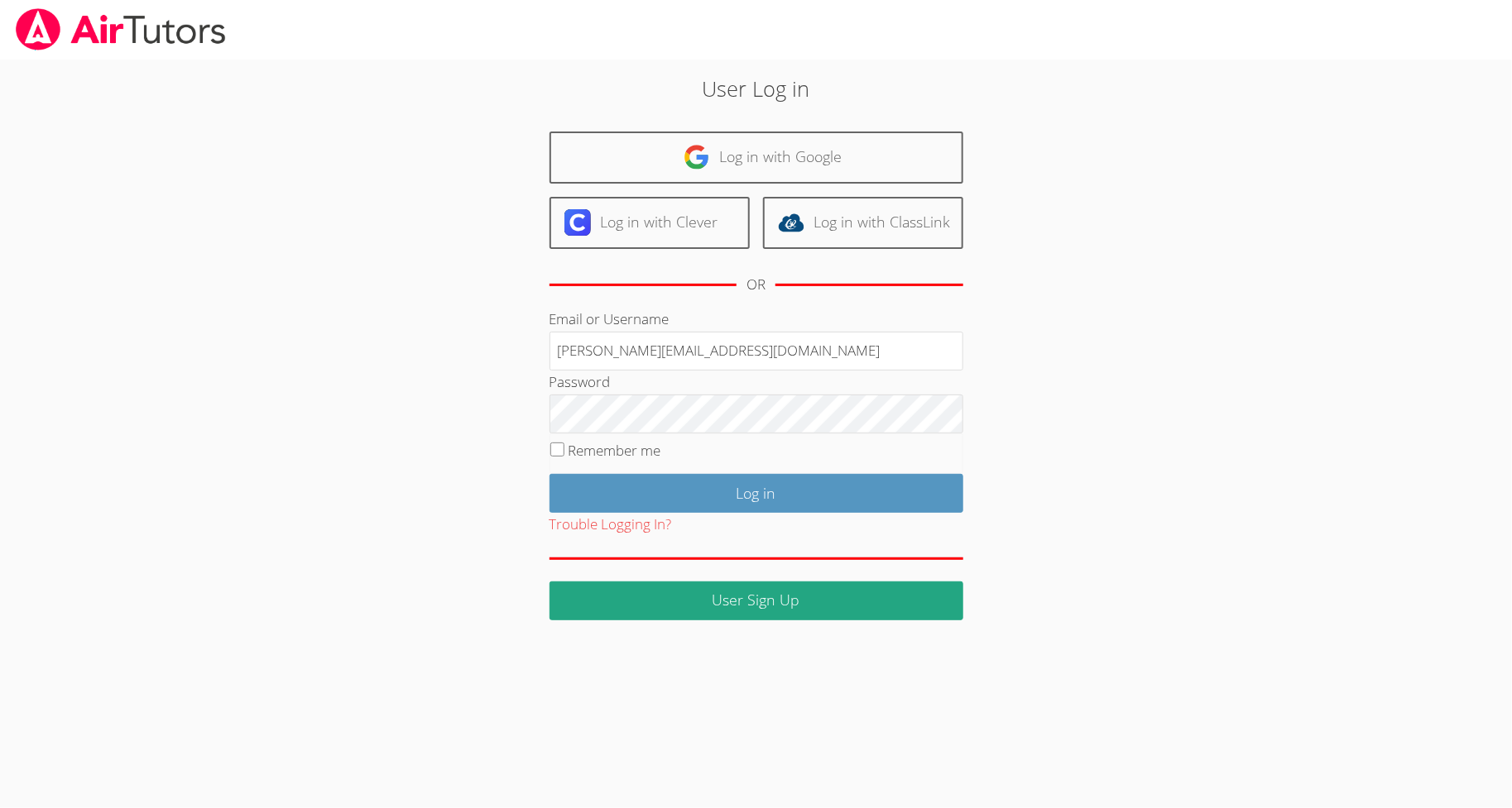
click at [473, 396] on div "User Log in Log in with Google Log in with Clever Log in with ClassLink OR Emai…" at bounding box center [755, 346] width 817 height 547
click at [671, 373] on div "Password" at bounding box center [756, 402] width 414 height 63
click at [677, 340] on input "hasanali@airtutors.org" at bounding box center [756, 351] width 414 height 40
click at [439, 308] on div "User Log in Log in with Google Log in with Clever Log in with ClassLink OR Emai…" at bounding box center [755, 346] width 817 height 547
click at [748, 347] on input "hasanali@airtutors.org" at bounding box center [756, 351] width 414 height 40
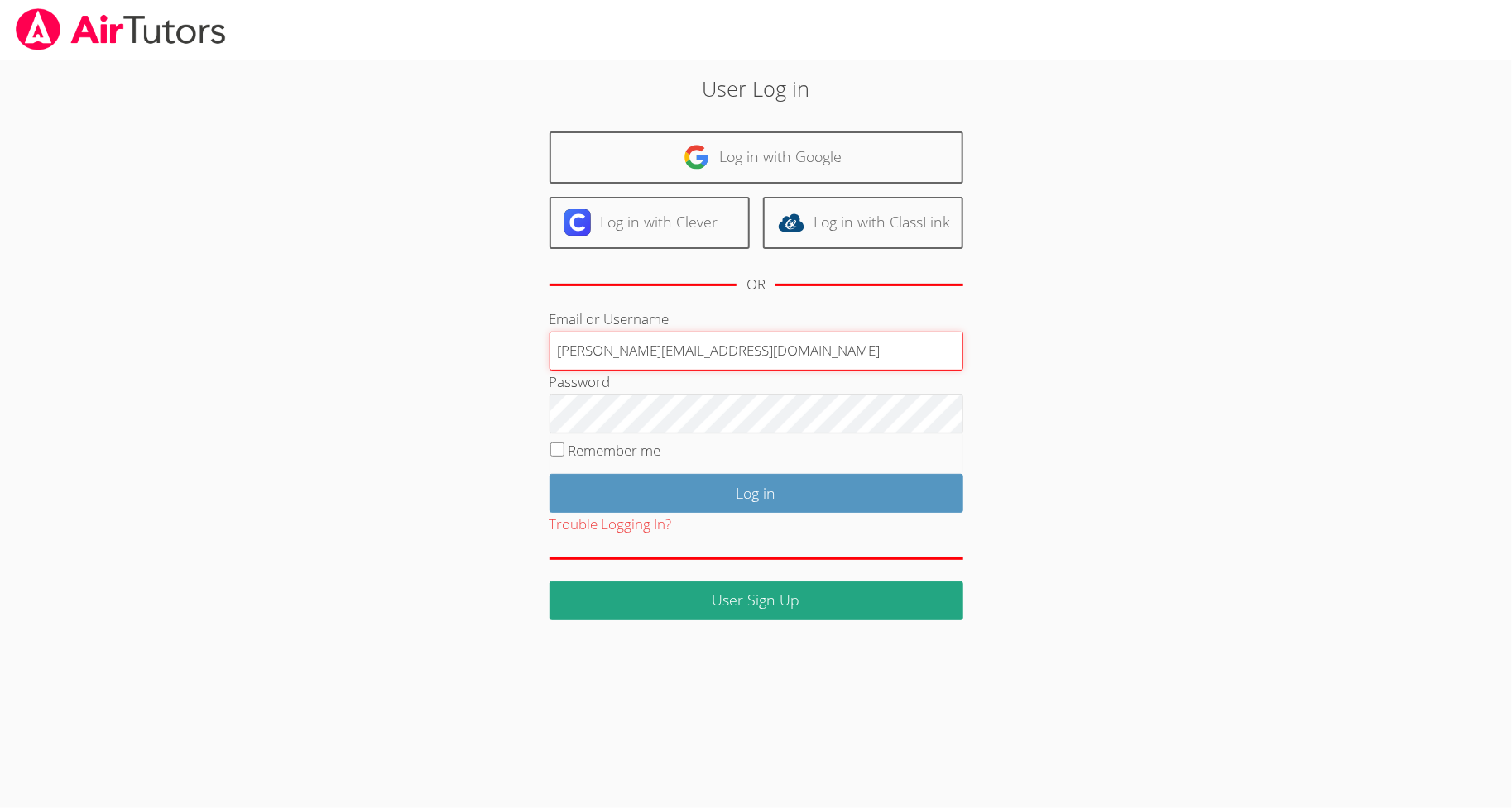
click at [748, 347] on input "hasanali@airtutors.org" at bounding box center [756, 351] width 414 height 40
type input "calhas"
type input "[EMAIL_ADDRESS][DOMAIN_NAME]"
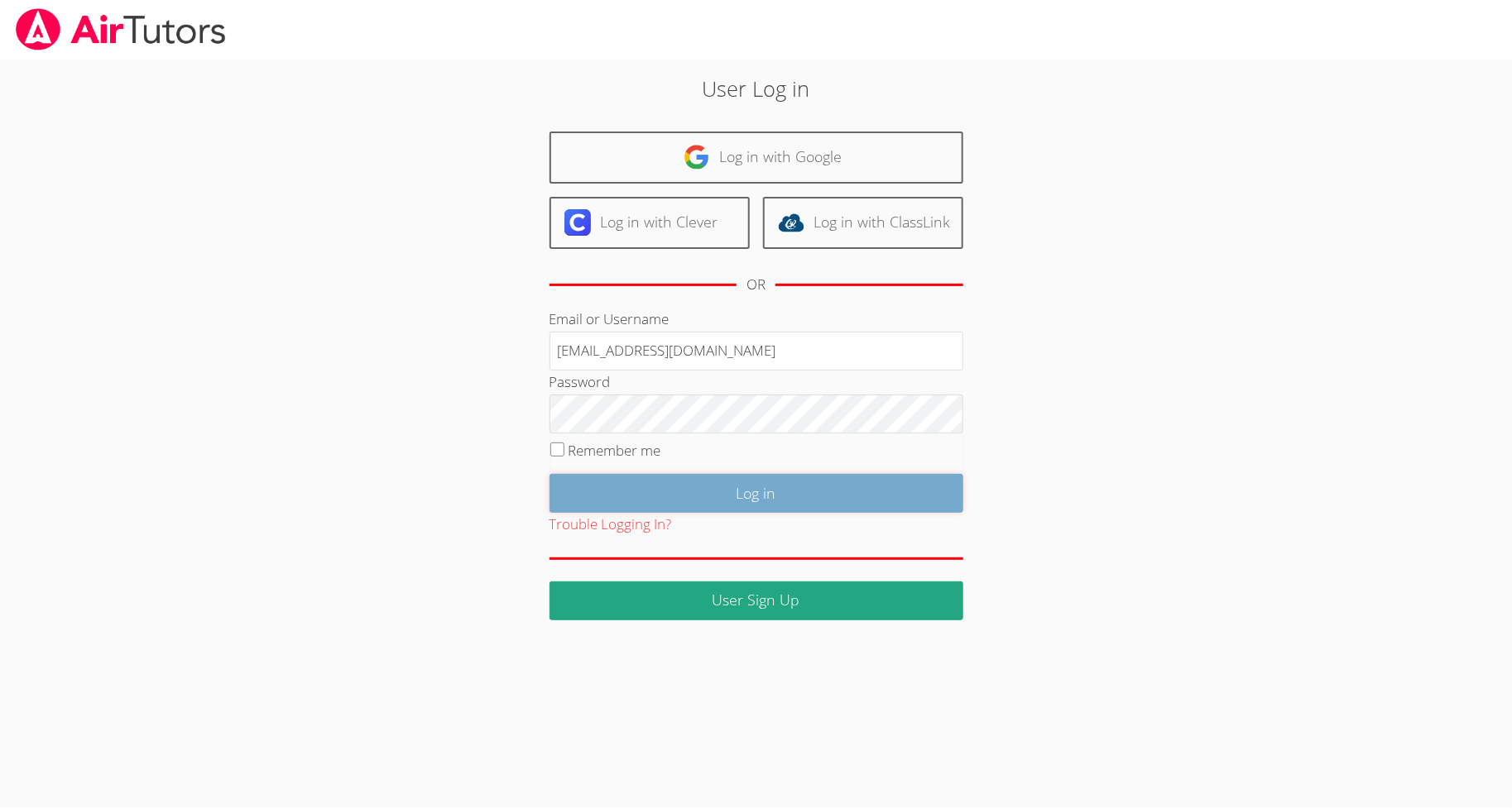
click at [686, 482] on input "Log in" at bounding box center [756, 493] width 414 height 39
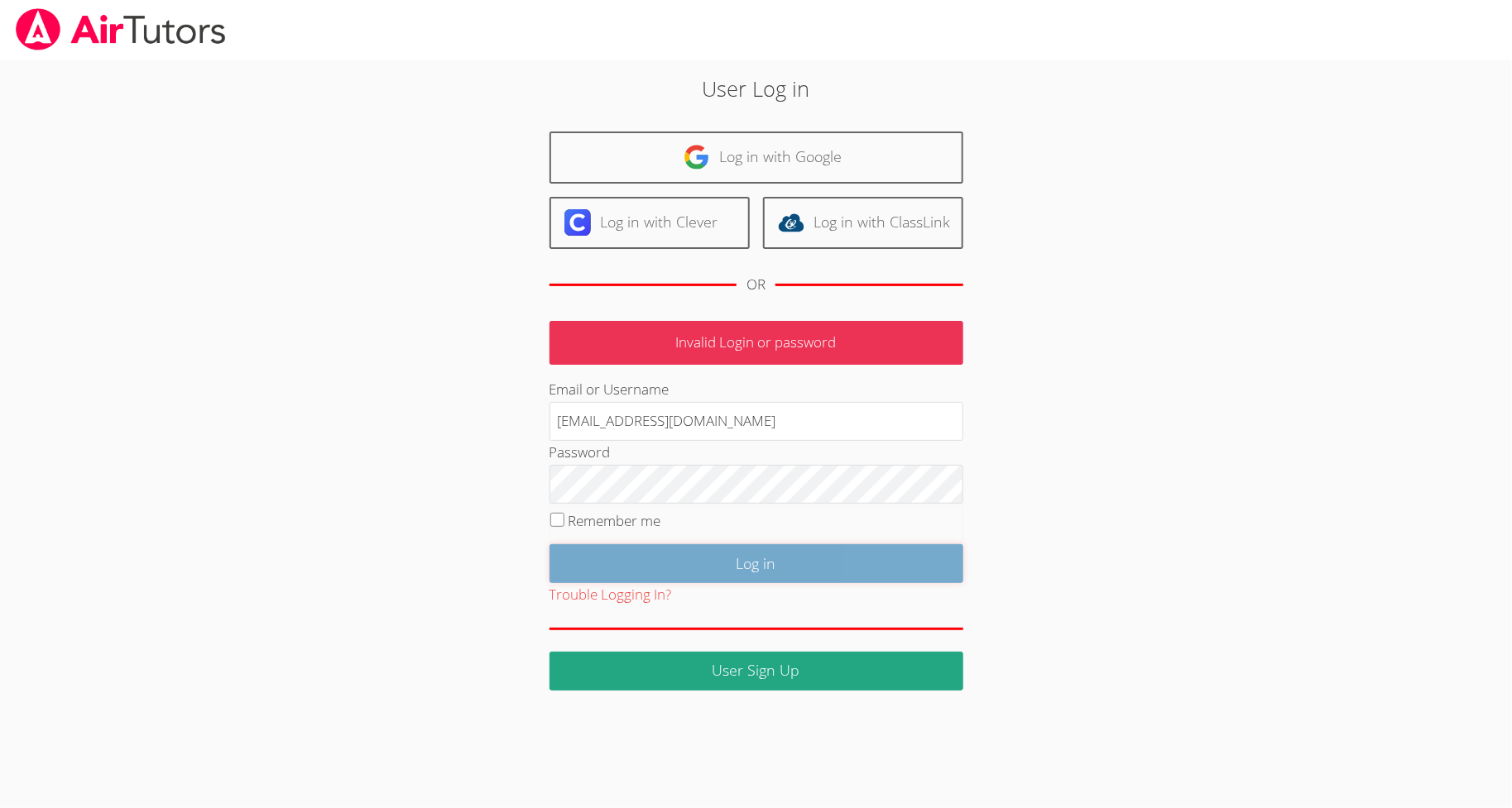
click at [914, 568] on input "Log in" at bounding box center [756, 564] width 414 height 39
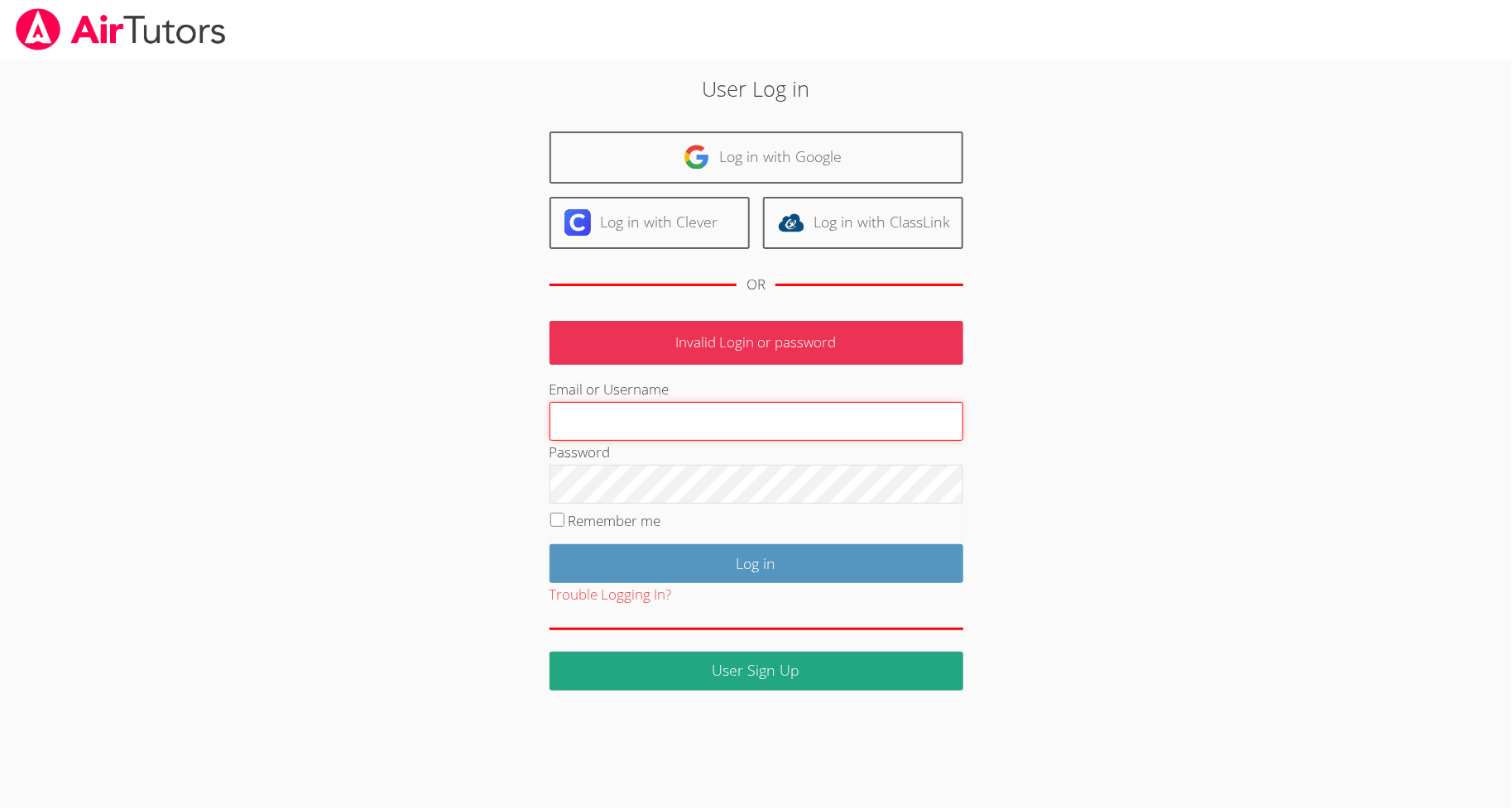
type input "[EMAIL_ADDRESS][DOMAIN_NAME]"
click at [680, 535] on fieldset "Remember me" at bounding box center [756, 525] width 414 height 41
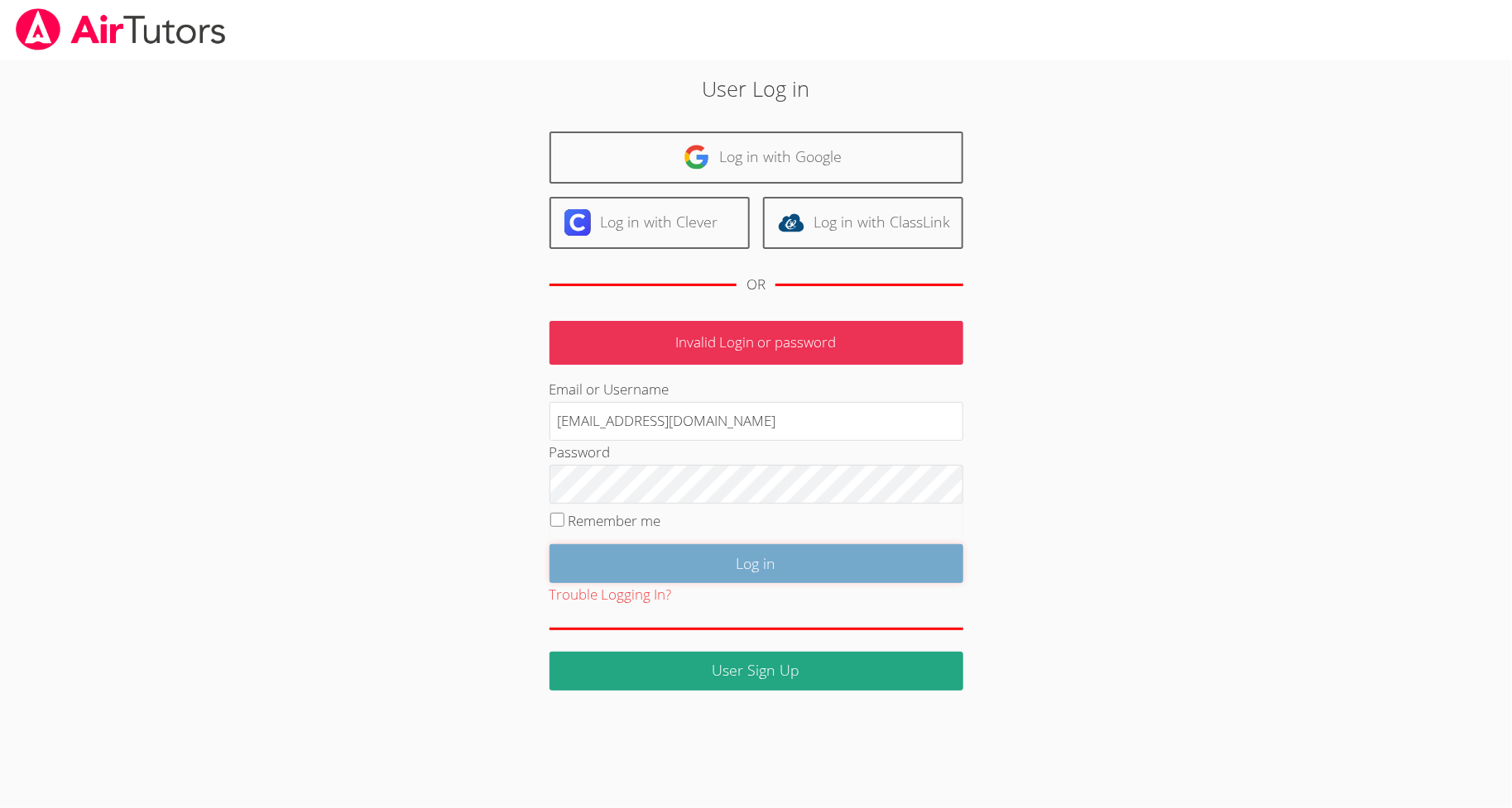
click at [680, 561] on input "Log in" at bounding box center [756, 564] width 414 height 39
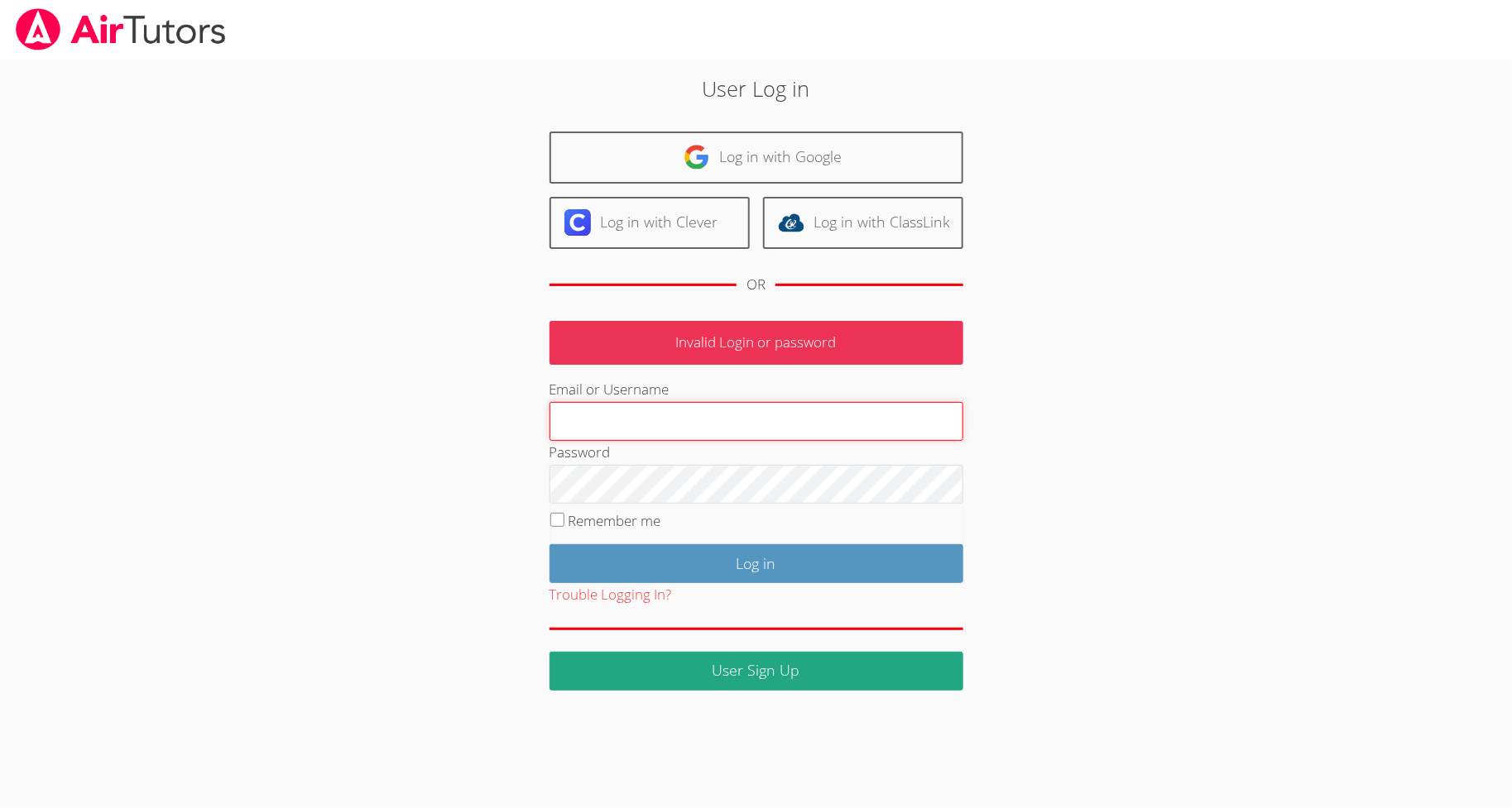
type input "[EMAIL_ADDRESS][DOMAIN_NAME]"
click at [446, 513] on div "User Log in Log in with Google Log in with Clever Log in with ClassLink OR Inva…" at bounding box center [755, 380] width 817 height 617
click at [724, 407] on input "calhasan@gmail.com" at bounding box center [756, 422] width 414 height 40
click at [482, 592] on div "User Log in Log in with Google Log in with Clever Log in with ClassLink OR Inva…" at bounding box center [755, 380] width 817 height 617
click at [660, 366] on form "Invalid Login or password Email or Username calhasan@gmail.com Password Remembe…" at bounding box center [756, 505] width 414 height 370
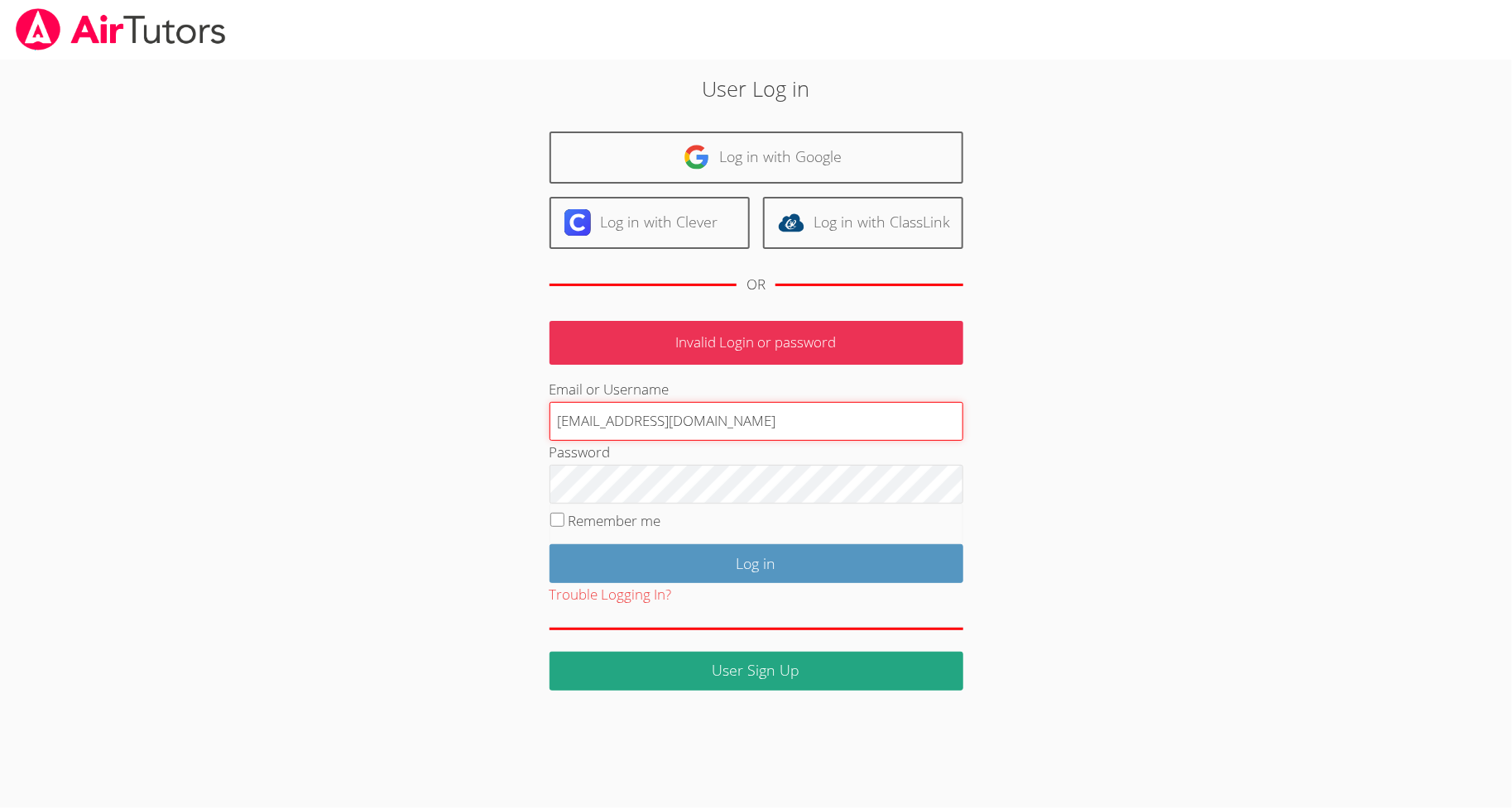
click at [640, 411] on input "calhasan@gmail.com" at bounding box center [756, 422] width 414 height 40
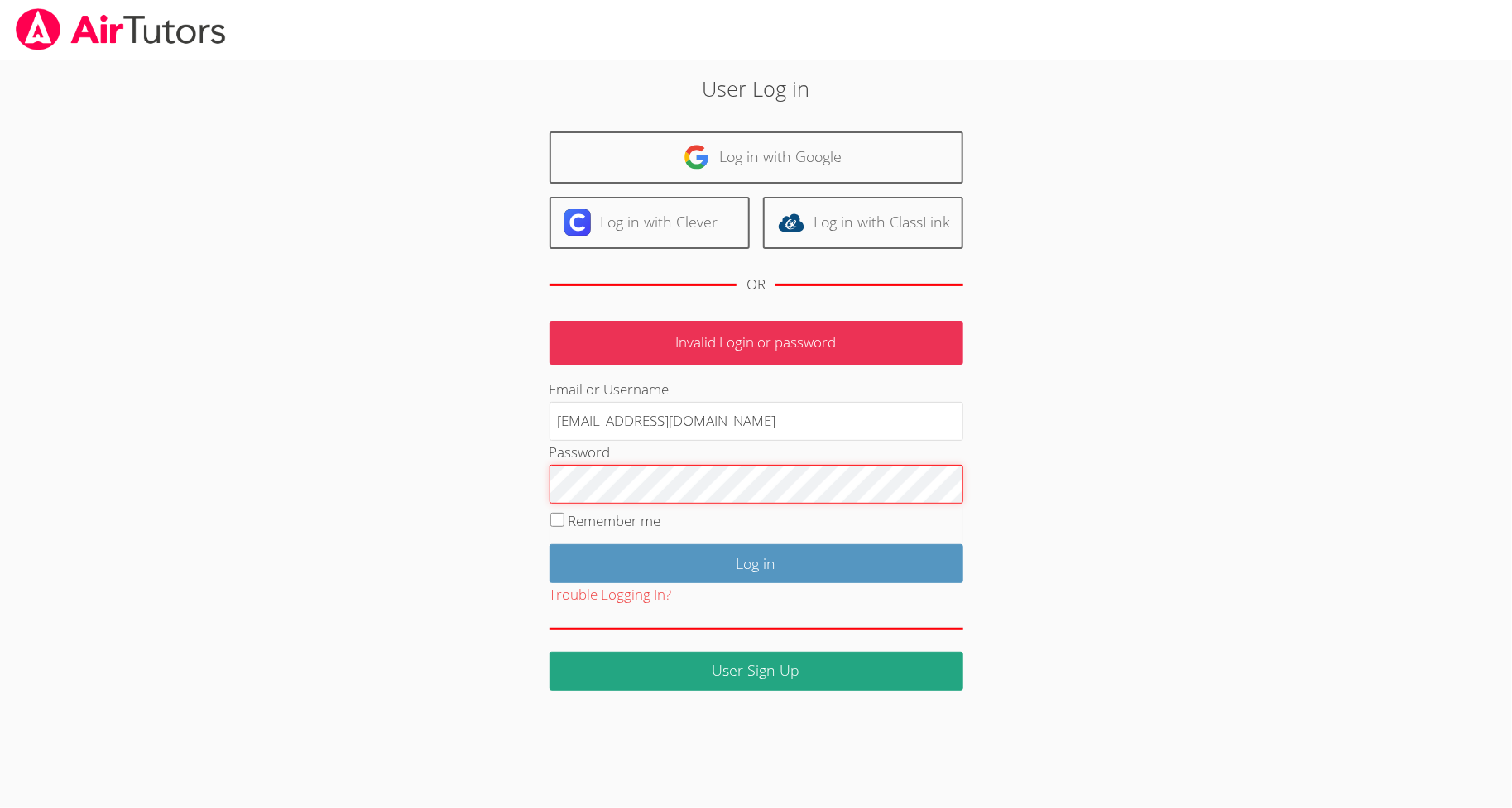
click at [549, 544] on input "Log in" at bounding box center [756, 564] width 414 height 39
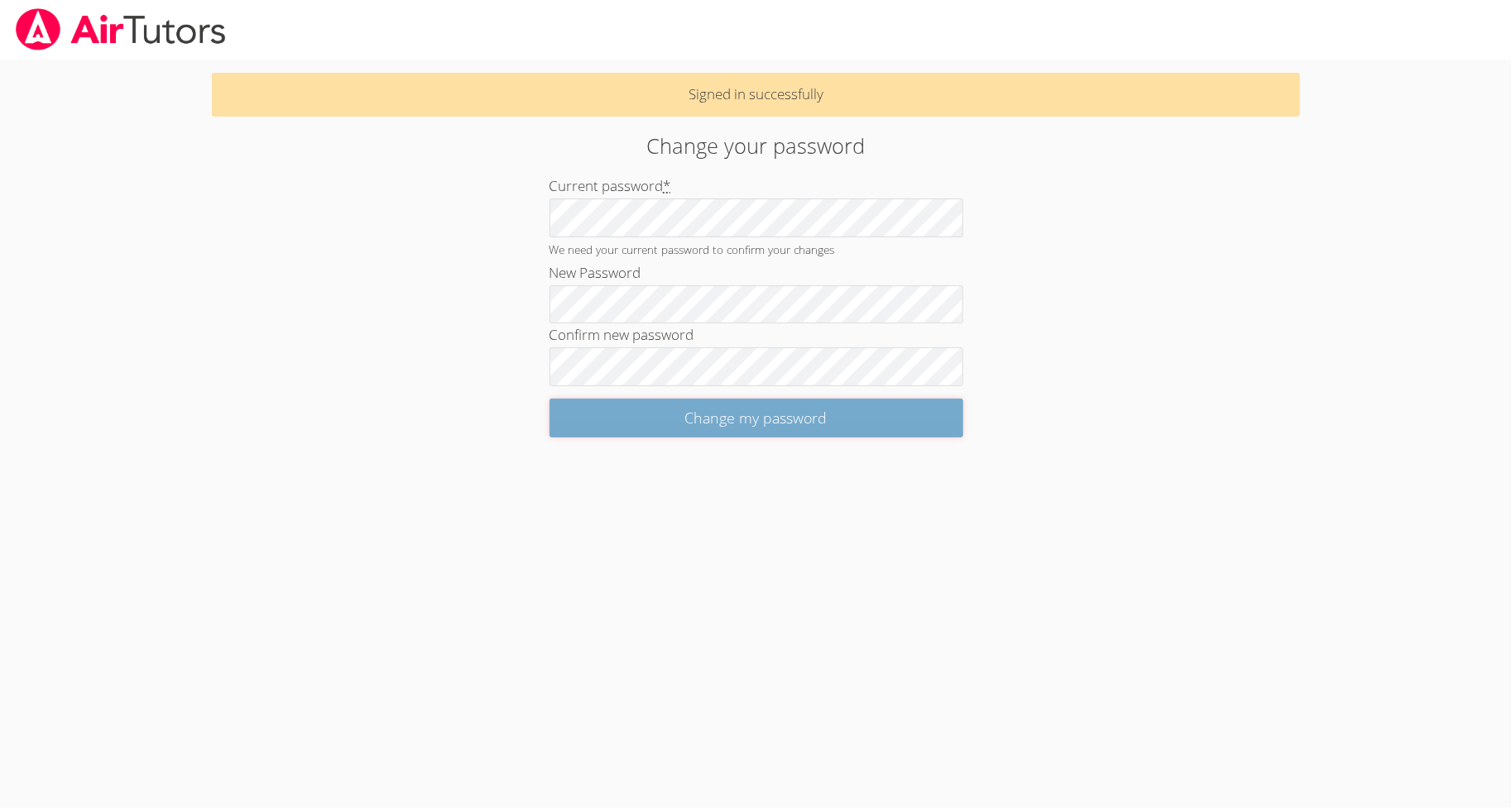
click at [939, 417] on input "Change my password" at bounding box center [756, 419] width 414 height 39
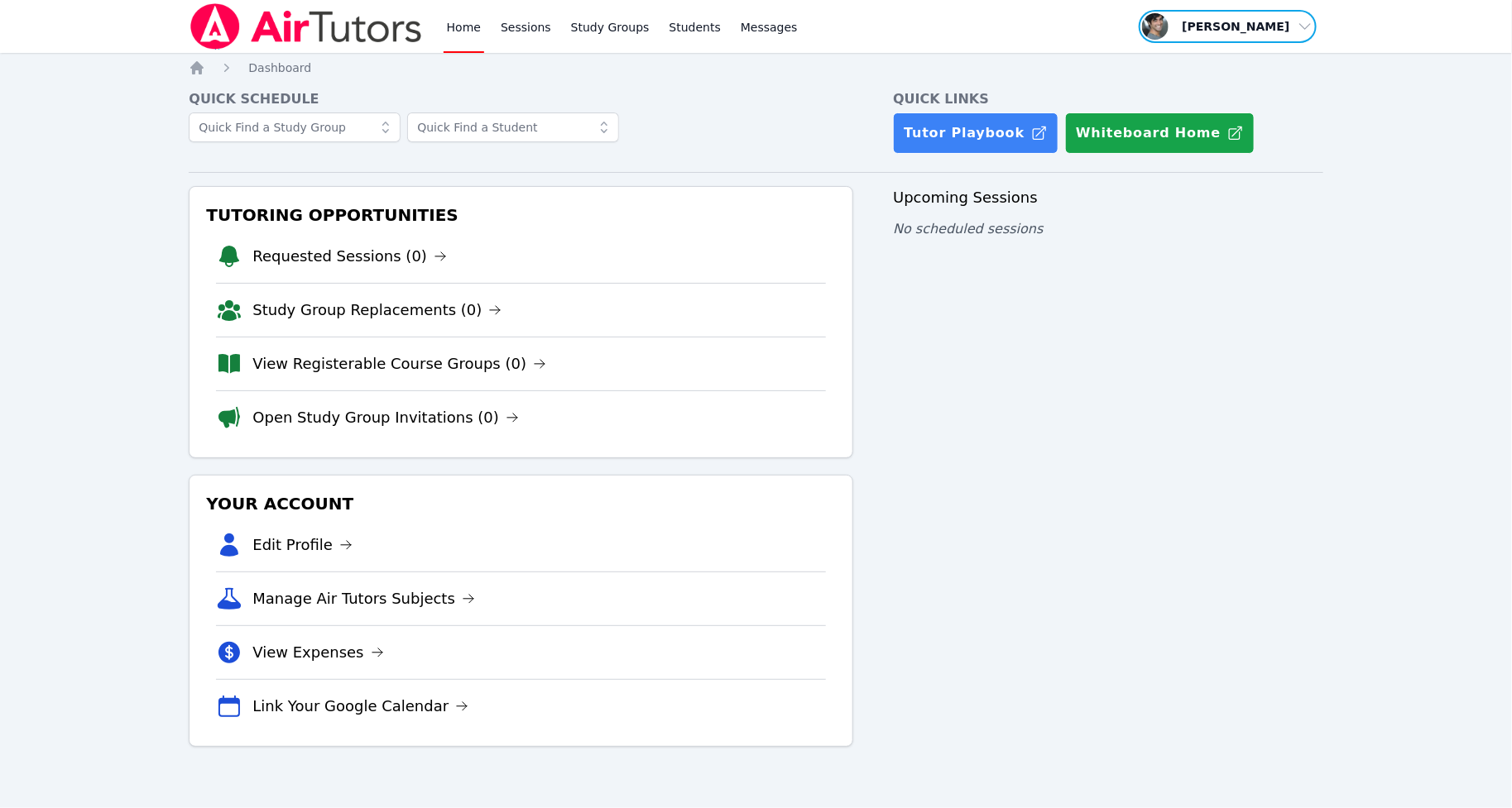
click at [1271, 25] on span "button" at bounding box center [1227, 25] width 180 height 36
click at [1196, 82] on button "Logout" at bounding box center [1234, 94] width 159 height 29
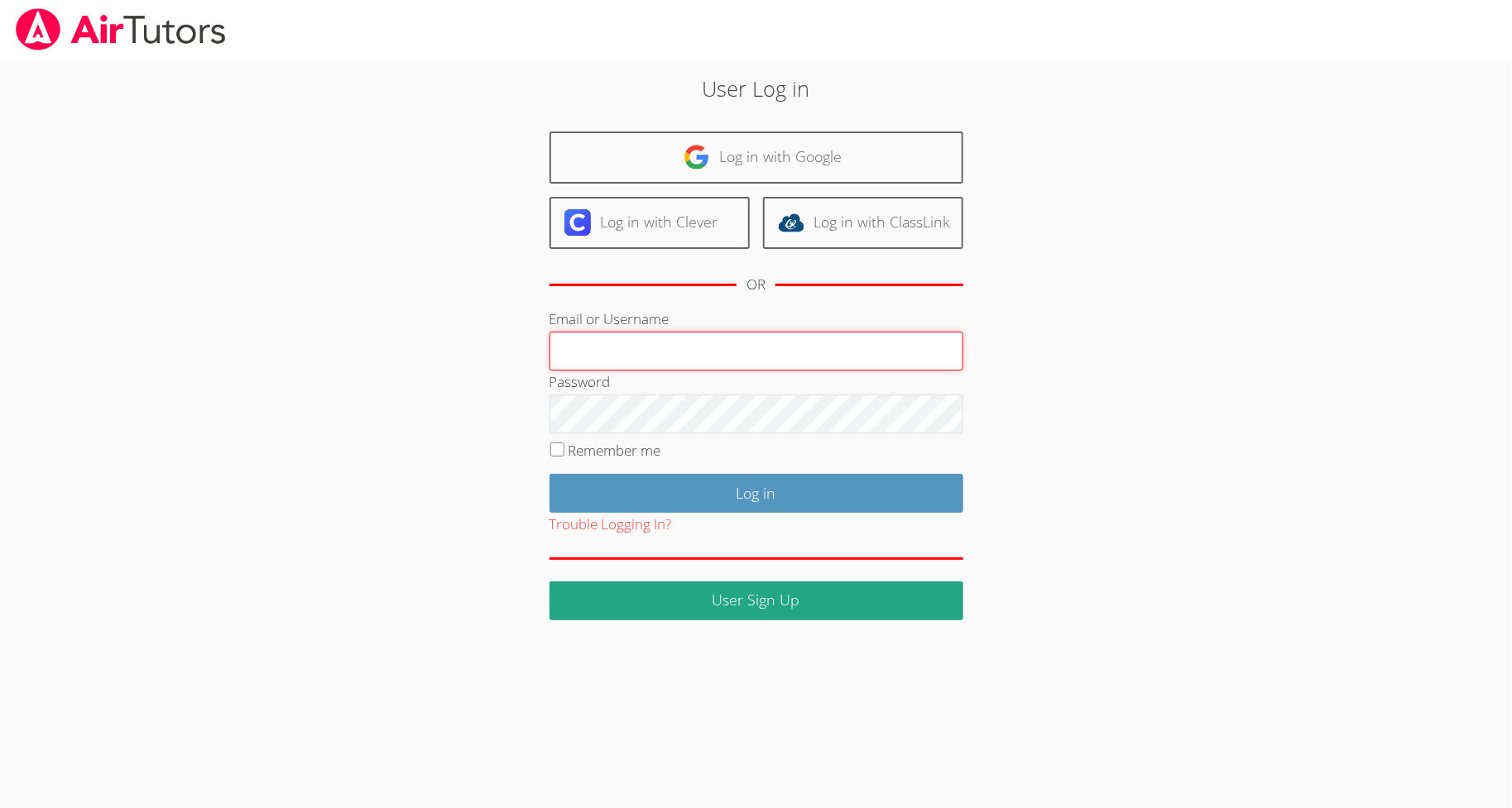
type input "[EMAIL_ADDRESS][DOMAIN_NAME]"
click at [712, 357] on input "calhasan@gmail.com" at bounding box center [756, 351] width 414 height 40
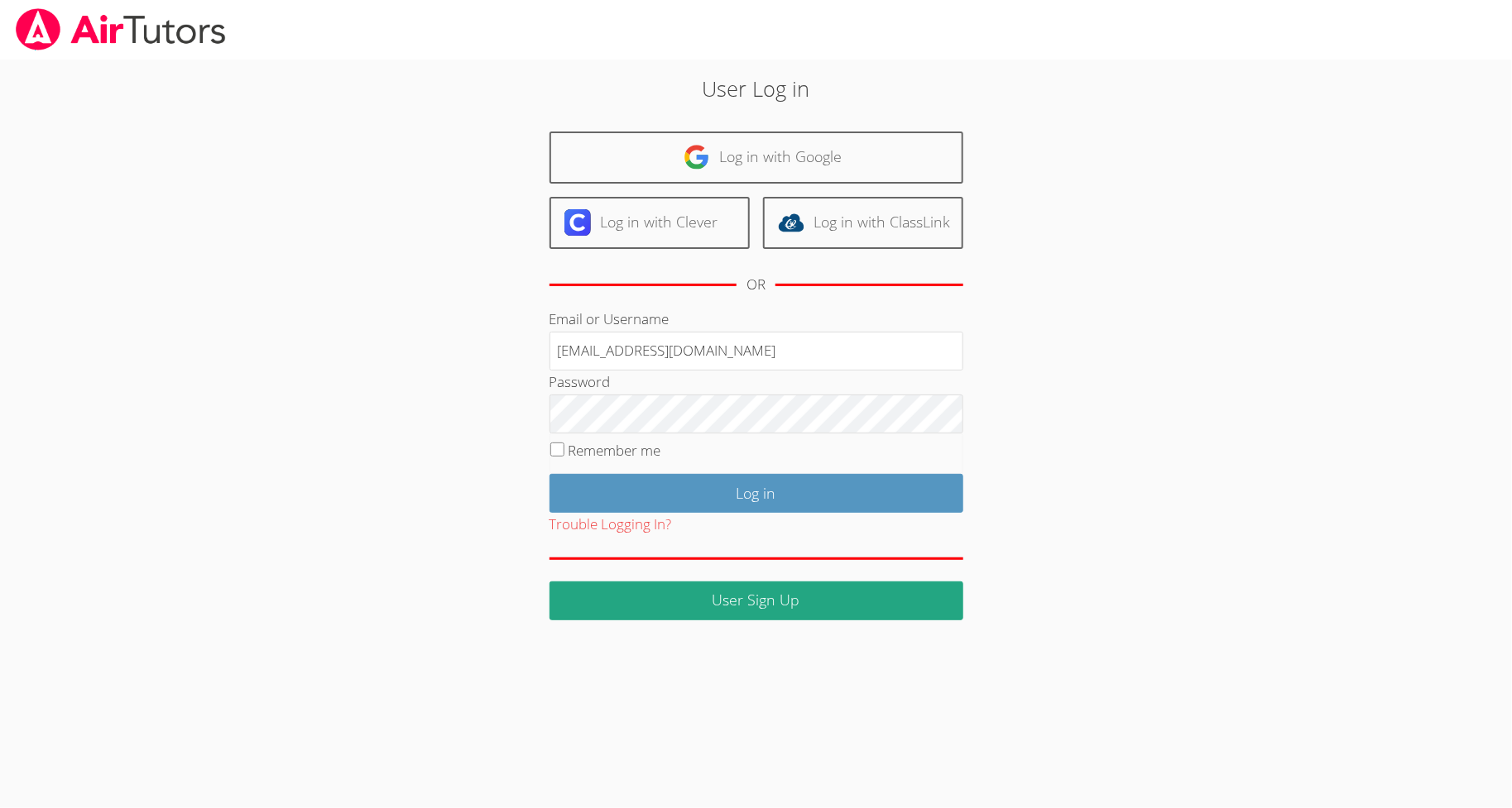
click at [684, 371] on div "Password" at bounding box center [756, 402] width 414 height 63
click at [673, 352] on input "[EMAIL_ADDRESS][DOMAIN_NAME]" at bounding box center [756, 351] width 414 height 40
click at [394, 285] on div "User Log in Log in with Google Log in with Clever Log in with ClassLink OR Emai…" at bounding box center [755, 346] width 817 height 547
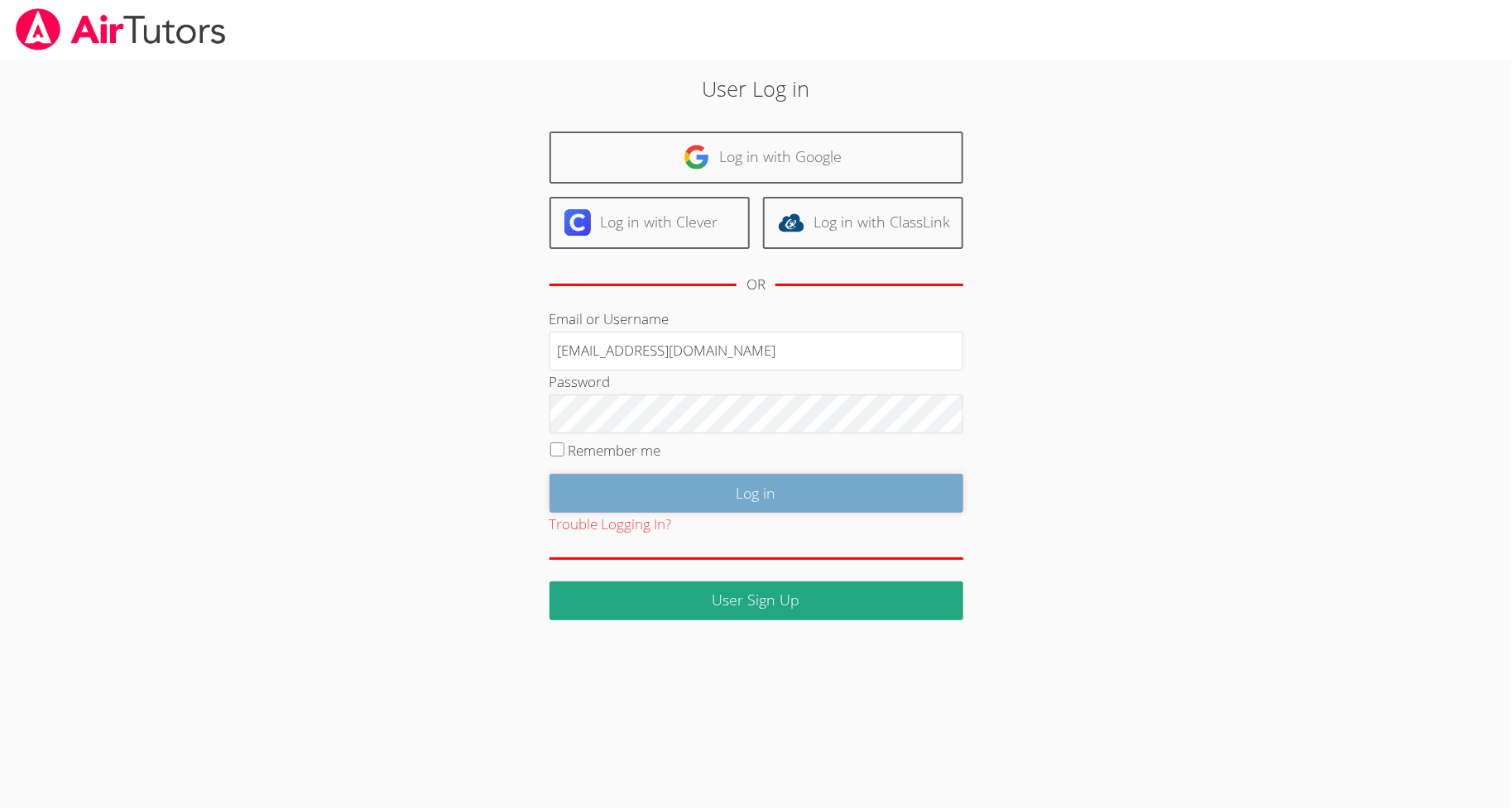
click at [714, 485] on input "Log in" at bounding box center [756, 493] width 414 height 39
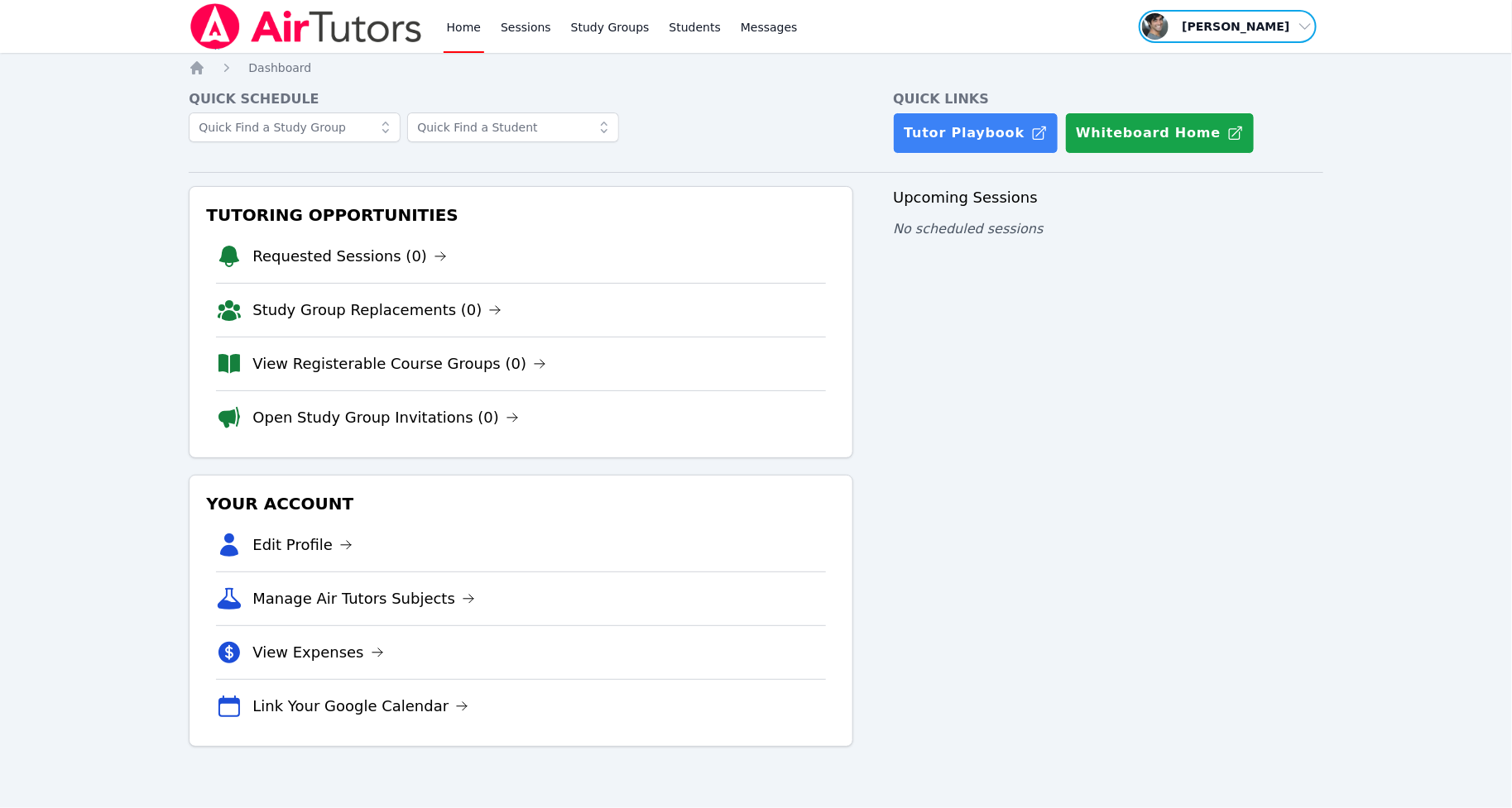
click at [1241, 40] on span "button" at bounding box center [1227, 25] width 180 height 36
click at [1217, 94] on button "Logout" at bounding box center [1234, 94] width 159 height 29
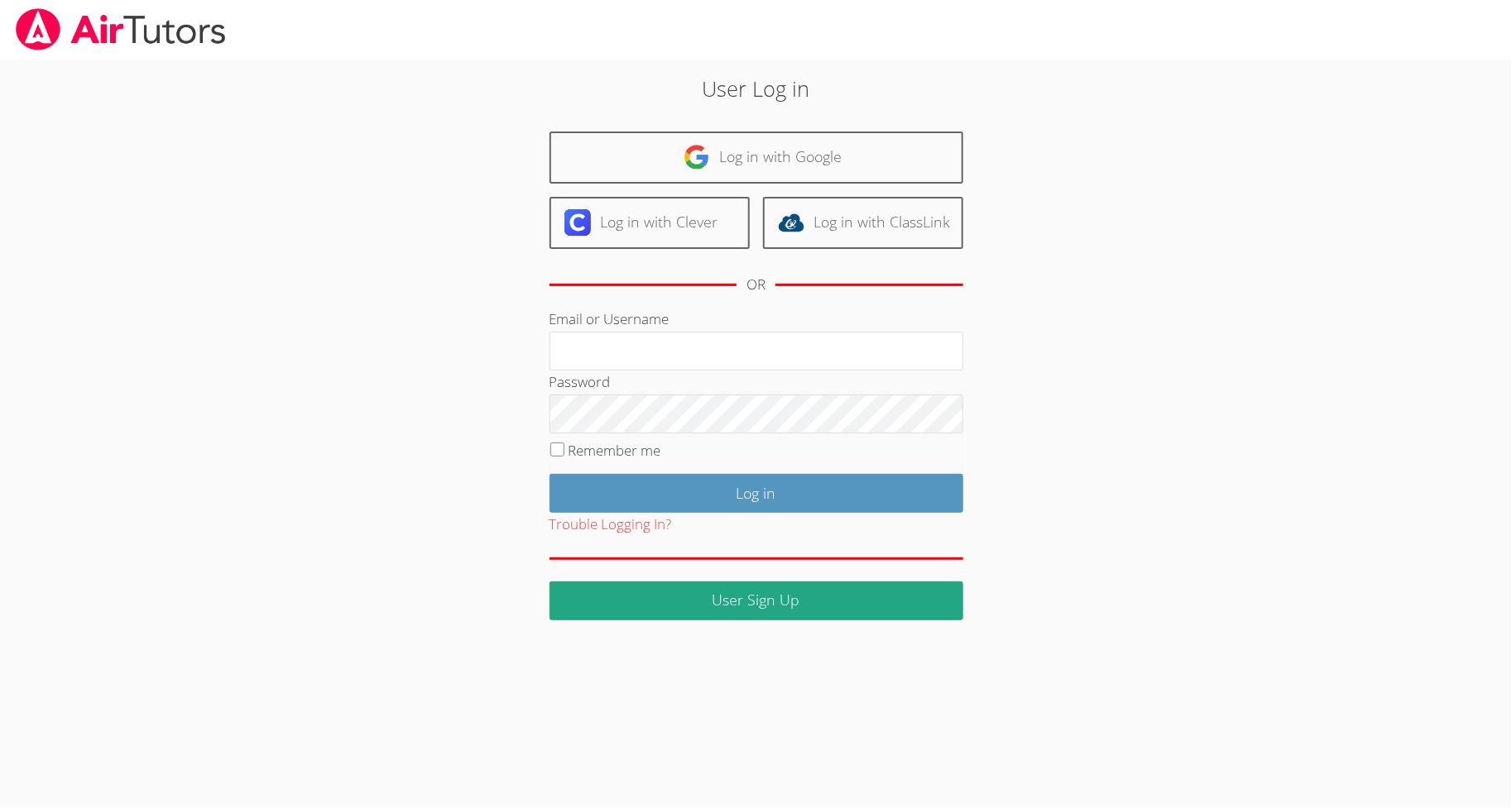
type input "[EMAIL_ADDRESS][DOMAIN_NAME]"
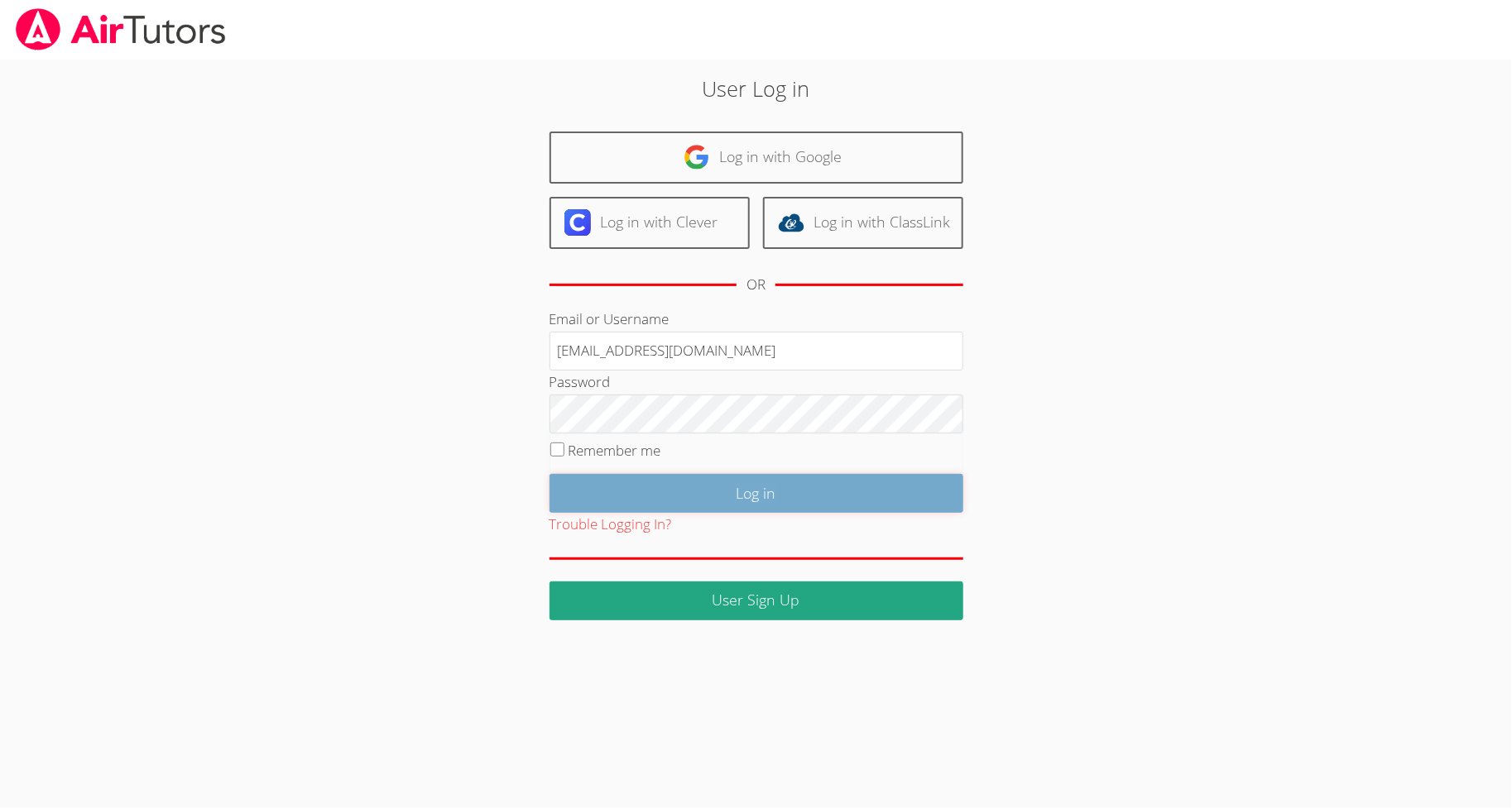
click at [723, 480] on input "Log in" at bounding box center [756, 493] width 414 height 39
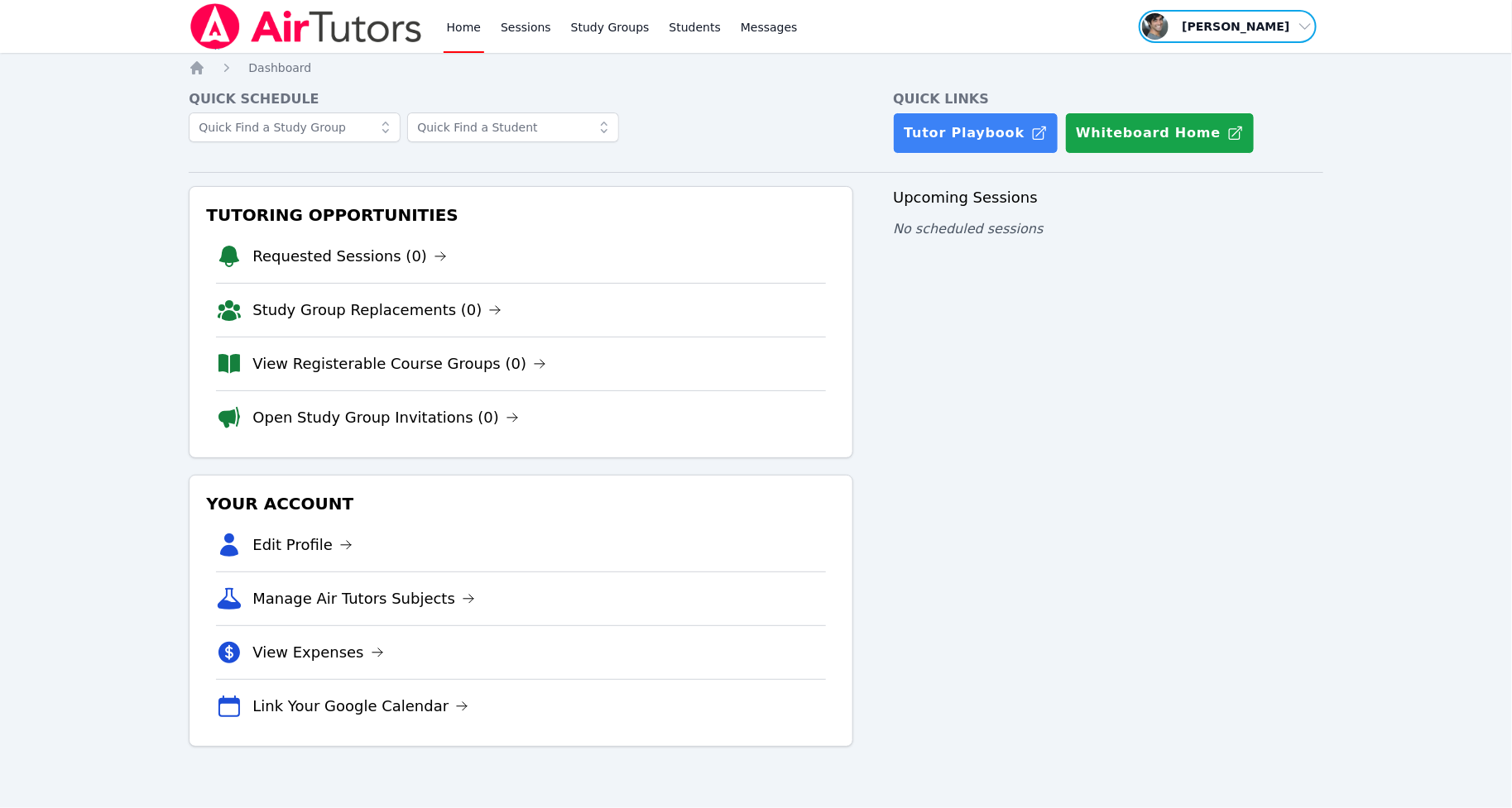
click at [1254, 19] on span "button" at bounding box center [1227, 25] width 180 height 36
click at [1209, 112] on div "Profile Logout" at bounding box center [1234, 79] width 159 height 67
click at [1210, 95] on button "Logout" at bounding box center [1234, 94] width 159 height 29
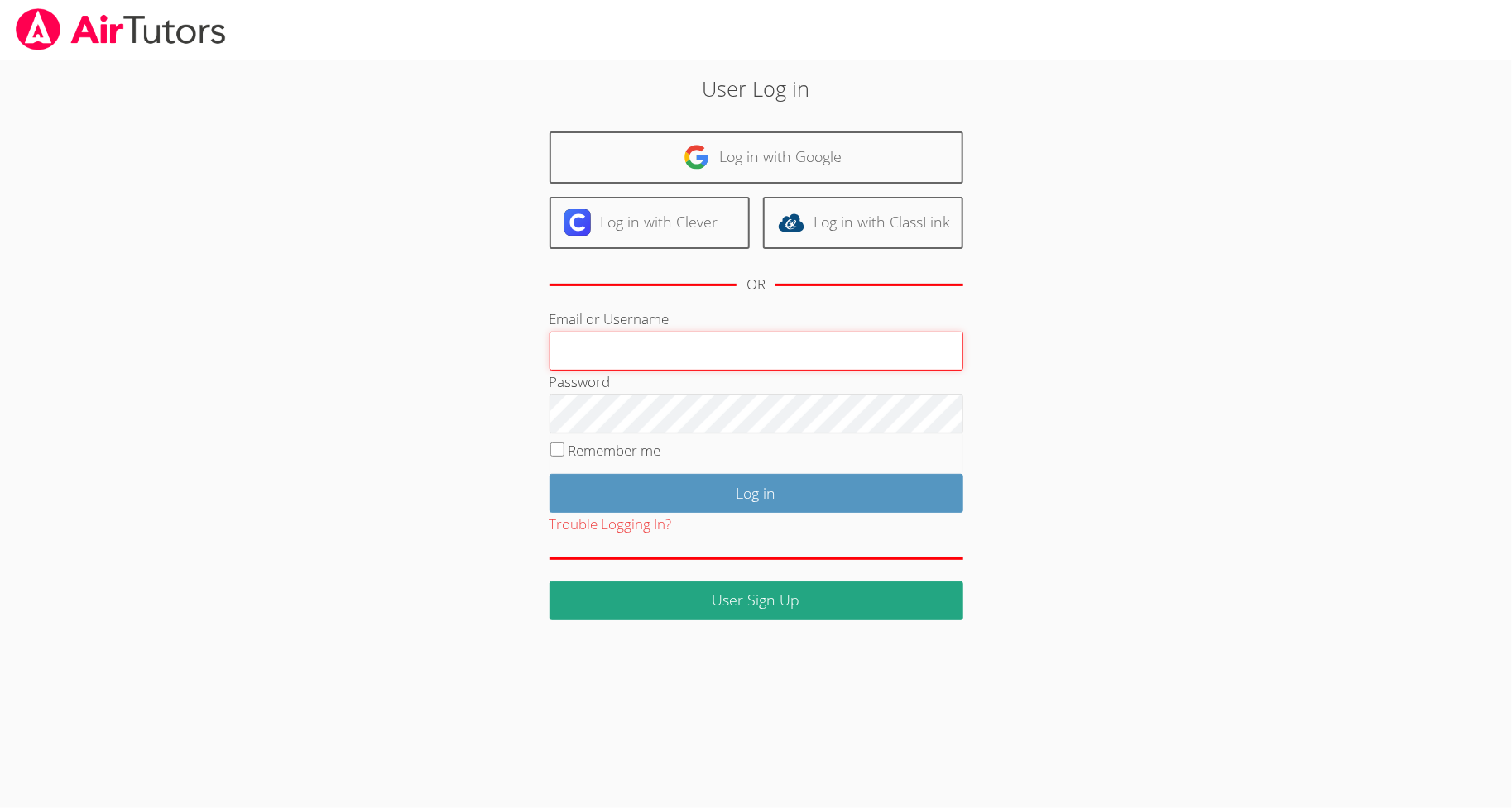
type input "[EMAIL_ADDRESS][DOMAIN_NAME]"
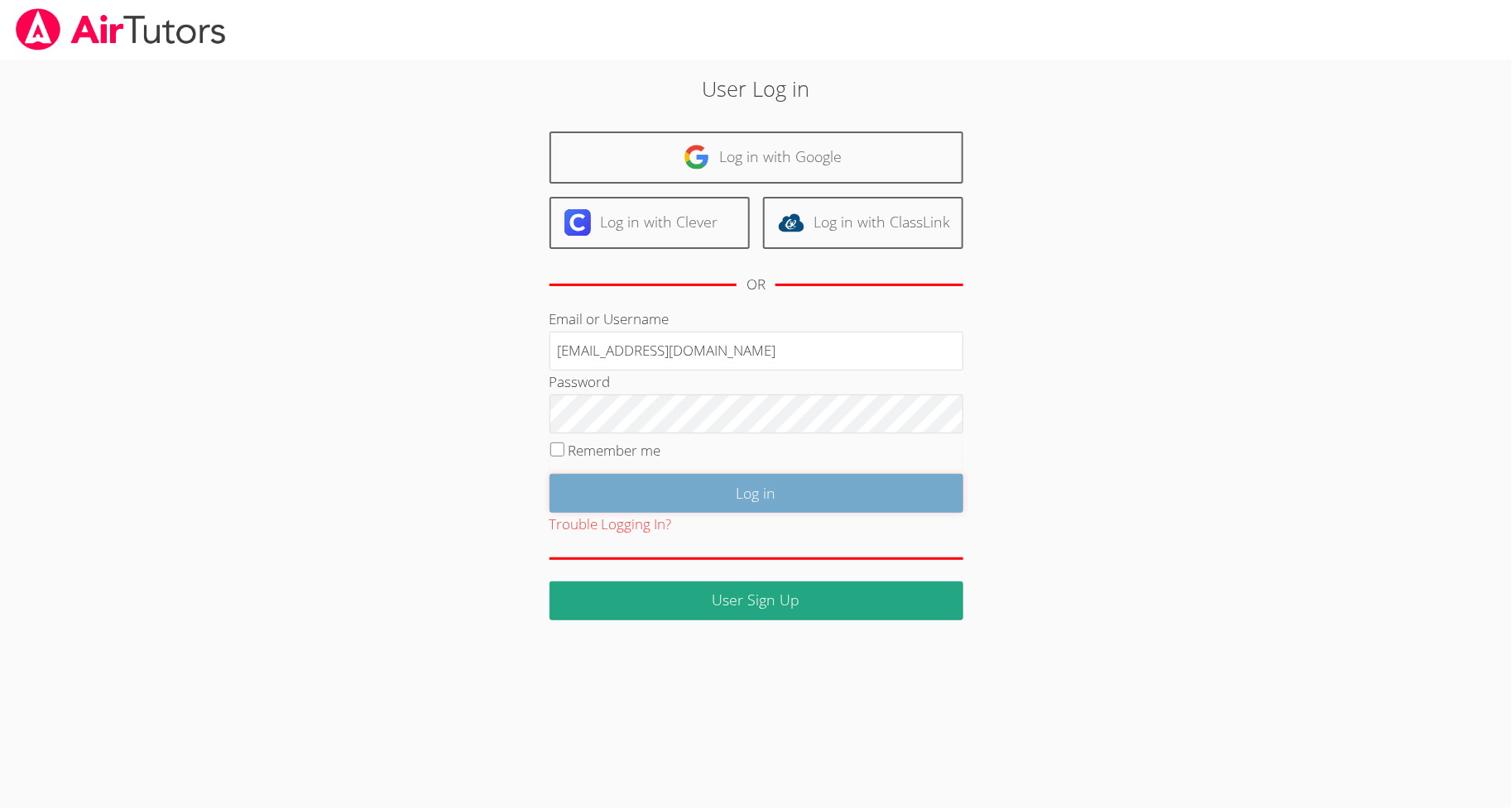
click at [747, 500] on input "Log in" at bounding box center [756, 493] width 414 height 39
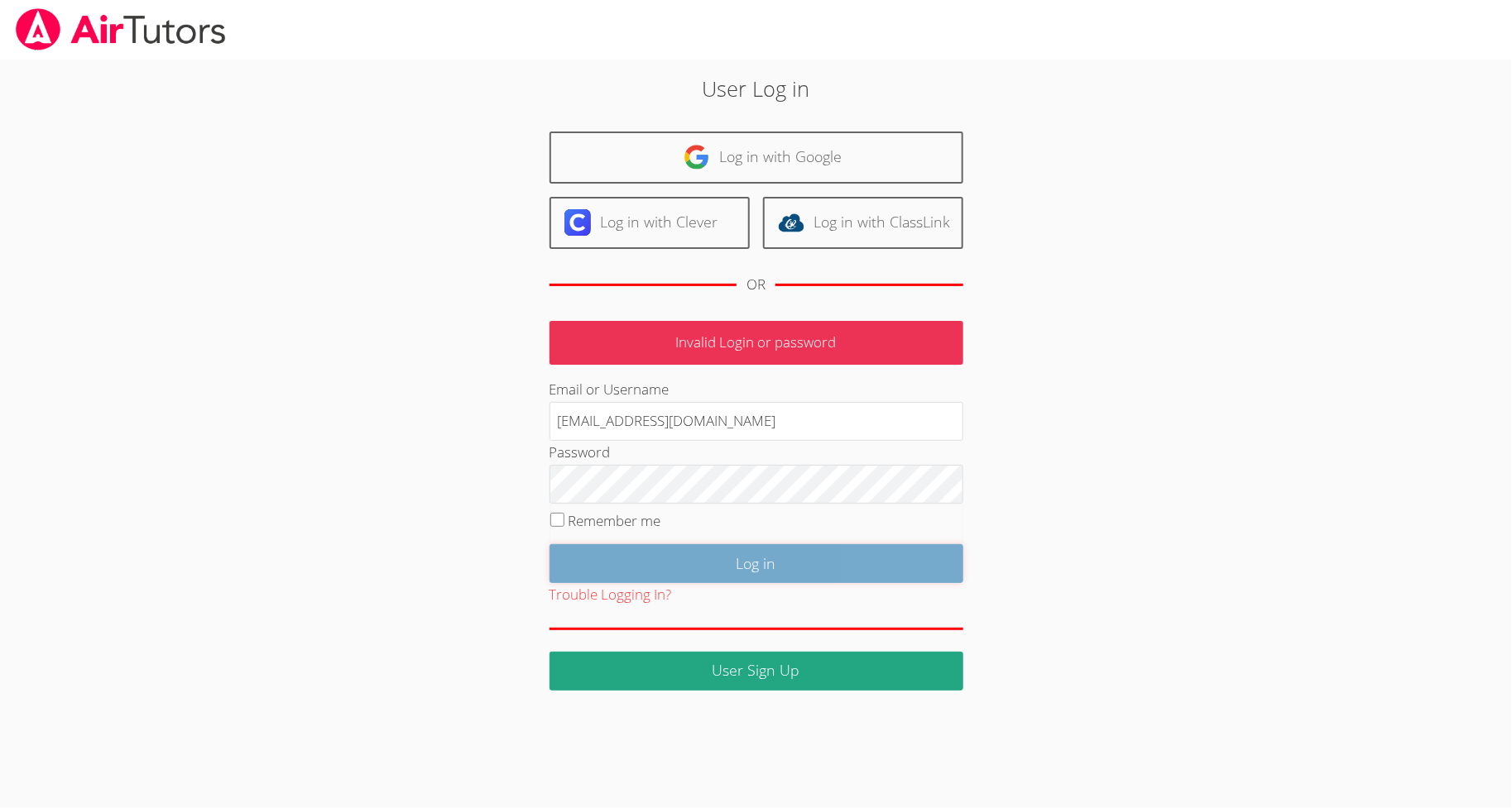
click at [934, 551] on input "Log in" at bounding box center [756, 564] width 414 height 39
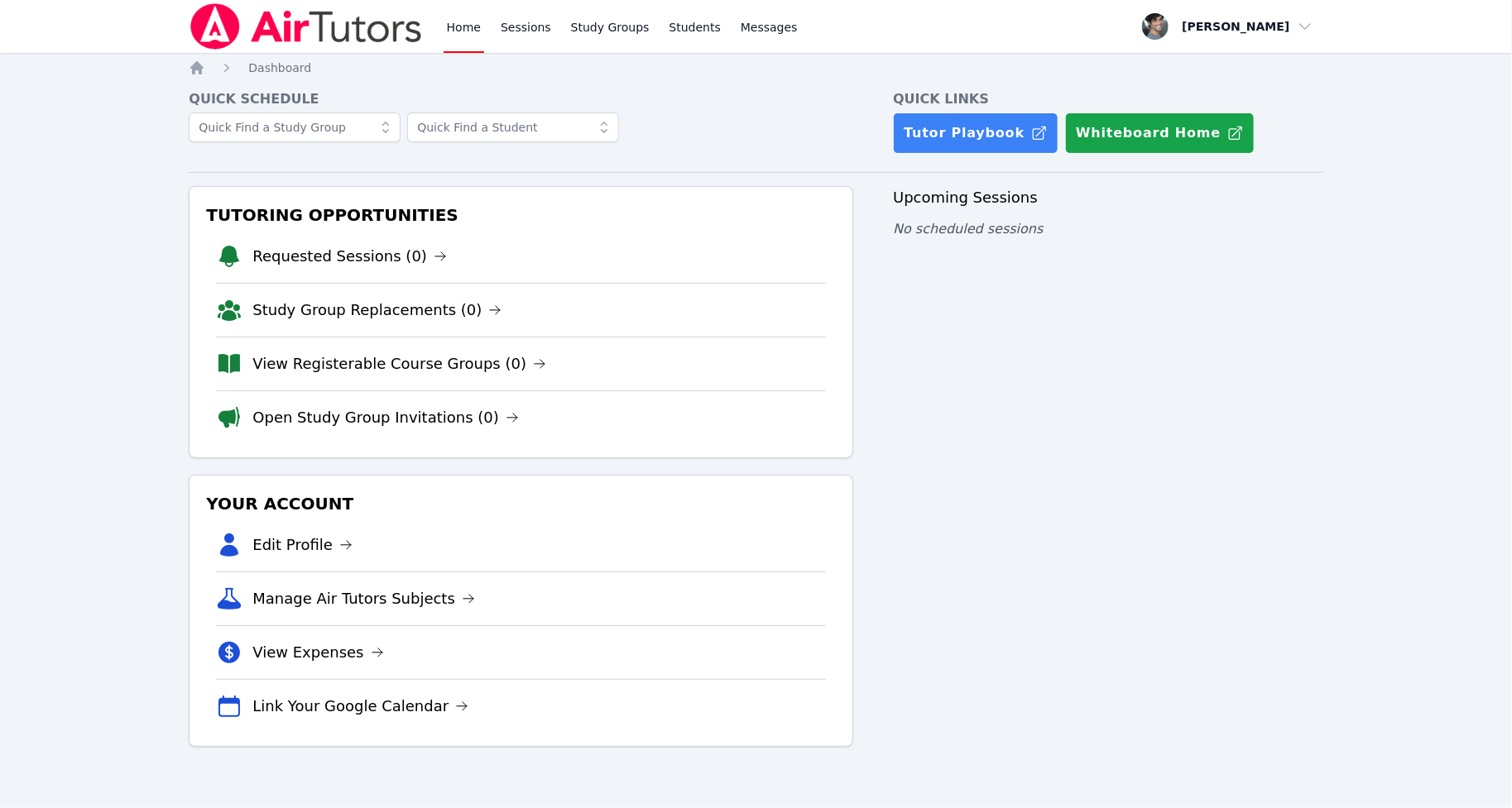
click at [1235, 55] on div "Home Sessions Study Groups Students Messages Open user menu [PERSON_NAME] Open …" at bounding box center [756, 404] width 1512 height 808
click at [1242, 26] on span "button" at bounding box center [1227, 25] width 180 height 36
click at [1179, 98] on button "Logout" at bounding box center [1234, 94] width 159 height 29
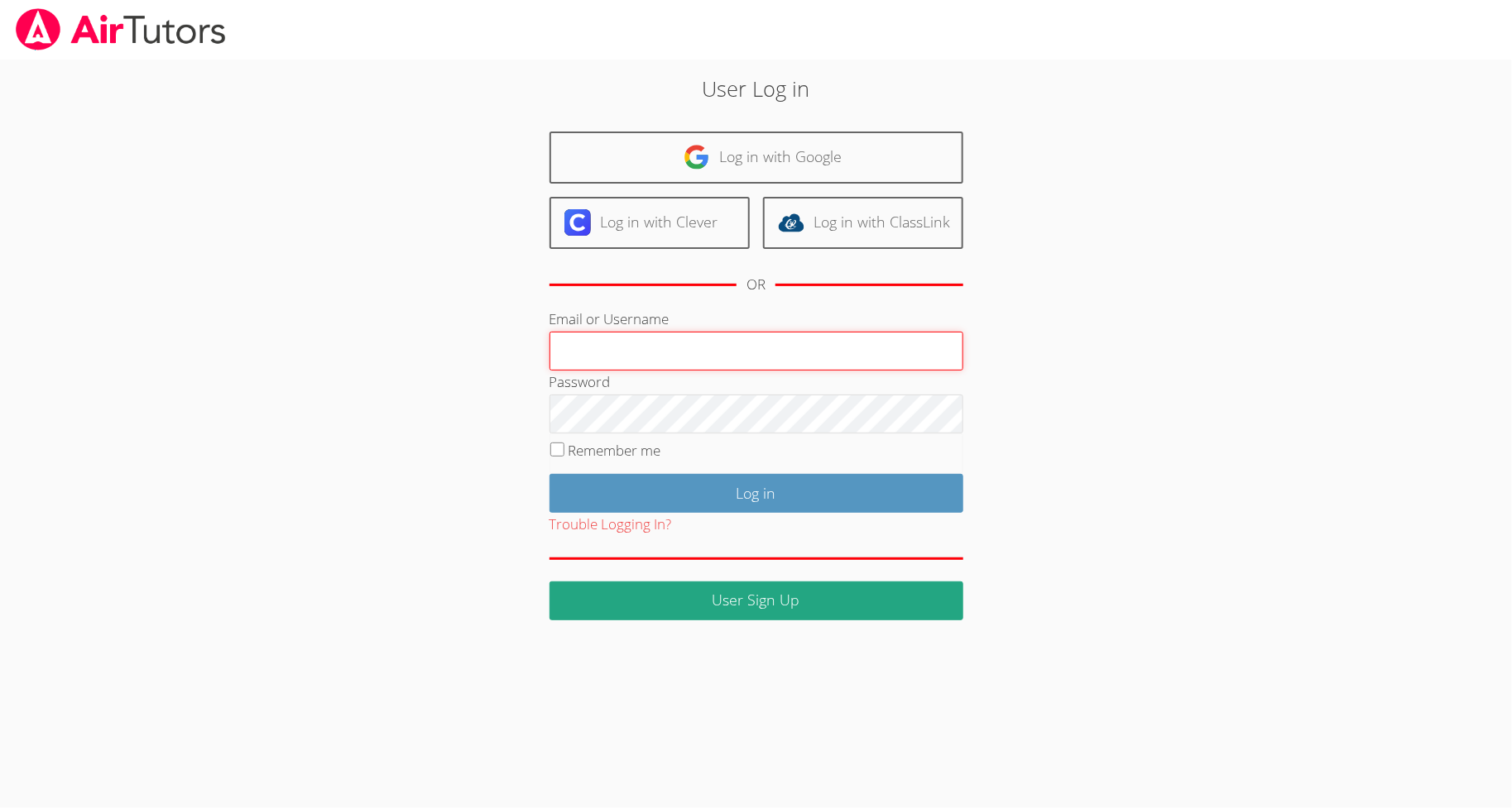
type input "calhasan@gmail.com"
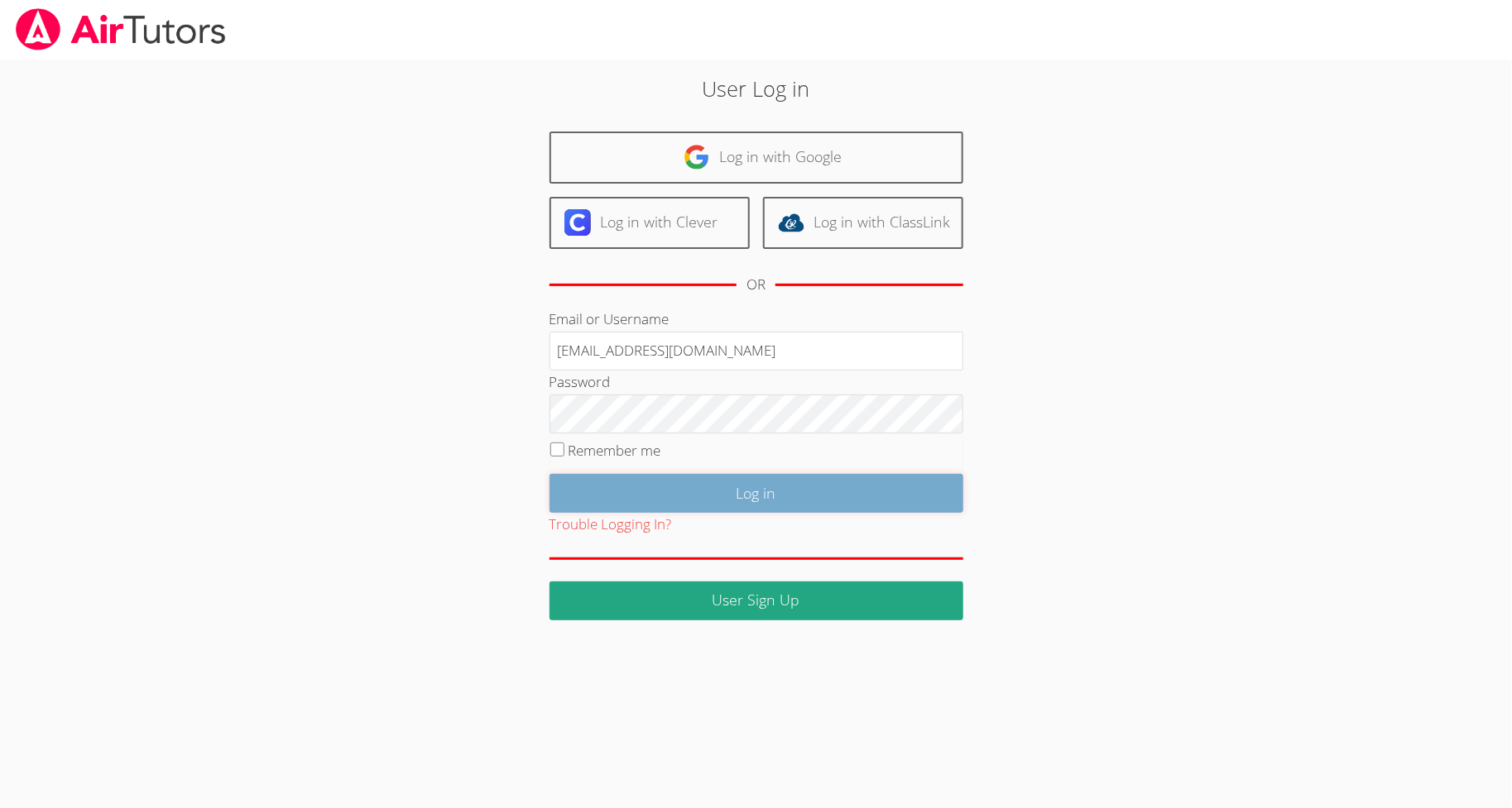
click at [729, 490] on input "Log in" at bounding box center [756, 493] width 414 height 39
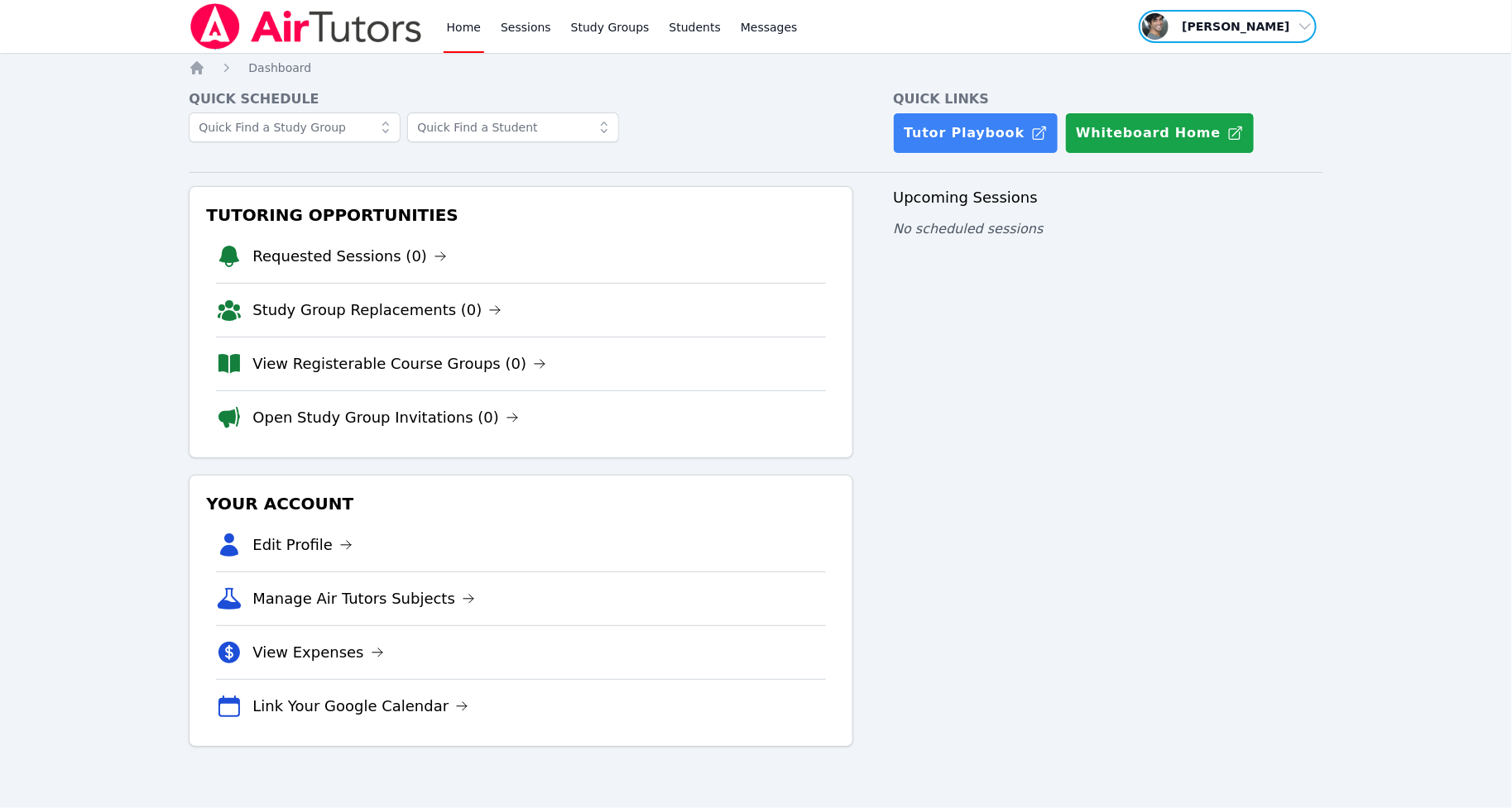
click at [1256, 39] on span "button" at bounding box center [1227, 25] width 180 height 36
click at [1219, 94] on button "Logout" at bounding box center [1234, 94] width 159 height 29
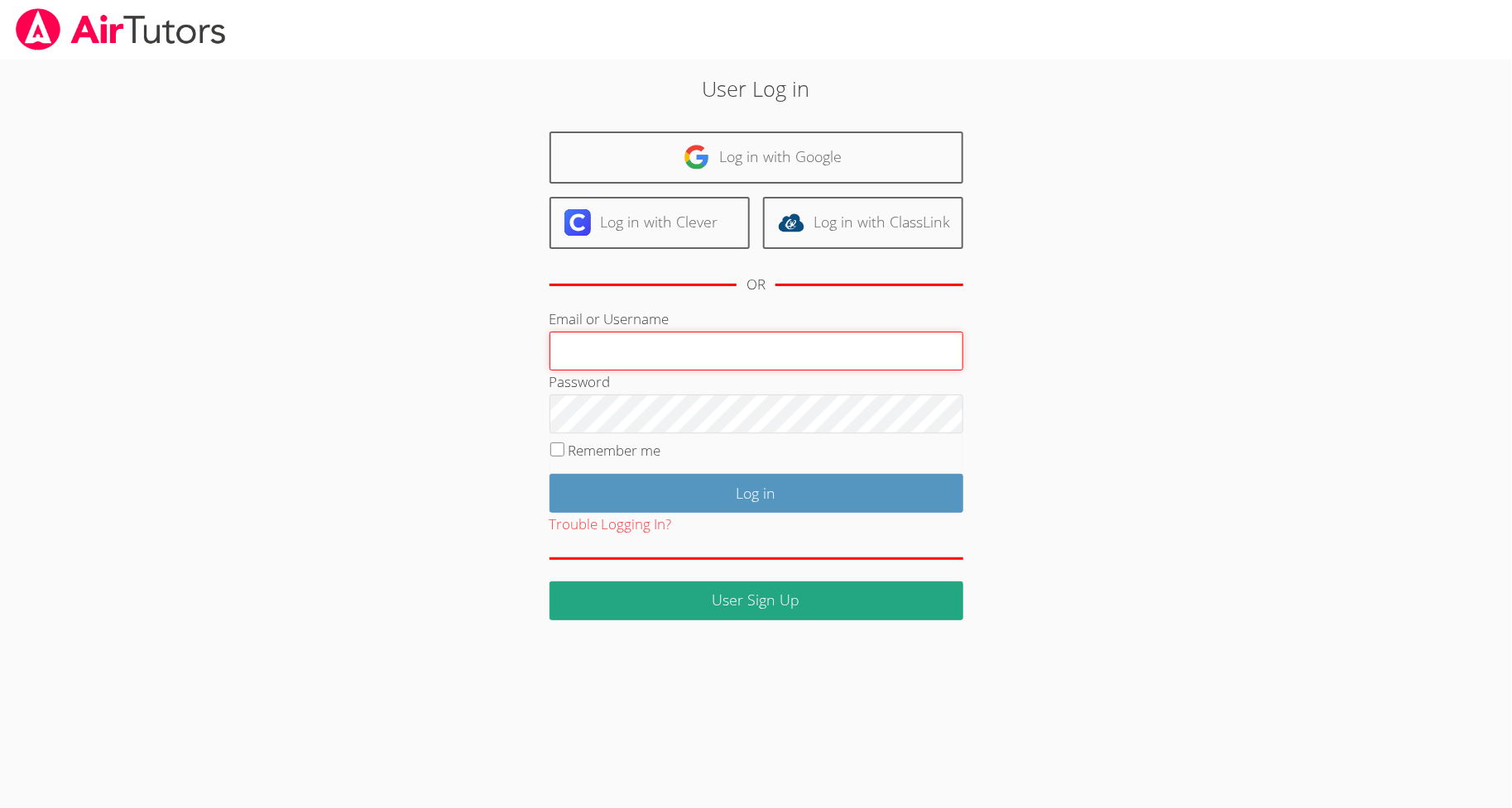
type input "[EMAIL_ADDRESS][DOMAIN_NAME]"
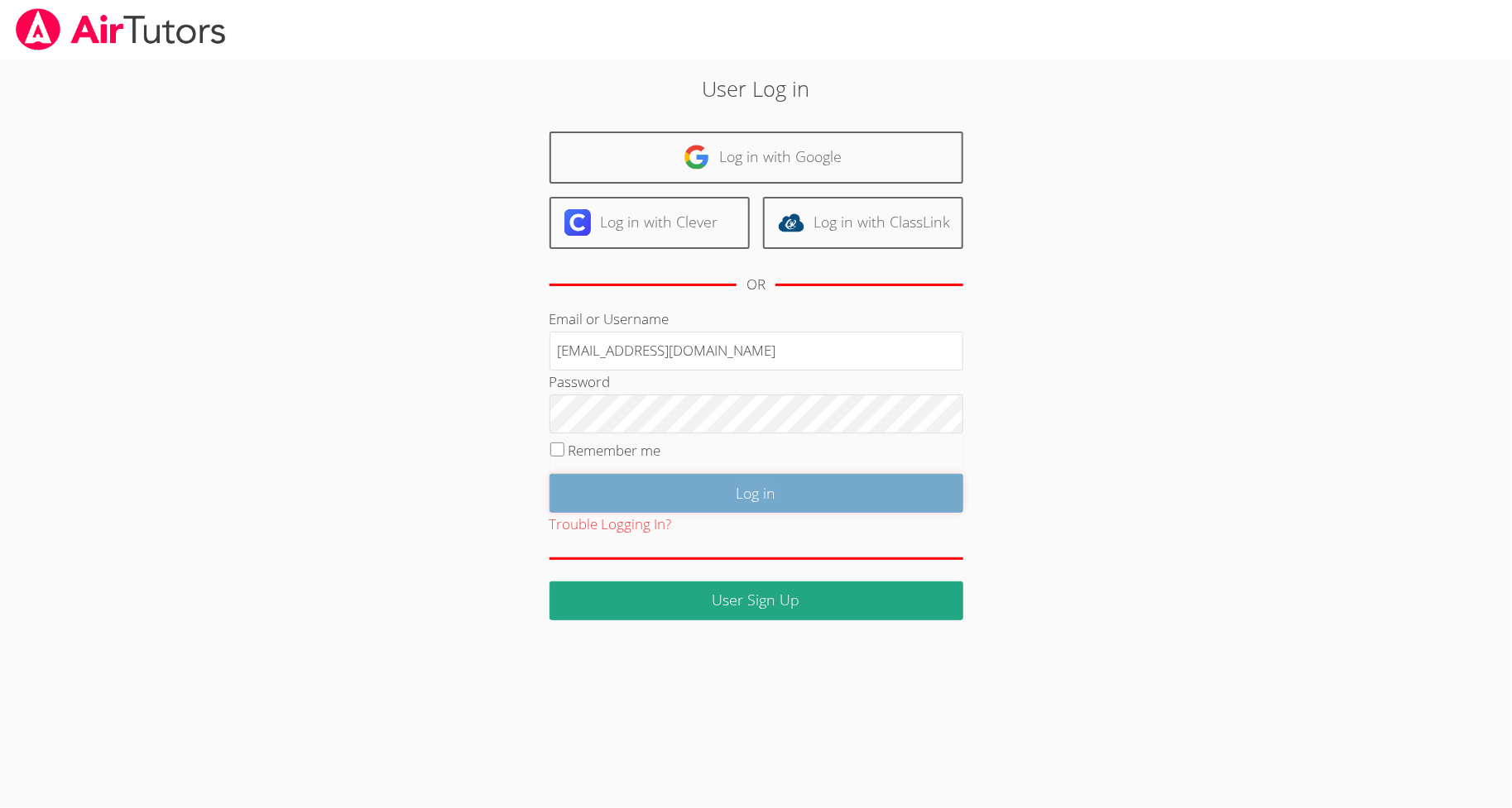
click at [799, 488] on input "Log in" at bounding box center [756, 493] width 414 height 39
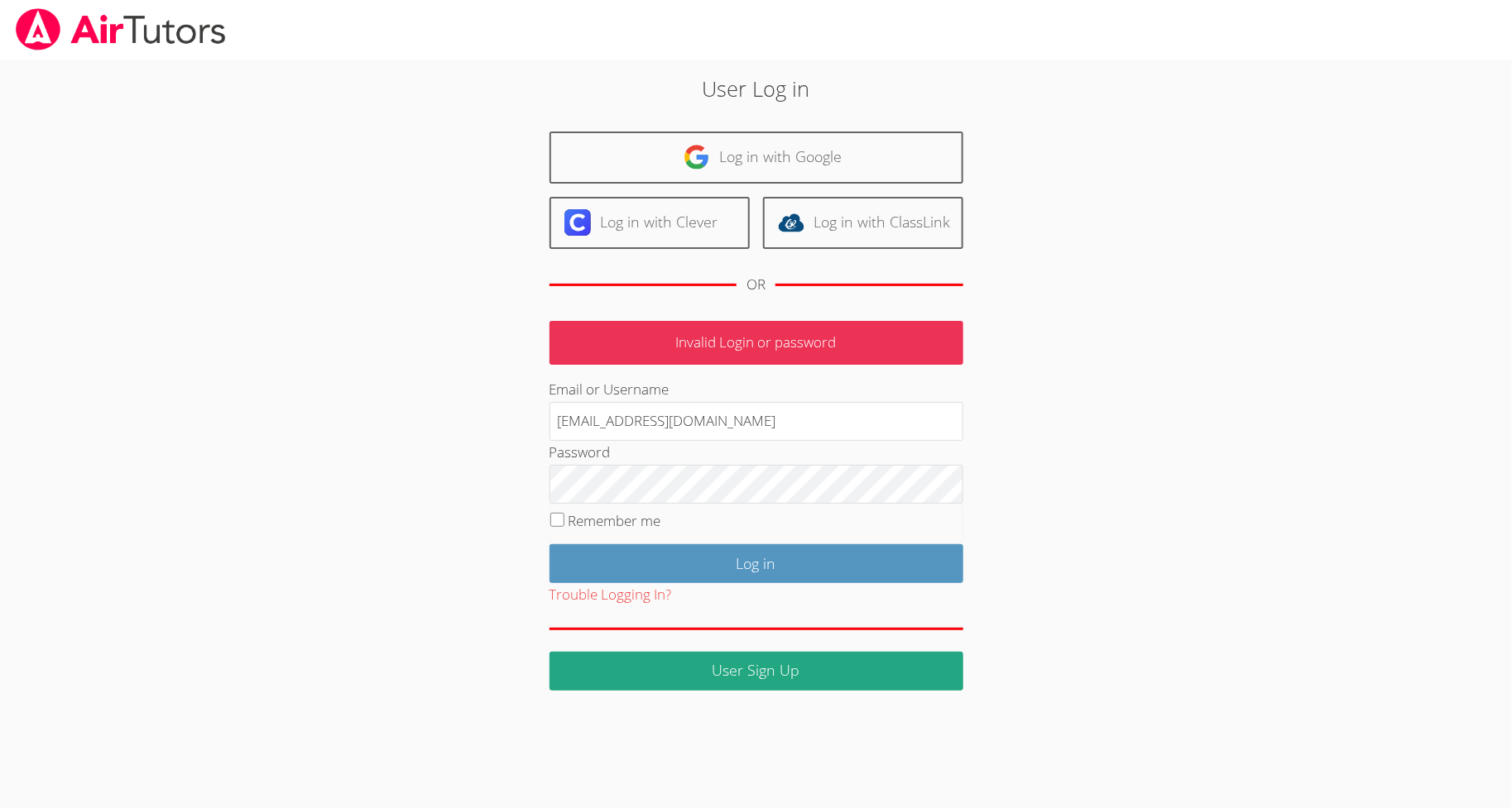
click at [426, 468] on div "User Log in Log in with Google Log in with Clever Log in with ClassLink OR Inva…" at bounding box center [755, 380] width 817 height 617
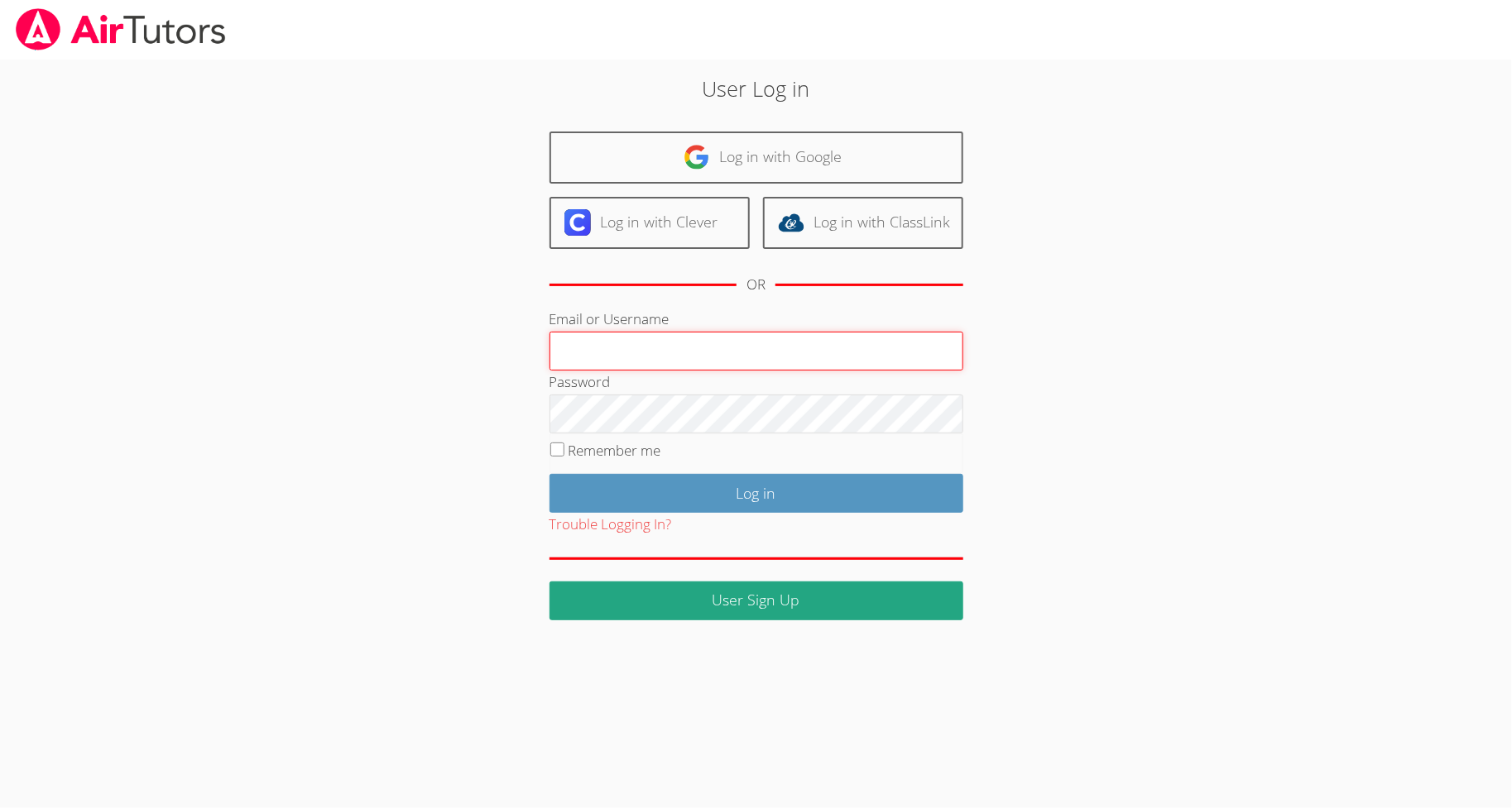
type input "[EMAIL_ADDRESS][DOMAIN_NAME]"
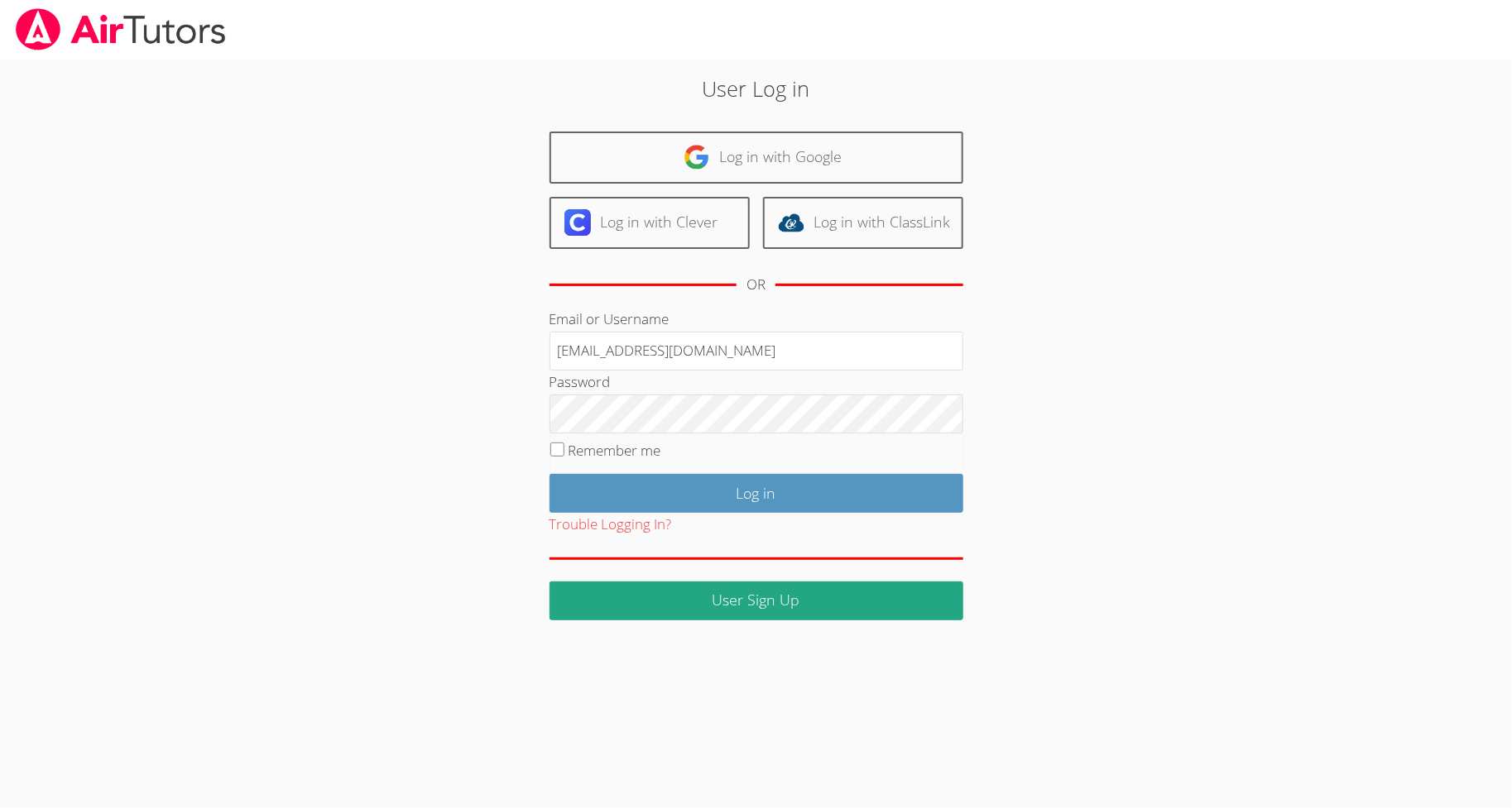
click at [728, 513] on div "Trouble Logging In?" at bounding box center [756, 525] width 414 height 24
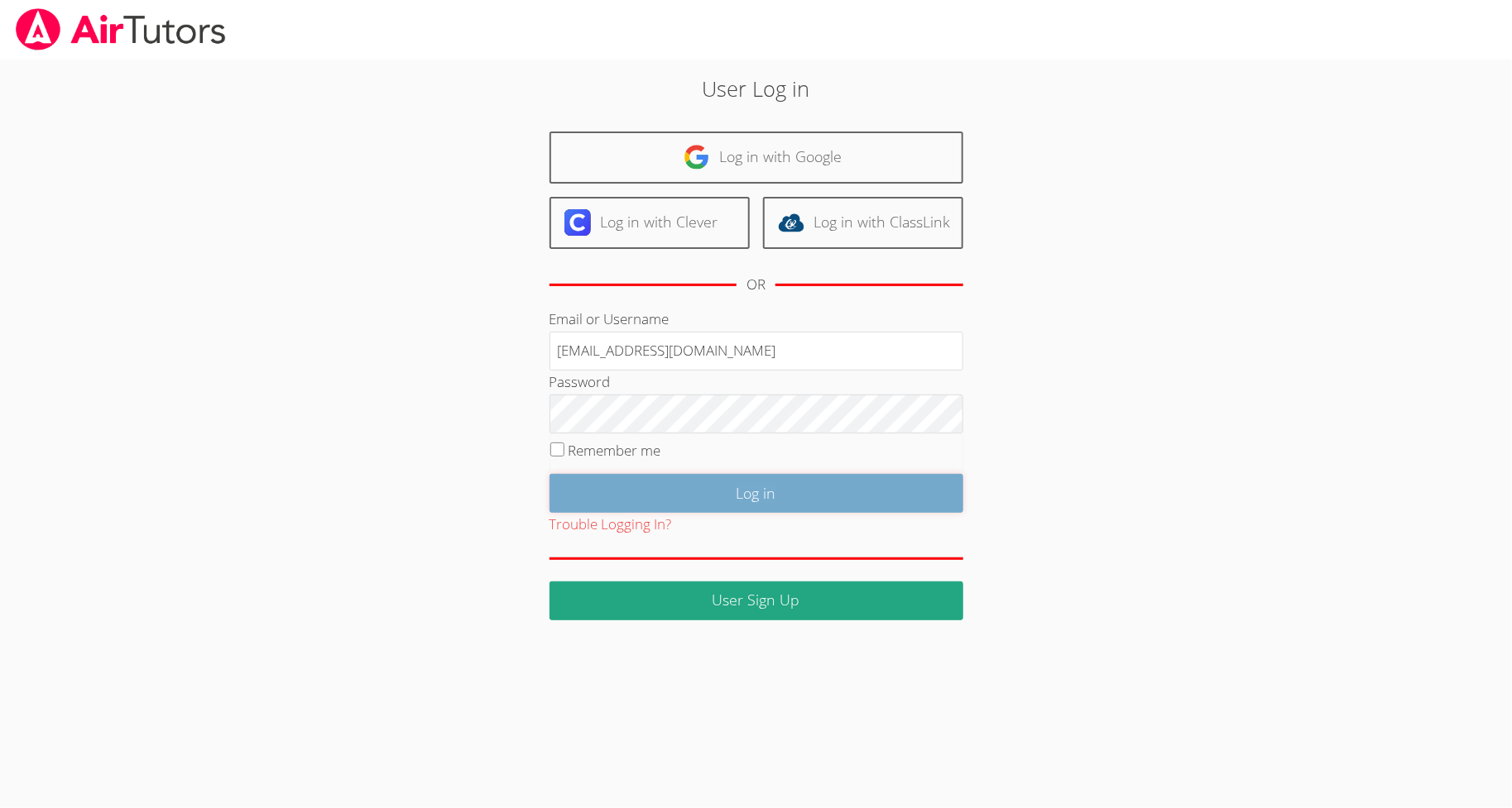
click at [739, 480] on input "Log in" at bounding box center [756, 493] width 414 height 39
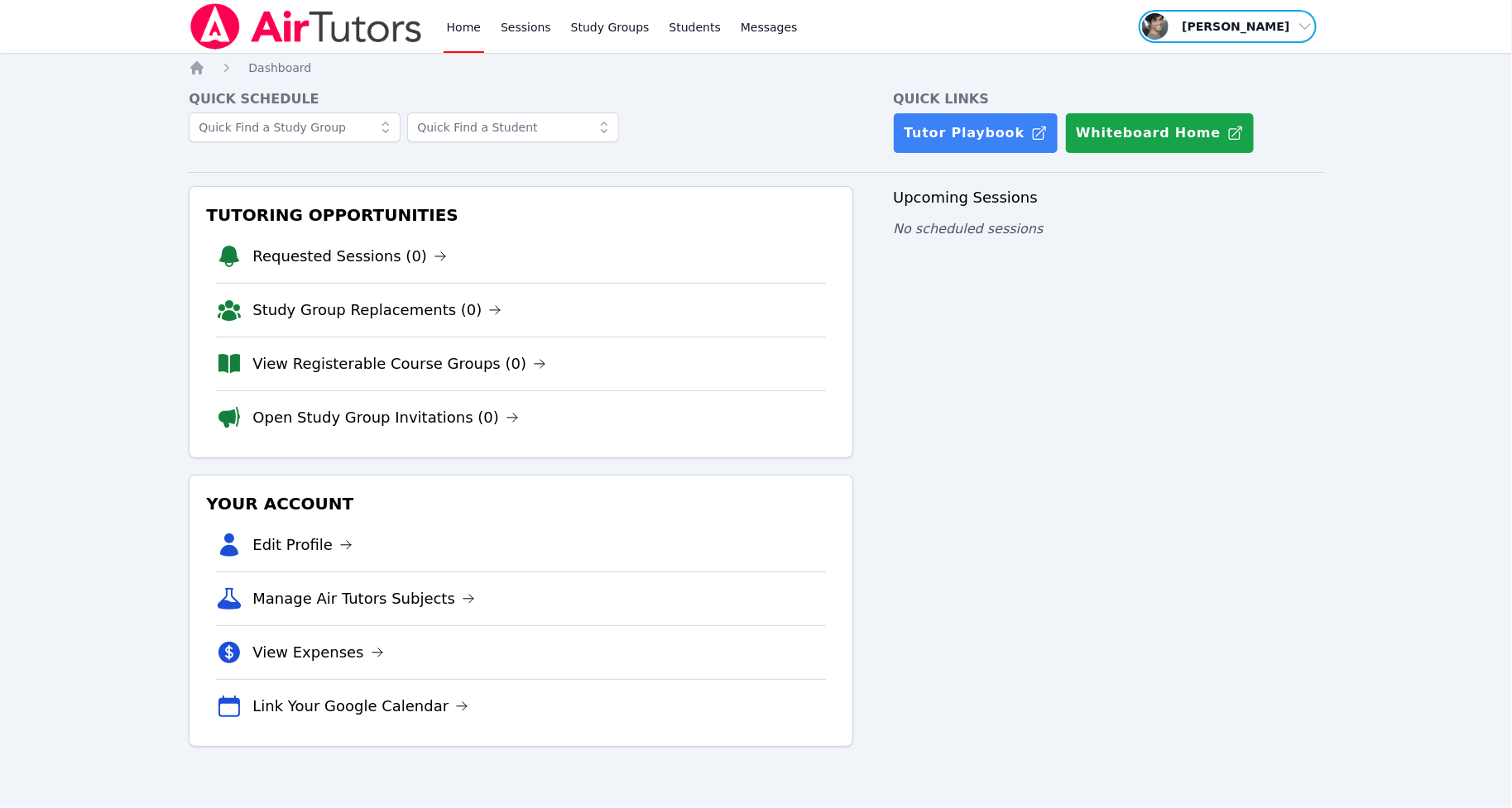
click at [1292, 14] on span "button" at bounding box center [1227, 25] width 180 height 36
click at [1257, 95] on button "Logout" at bounding box center [1234, 94] width 159 height 29
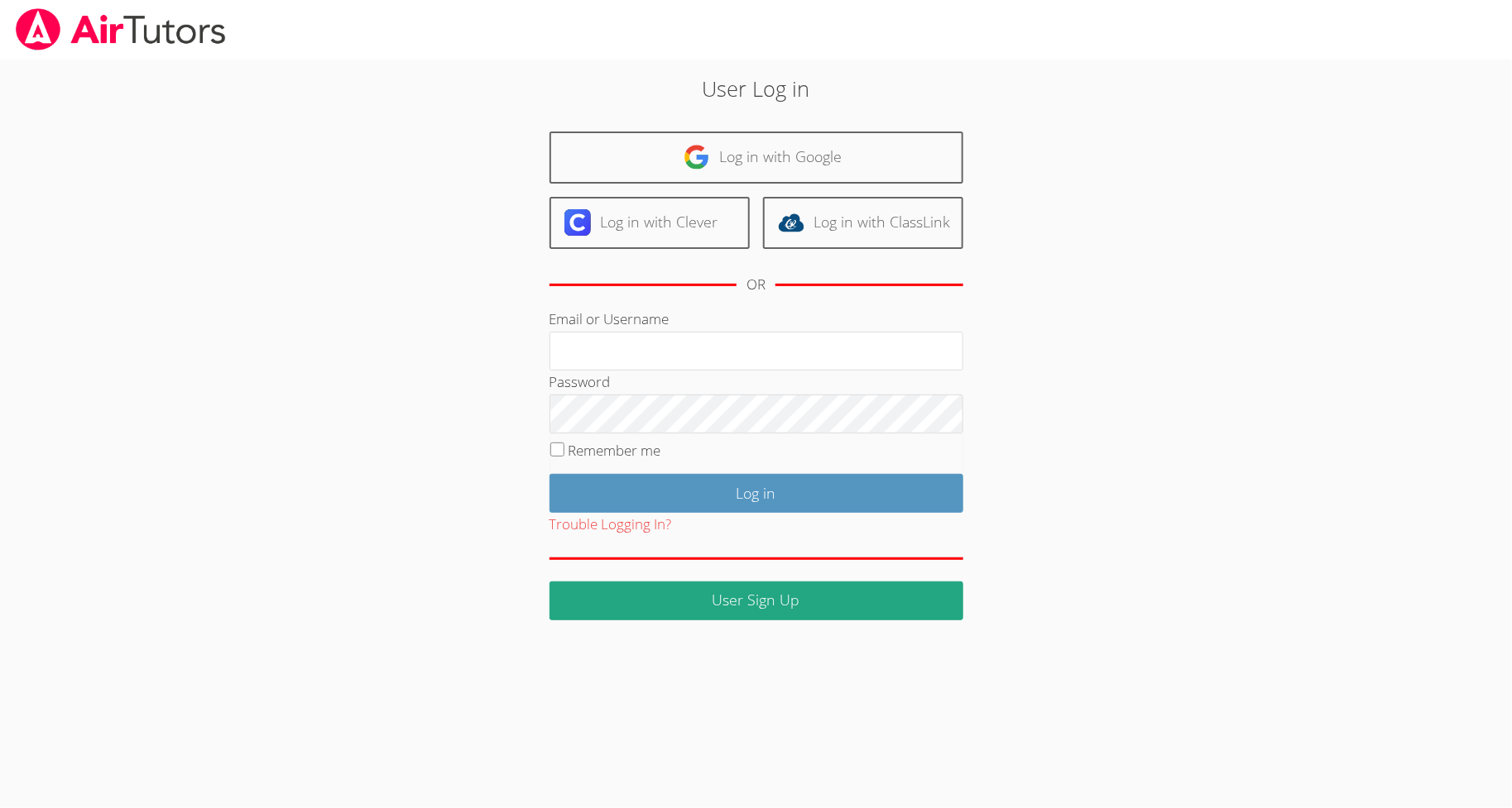
type input "hasanali@airtutors.org"
click at [458, 474] on div "User Log in Log in with Google Log in with Clever Log in with ClassLink OR Emai…" at bounding box center [755, 346] width 817 height 547
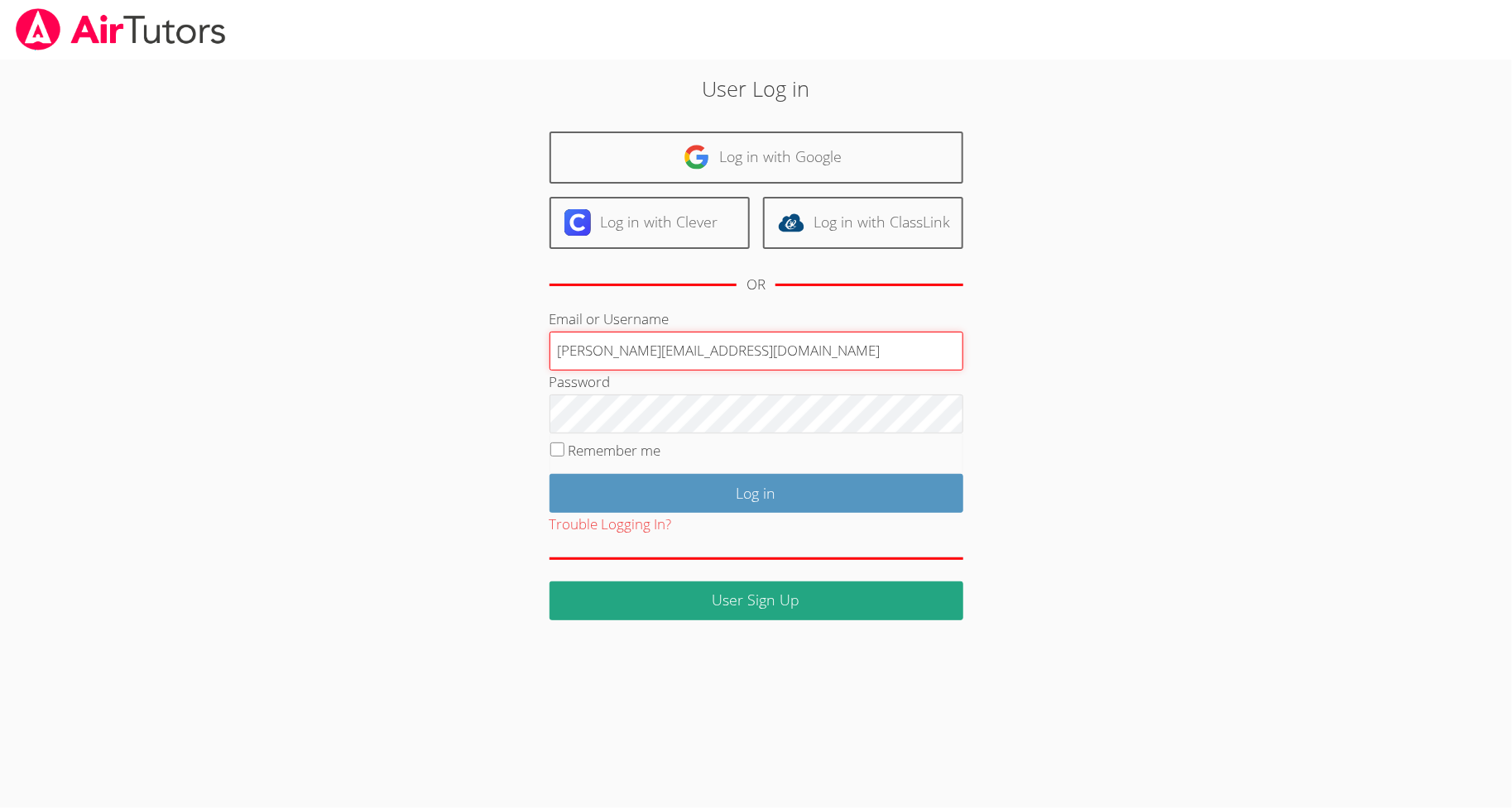
click at [768, 339] on input "hasanali@airtutors.org" at bounding box center [756, 351] width 414 height 40
type input "[EMAIL_ADDRESS][DOMAIN_NAME]"
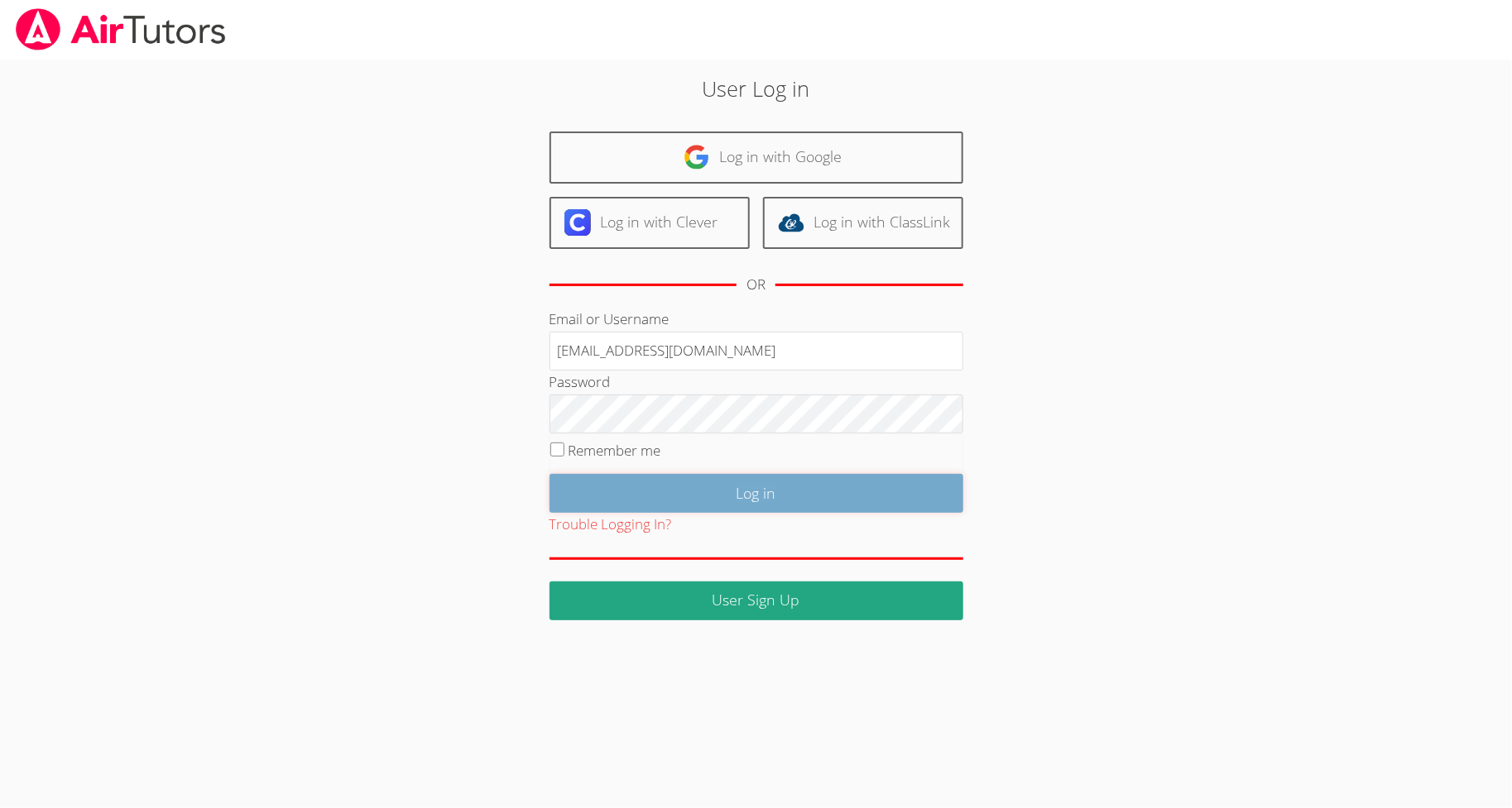
click at [755, 481] on input "Log in" at bounding box center [756, 493] width 414 height 39
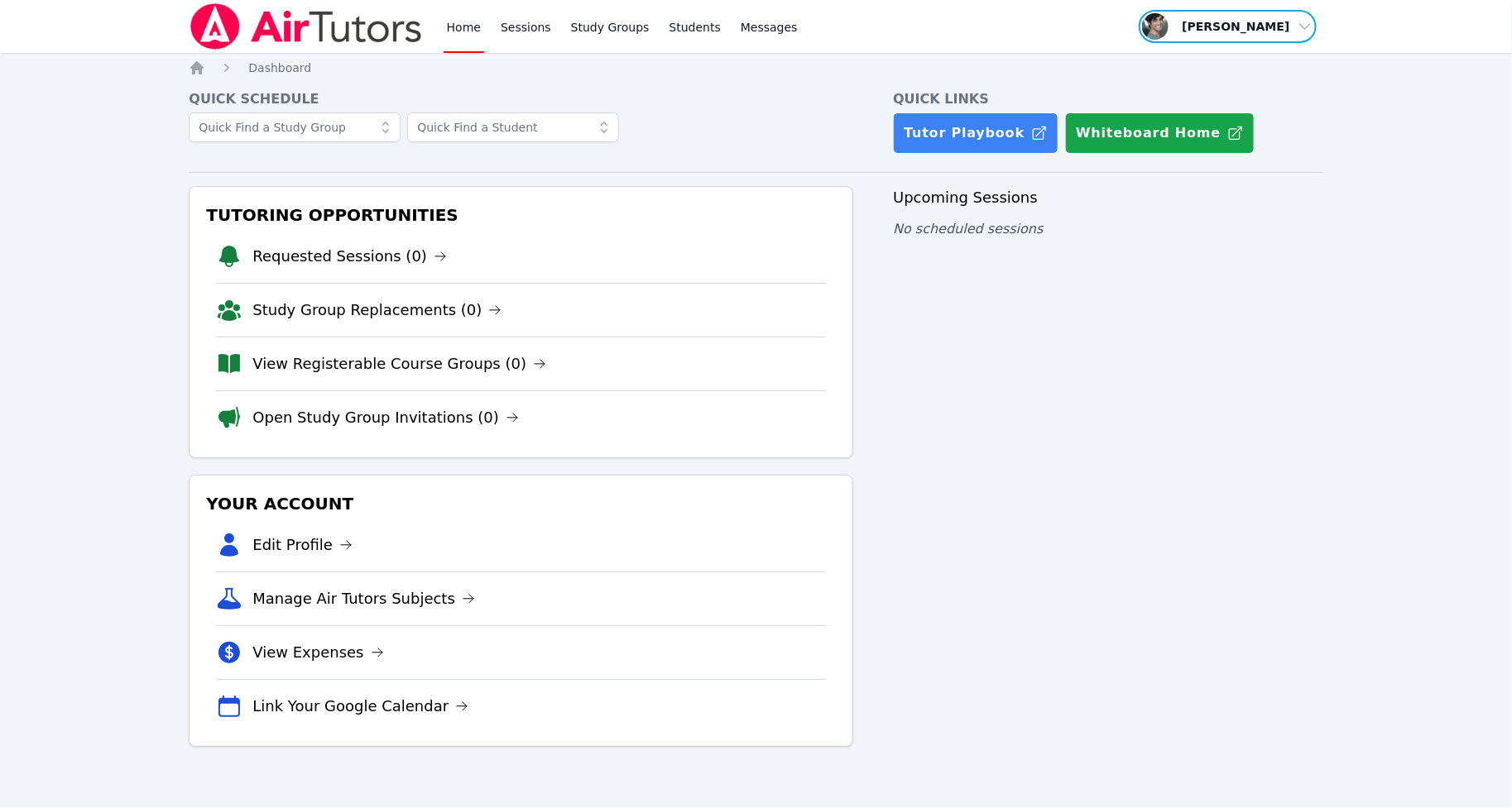
click at [1270, 25] on span "button" at bounding box center [1227, 25] width 180 height 36
click at [1199, 106] on button "Logout" at bounding box center [1234, 94] width 159 height 29
